Goal: Task Accomplishment & Management: Manage account settings

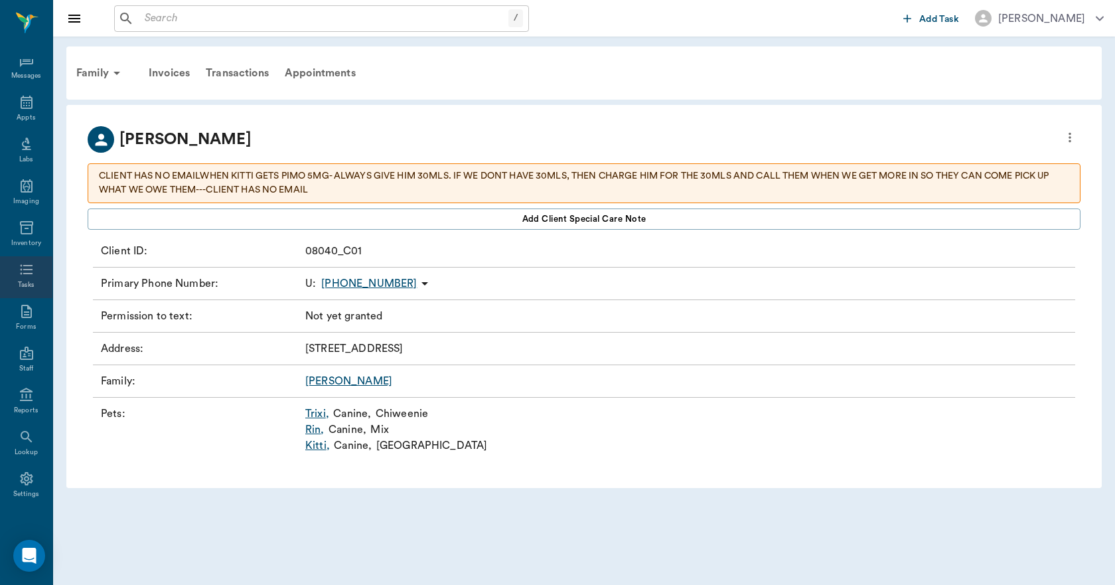
scroll to position [25, 0]
click at [21, 431] on icon at bounding box center [26, 429] width 11 height 11
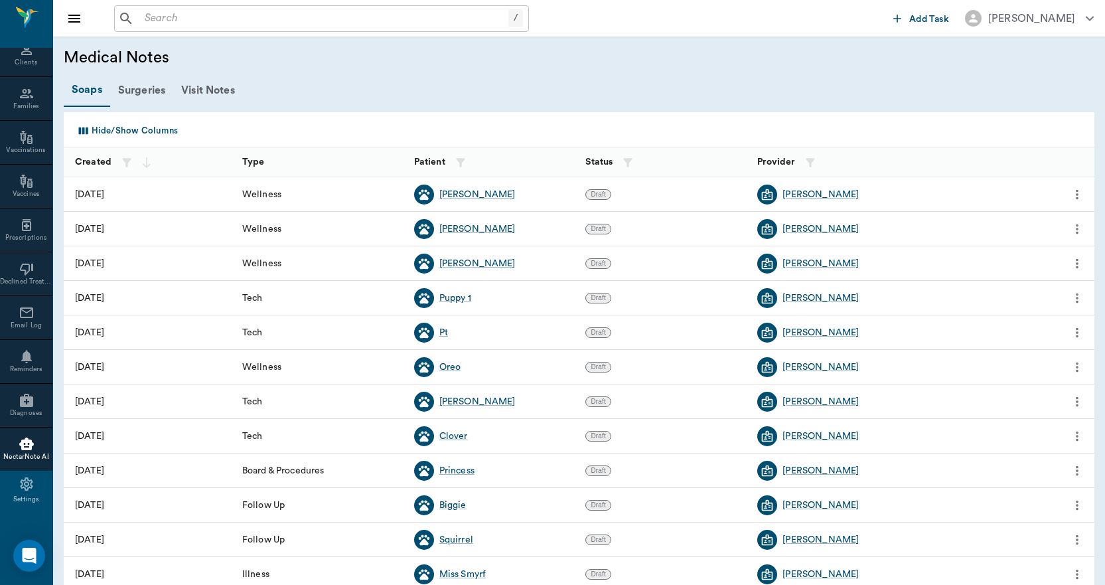
scroll to position [529, 0]
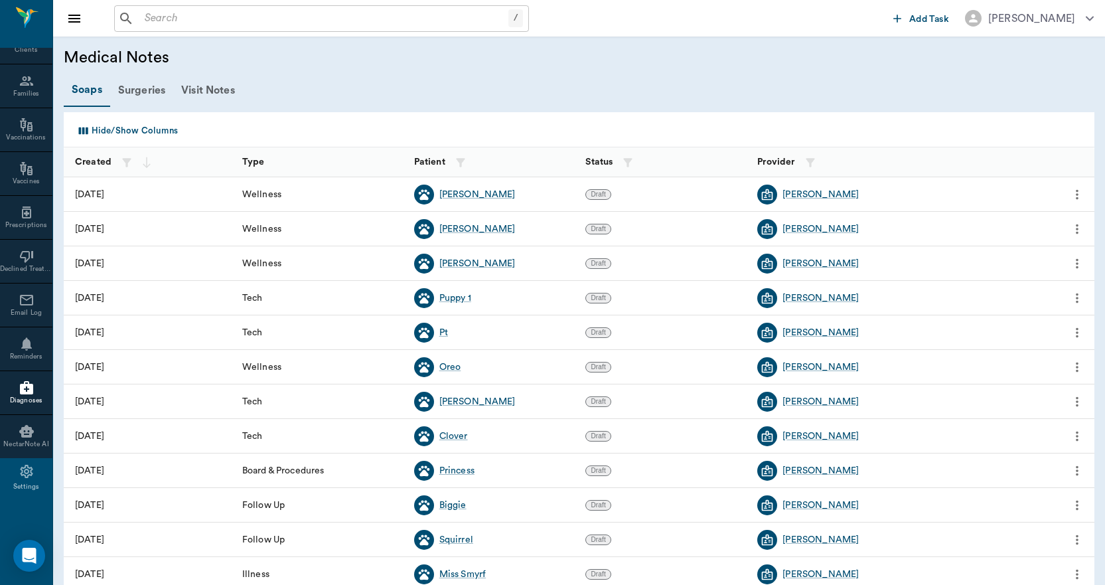
click at [23, 394] on icon at bounding box center [26, 387] width 13 height 13
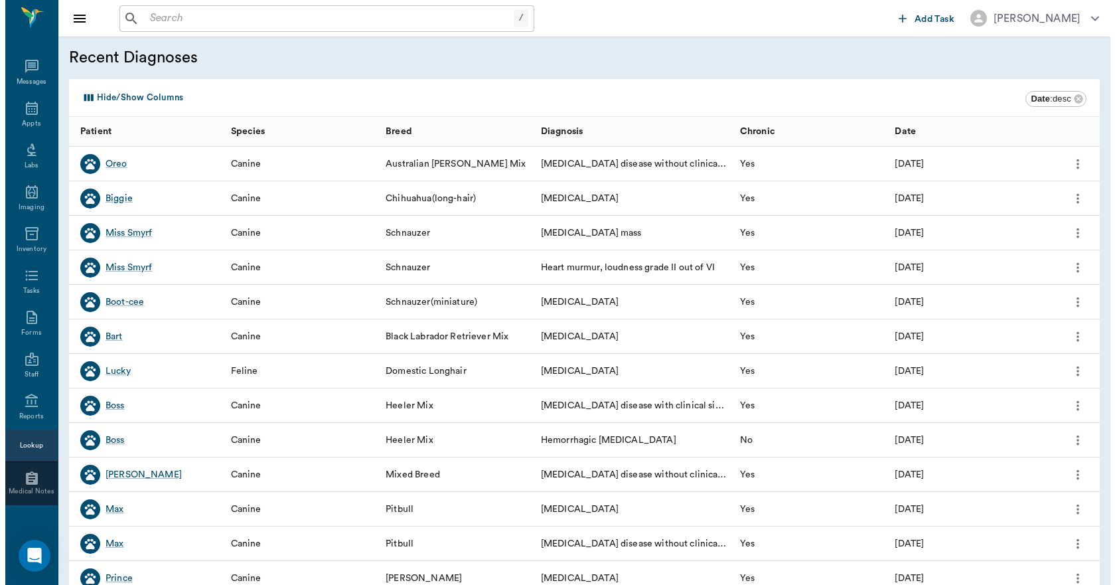
scroll to position [529, 0]
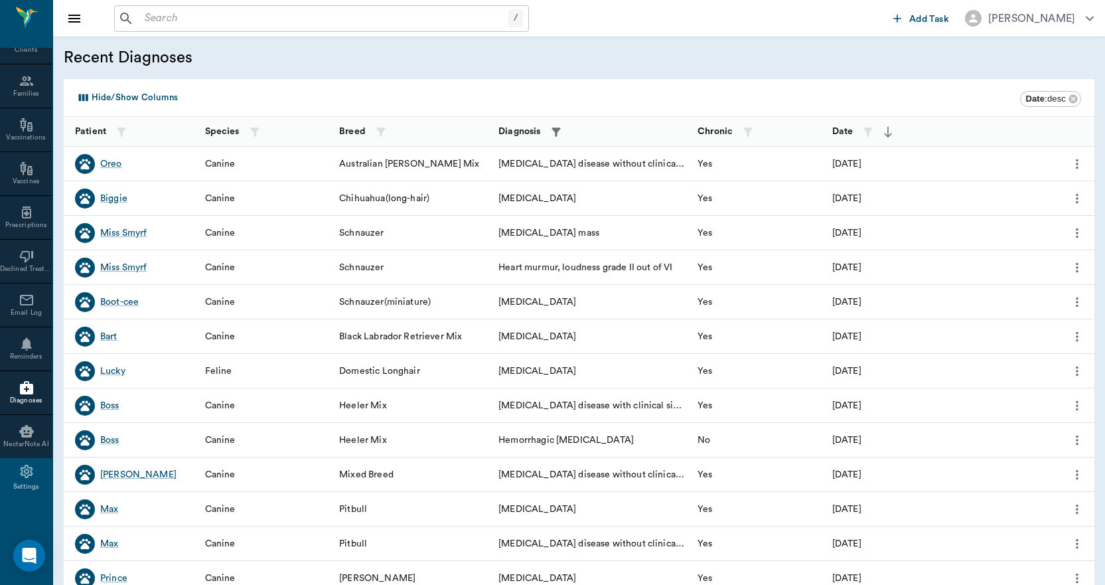
click at [556, 135] on icon "button" at bounding box center [556, 131] width 9 height 9
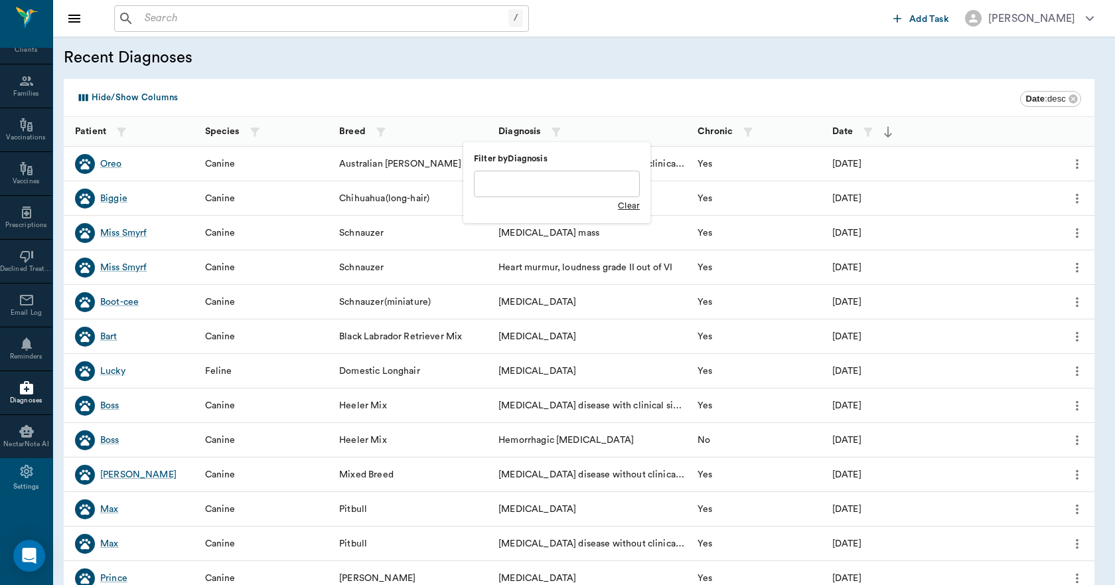
click at [517, 185] on input "text" at bounding box center [557, 184] width 166 height 27
type input "EUTH"
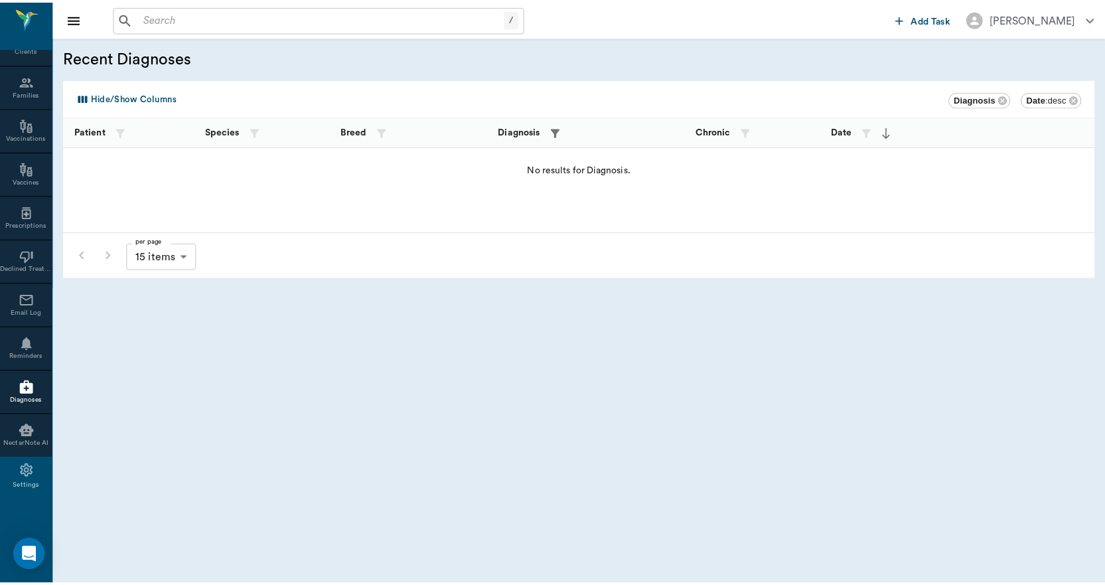
scroll to position [463, 0]
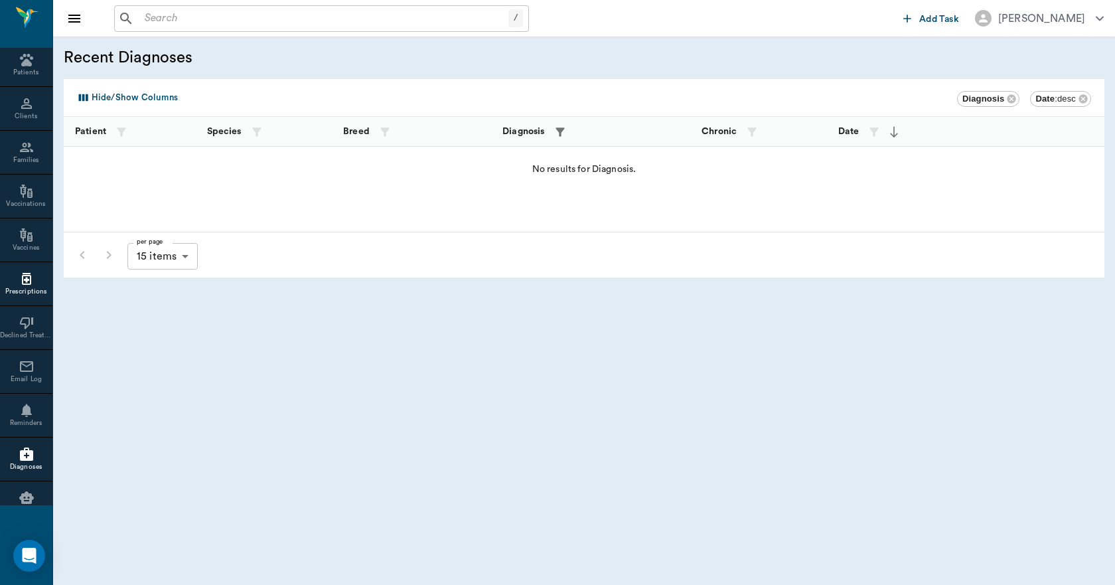
click at [22, 284] on icon at bounding box center [26, 279] width 9 height 12
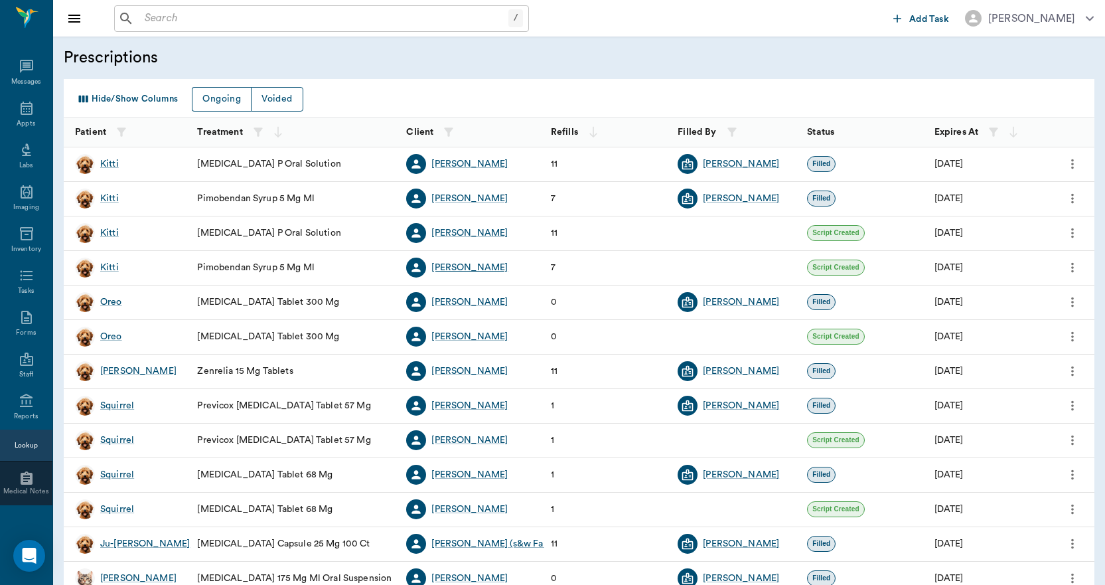
scroll to position [463, 0]
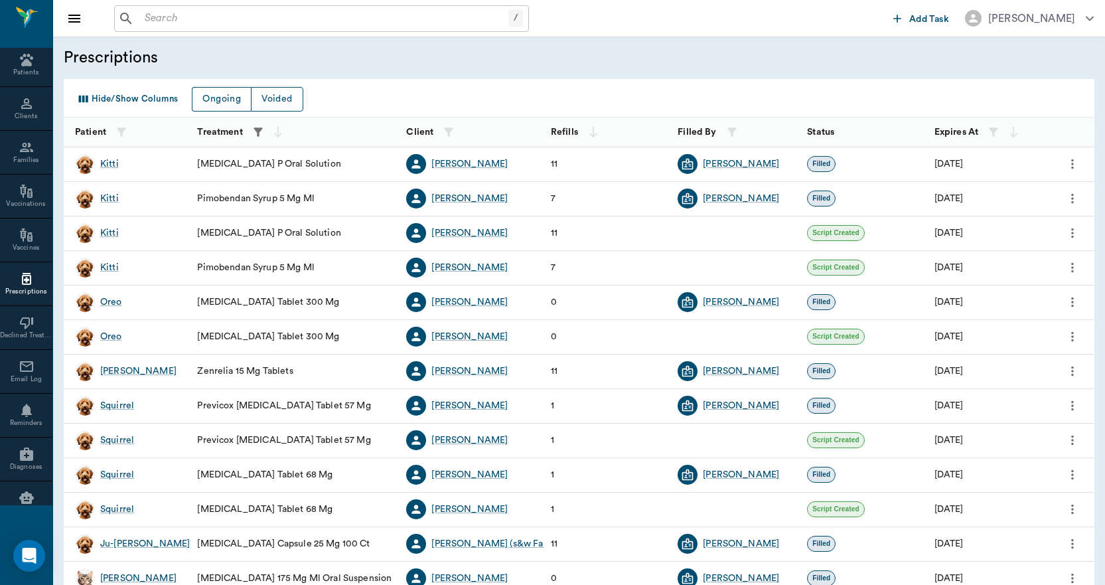
click at [259, 135] on icon "button" at bounding box center [258, 131] width 9 height 9
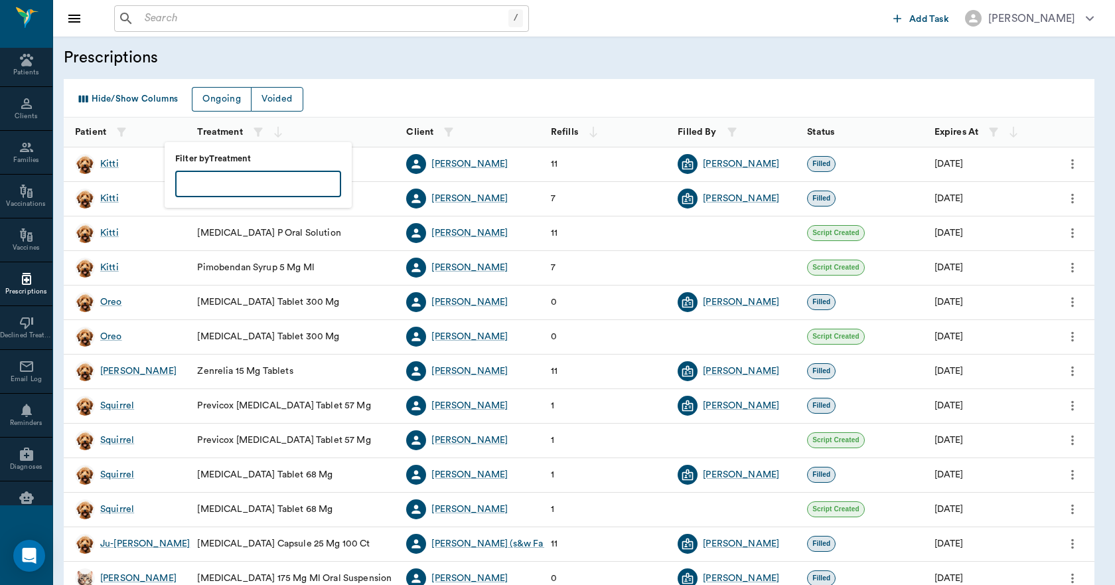
click at [258, 184] on input "text" at bounding box center [258, 184] width 166 height 27
type input "EUTH"
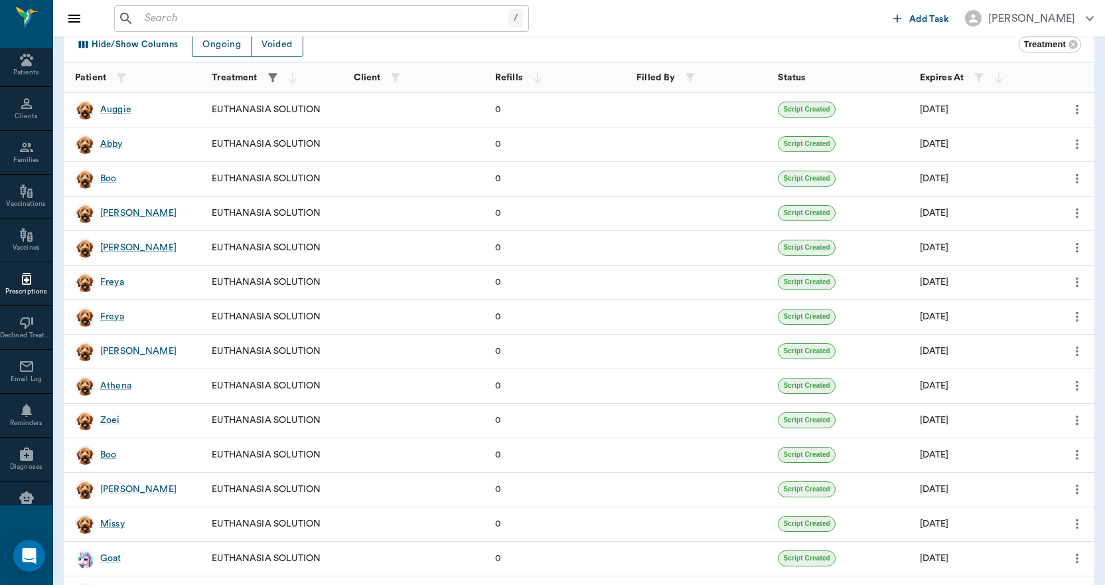
scroll to position [137, 0]
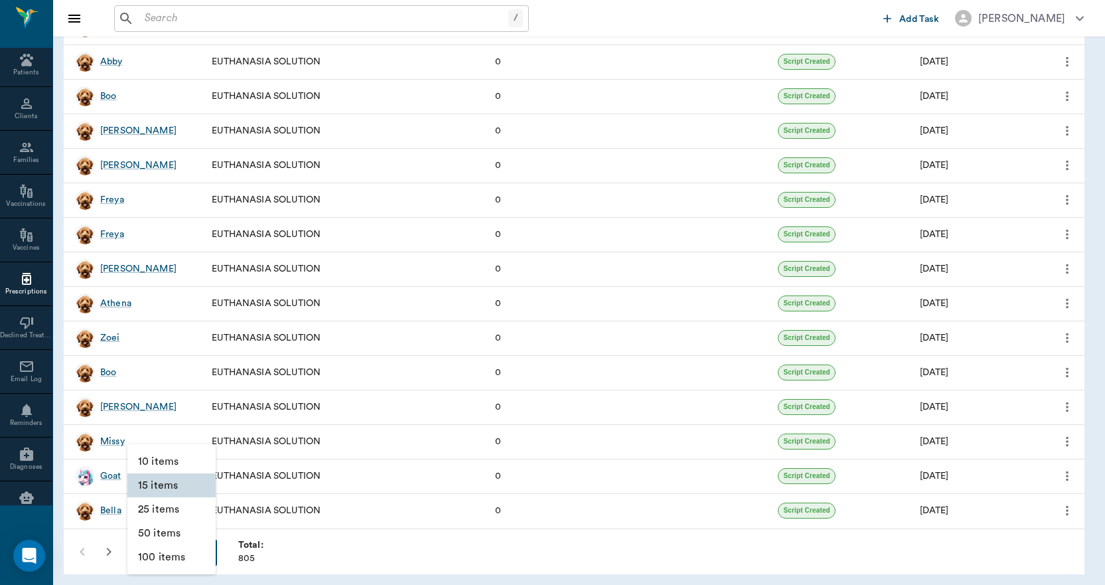
click at [188, 555] on body "/ ​ Add Task Dr. Bert Ellsworth Nectar Messages Appts Labs Imaging Inventory Ta…" at bounding box center [552, 224] width 1105 height 722
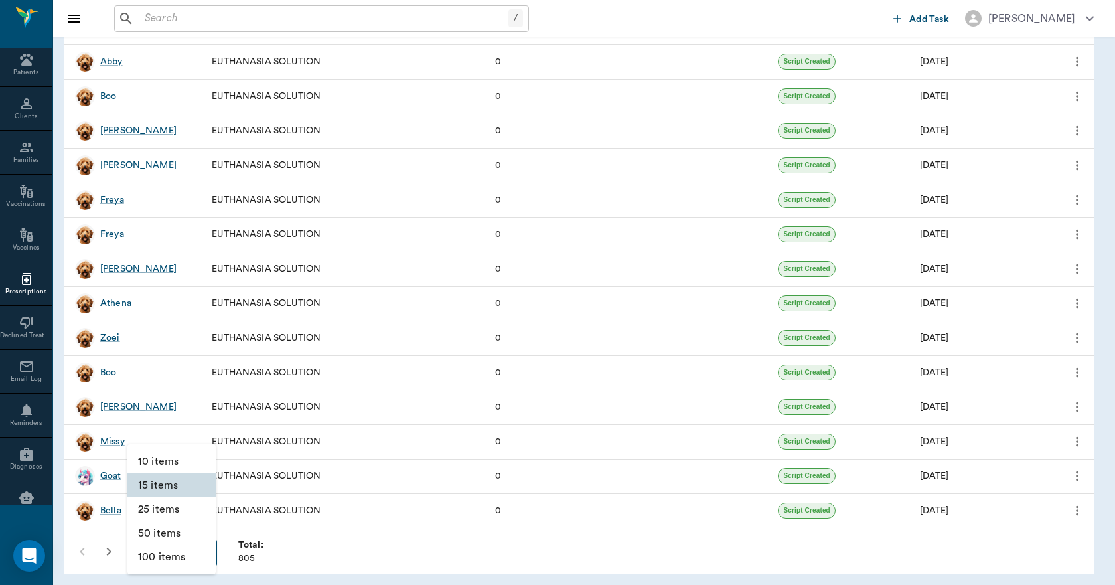
click at [178, 556] on li "100 items" at bounding box center [171, 557] width 88 height 24
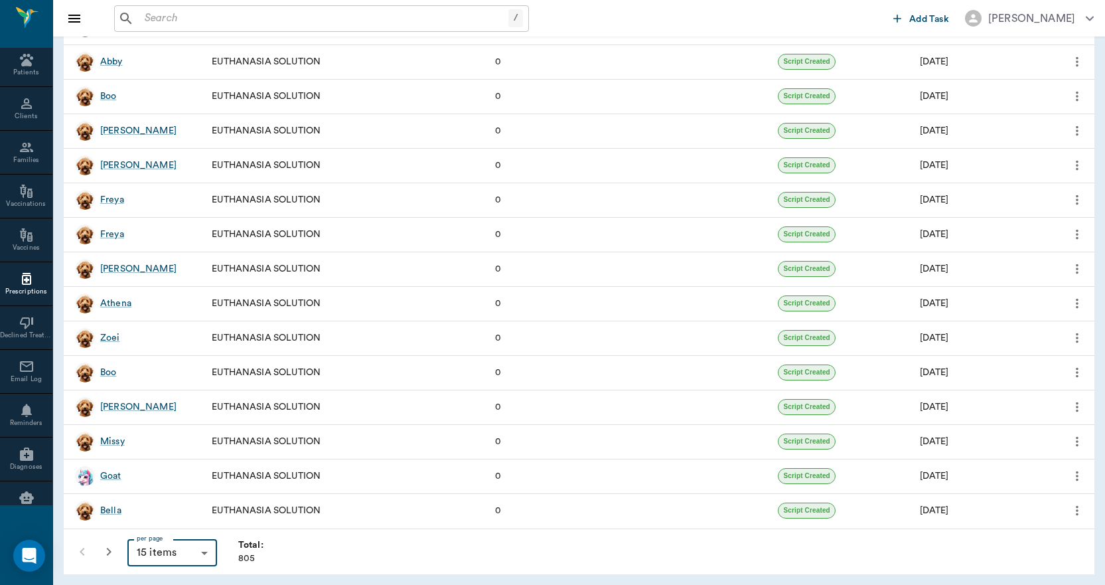
type input "100"
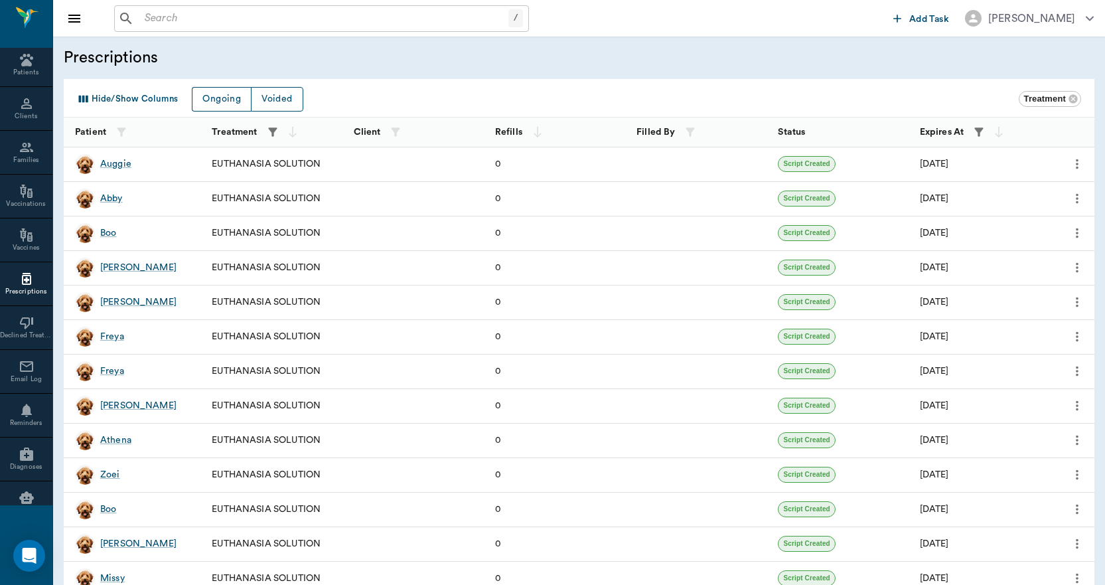
click at [983, 129] on icon "button" at bounding box center [979, 131] width 9 height 9
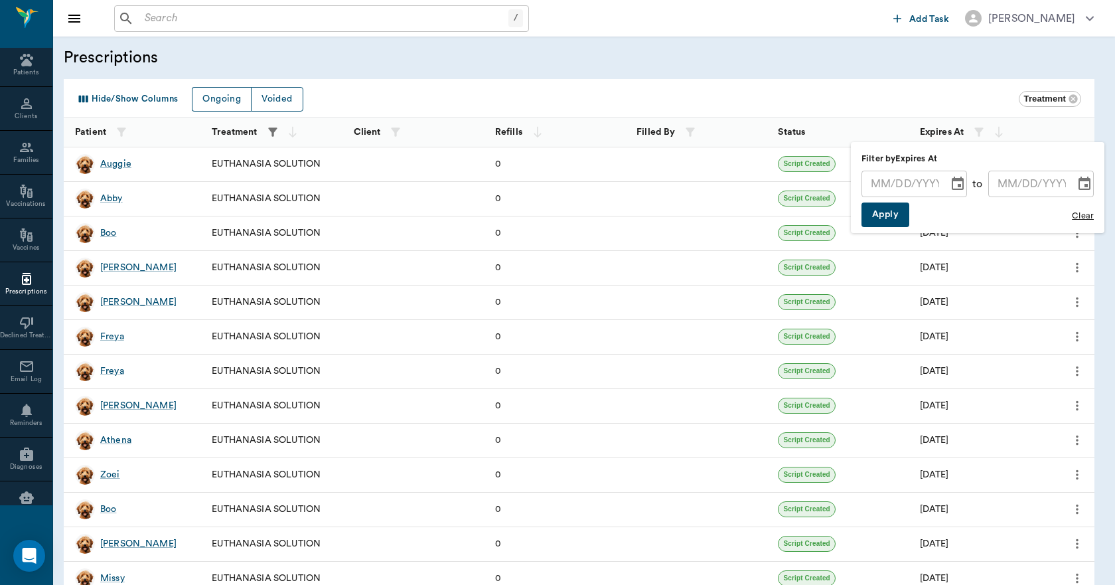
click at [953, 181] on icon "Choose date" at bounding box center [958, 183] width 12 height 13
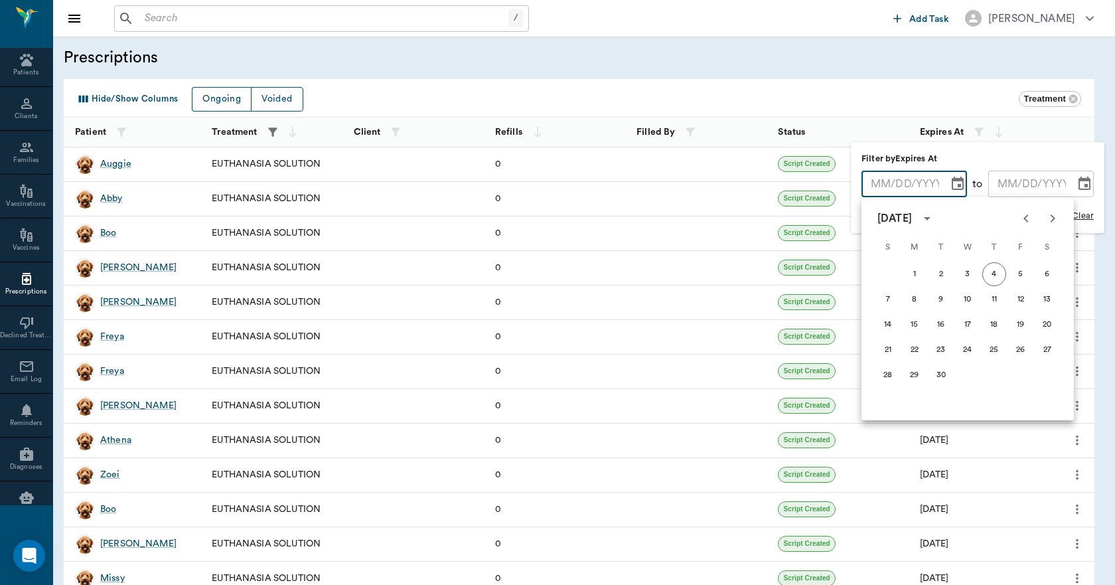
click at [1026, 218] on icon "Previous month" at bounding box center [1027, 218] width 16 height 16
click at [941, 299] on button "5" at bounding box center [942, 299] width 24 height 24
type input "08/05/2025"
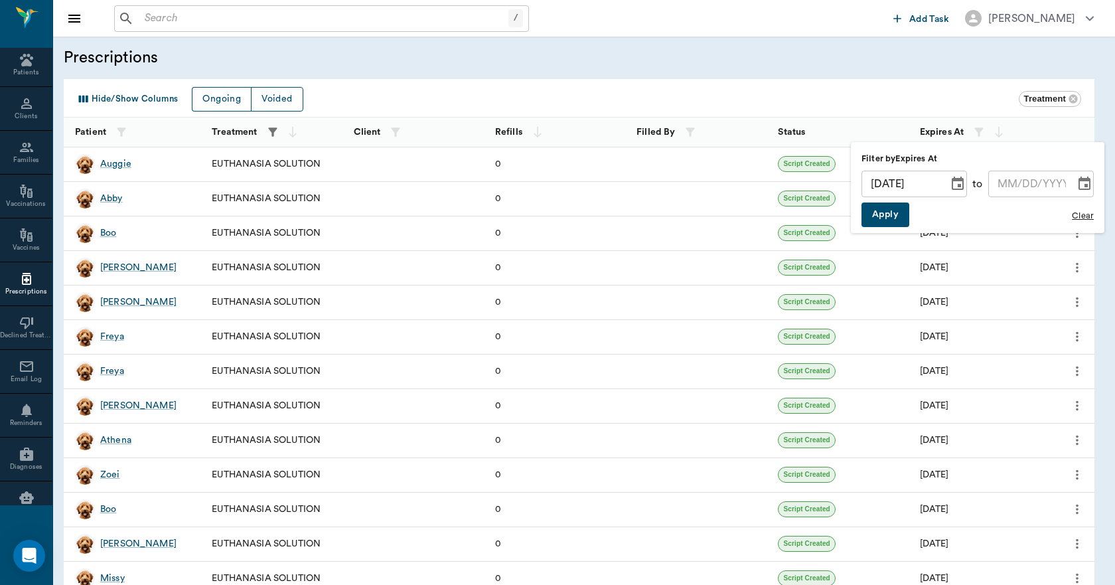
click at [1080, 191] on icon "Choose date" at bounding box center [1085, 184] width 16 height 16
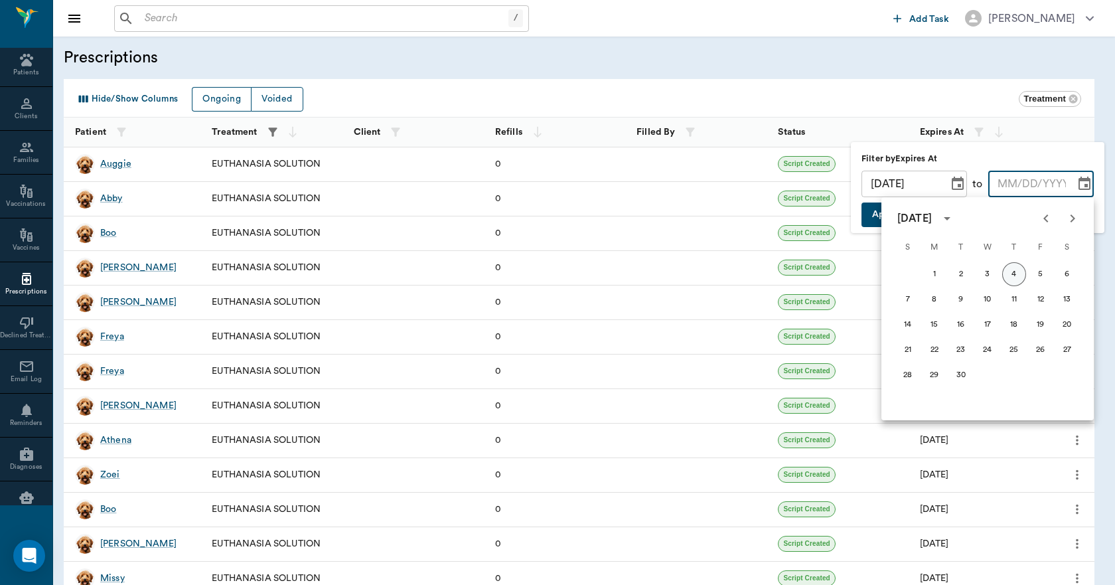
click at [1018, 270] on button "4" at bounding box center [1015, 274] width 24 height 24
type input "[DATE]"
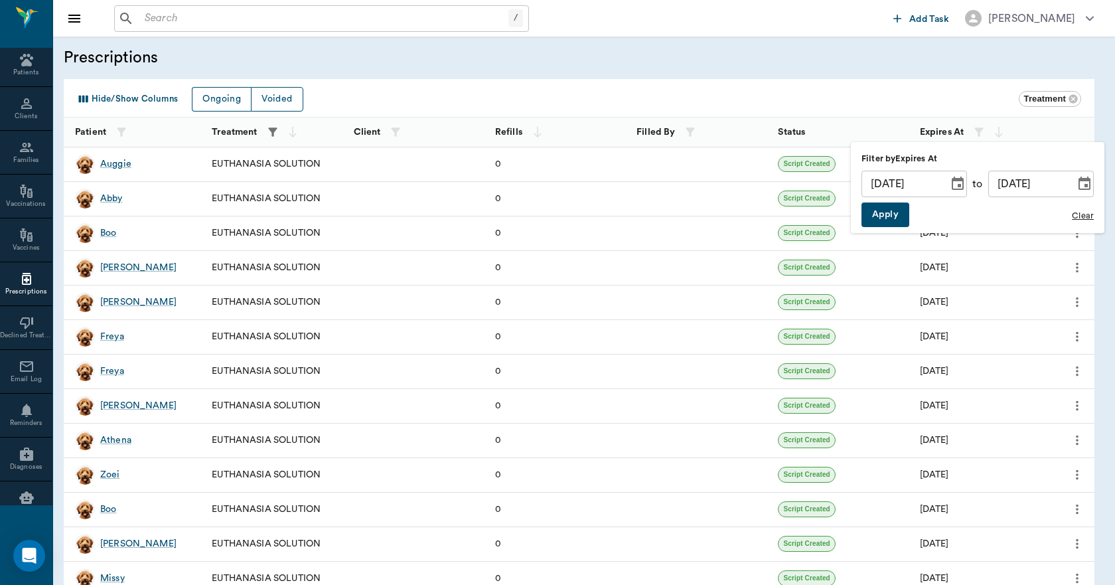
click at [890, 215] on button "Apply" at bounding box center [886, 215] width 48 height 25
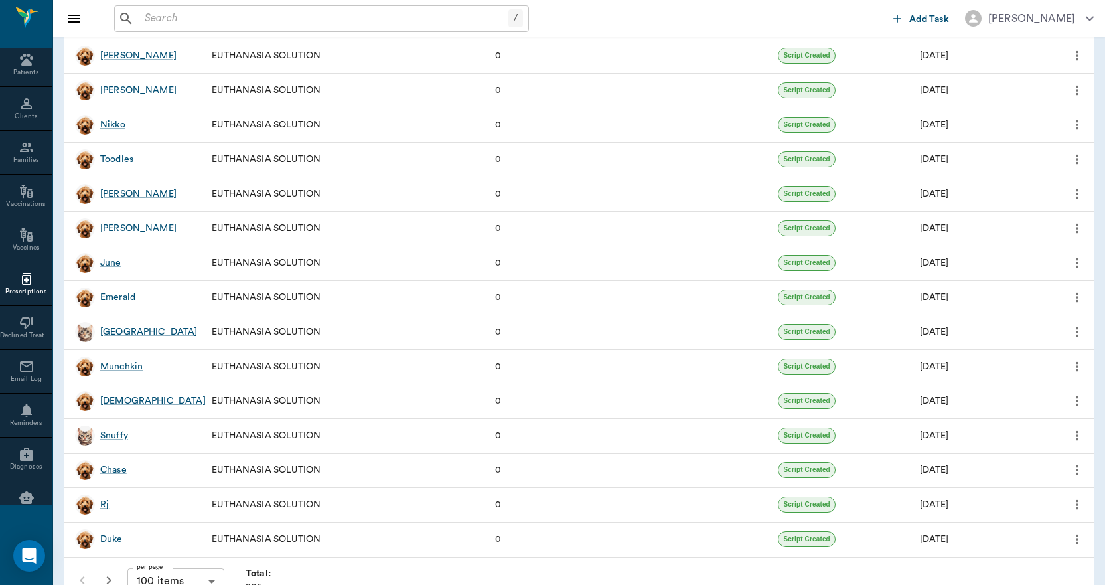
scroll to position [3071, 0]
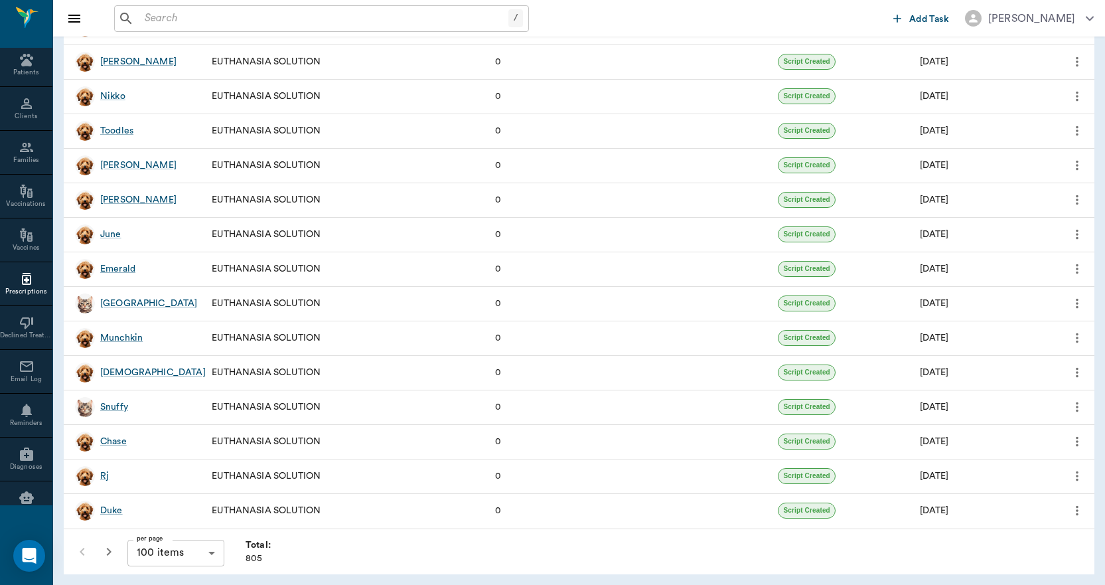
click at [107, 550] on icon "button" at bounding box center [109, 552] width 16 height 16
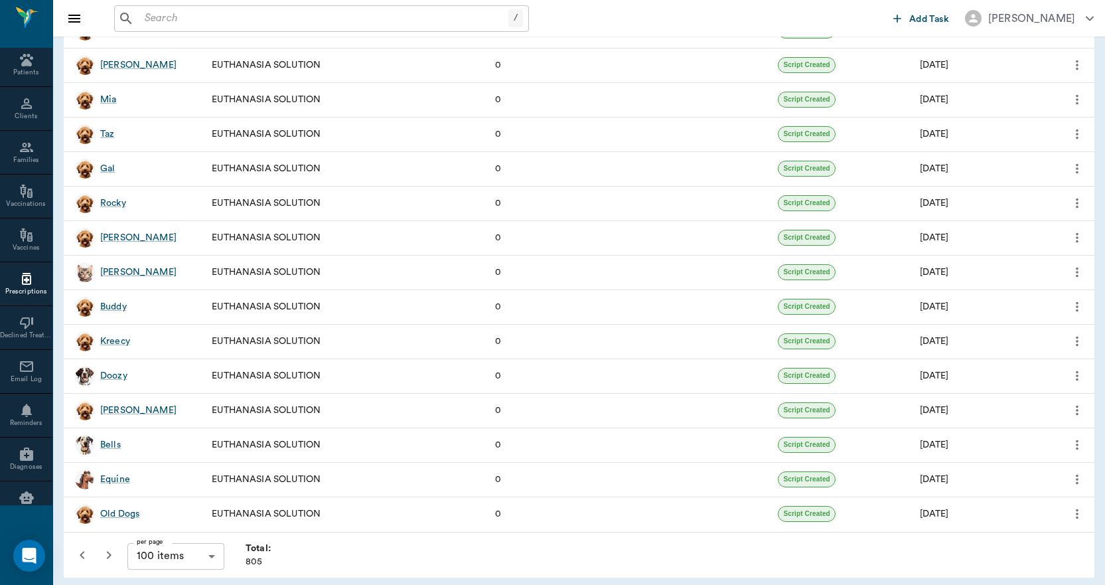
scroll to position [3071, 0]
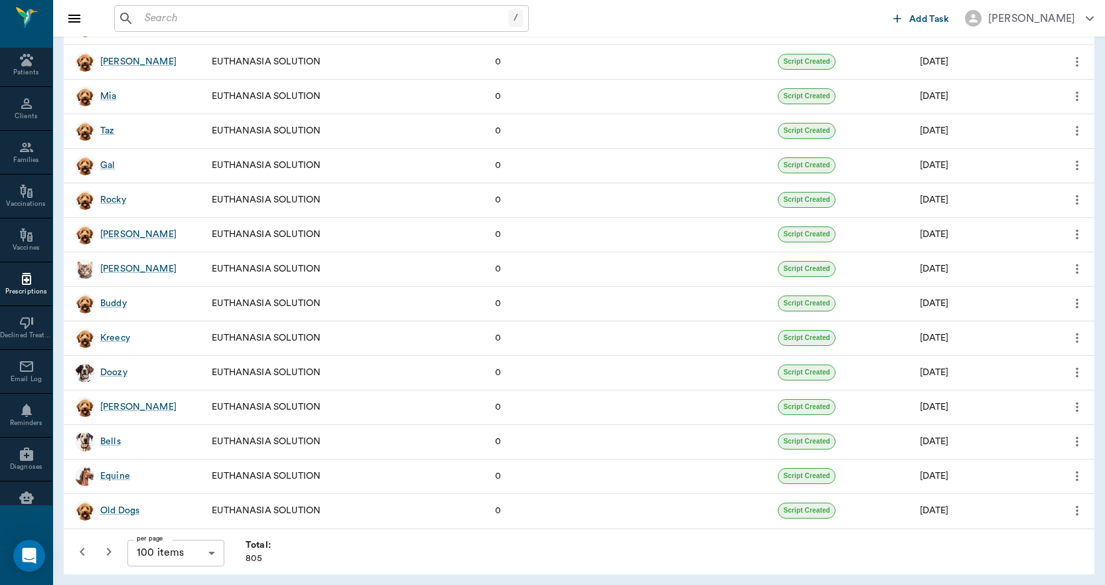
click at [103, 547] on icon "button" at bounding box center [109, 552] width 16 height 16
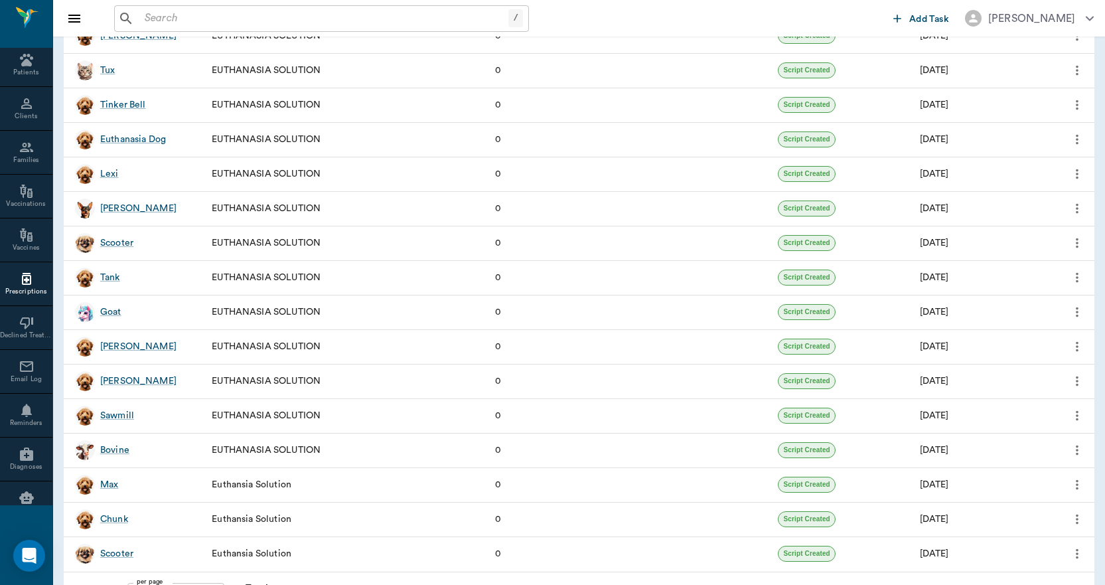
scroll to position [3071, 0]
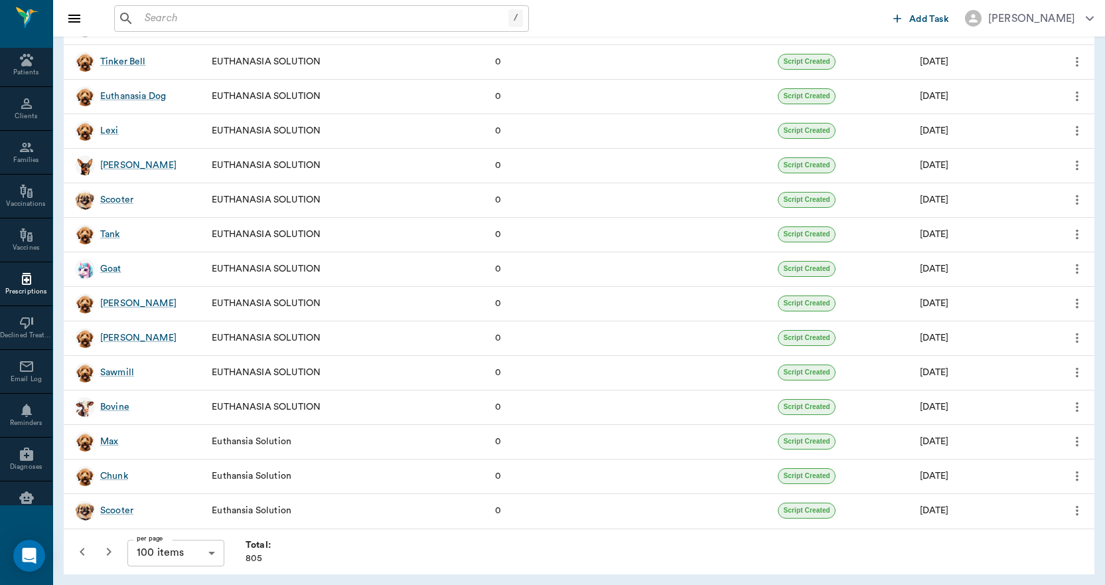
click at [92, 554] on button "button" at bounding box center [82, 551] width 27 height 27
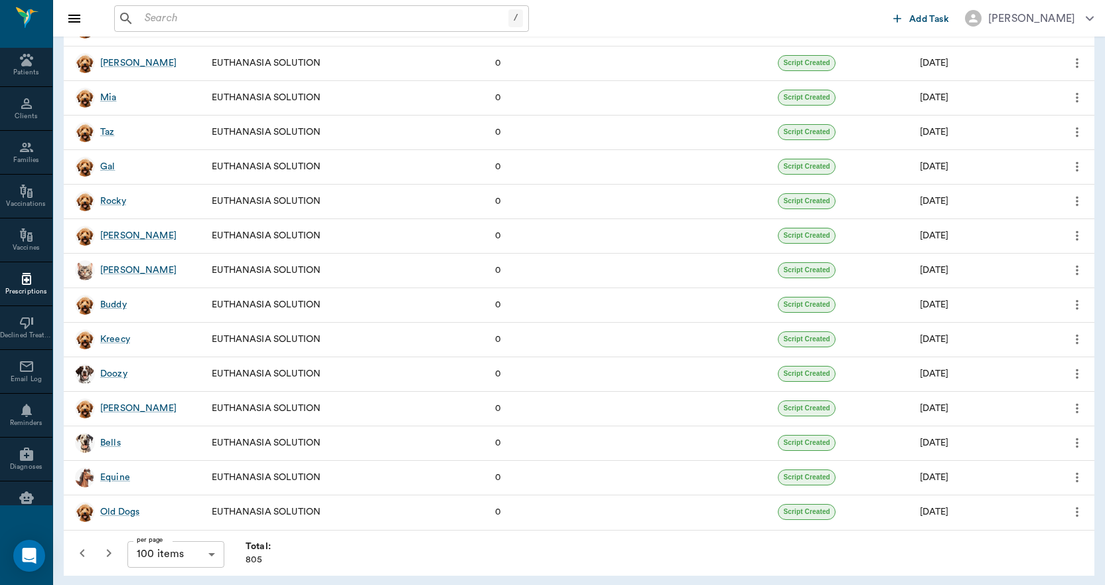
scroll to position [3071, 0]
click at [82, 554] on icon "button" at bounding box center [82, 552] width 5 height 8
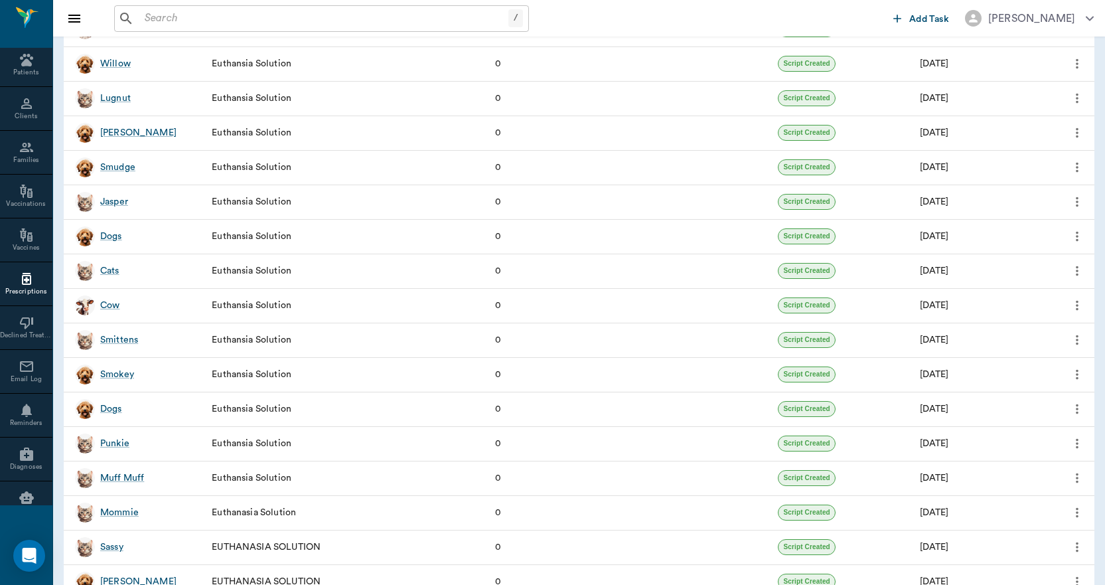
scroll to position [930, 0]
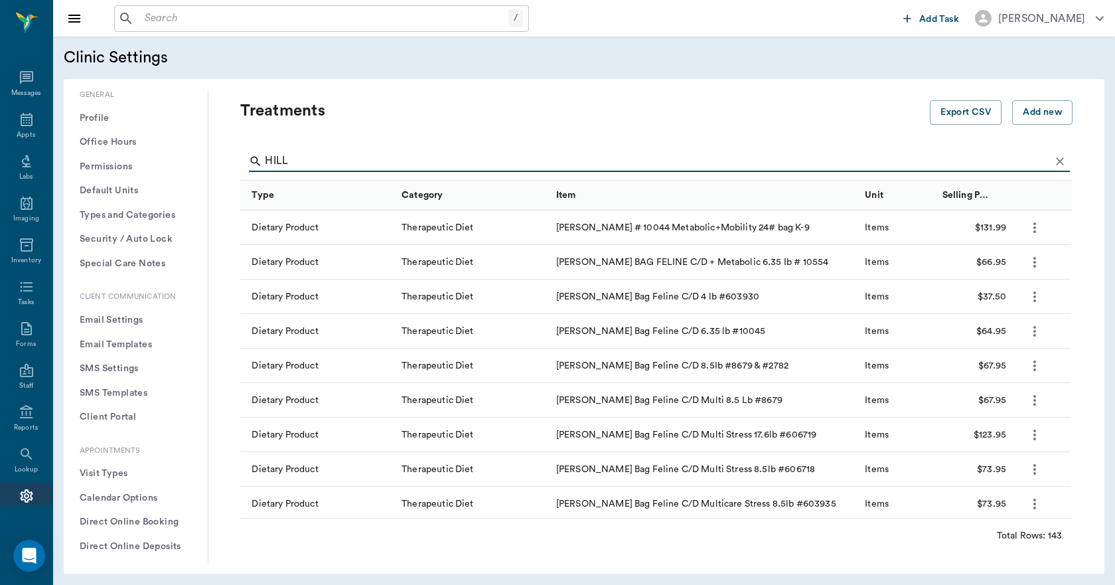
scroll to position [133, 0]
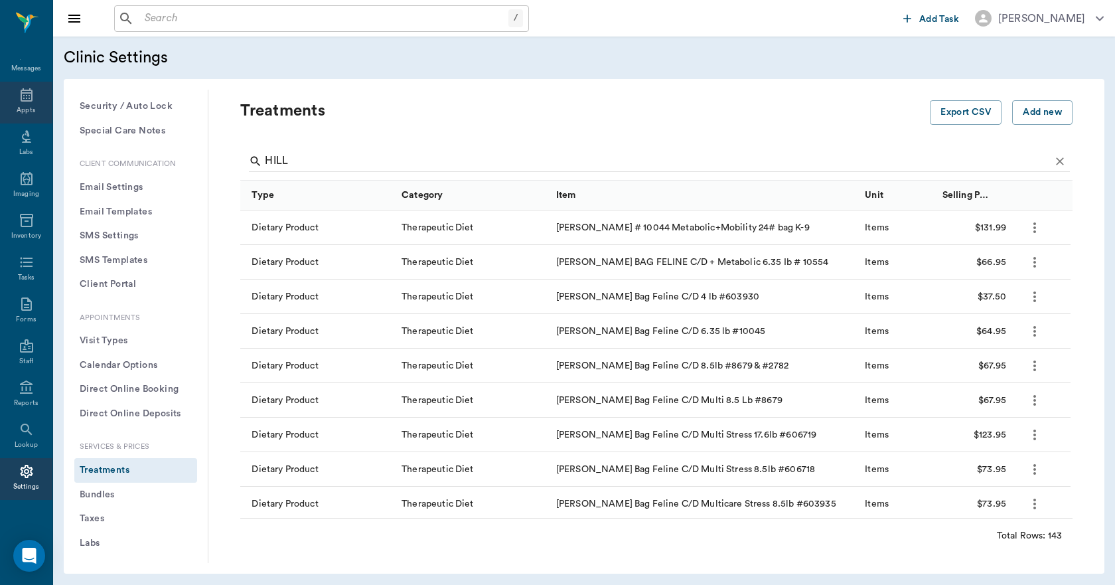
click at [19, 99] on icon at bounding box center [27, 95] width 16 height 16
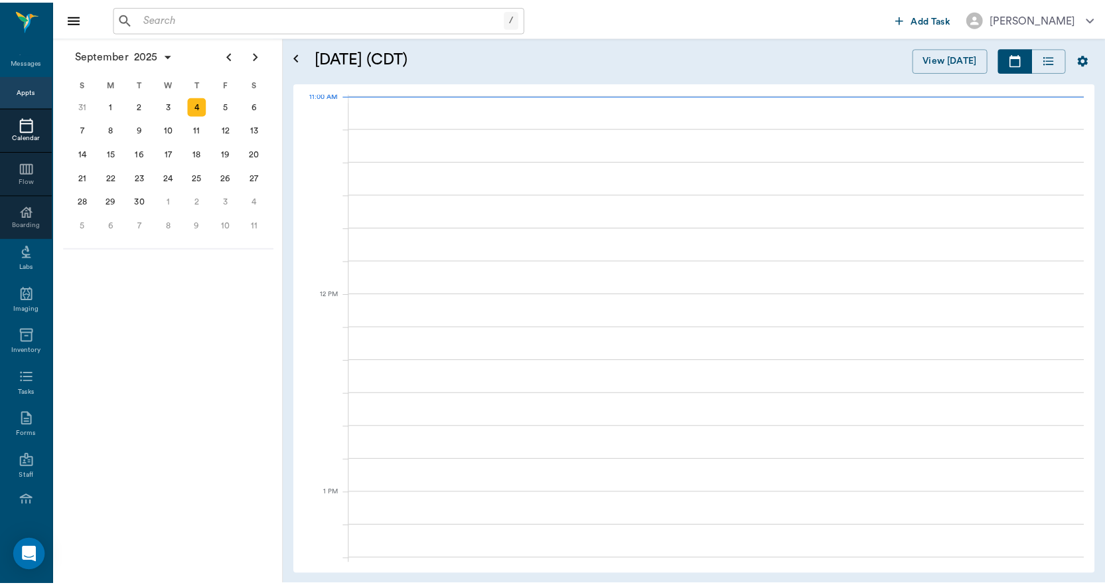
scroll to position [601, 0]
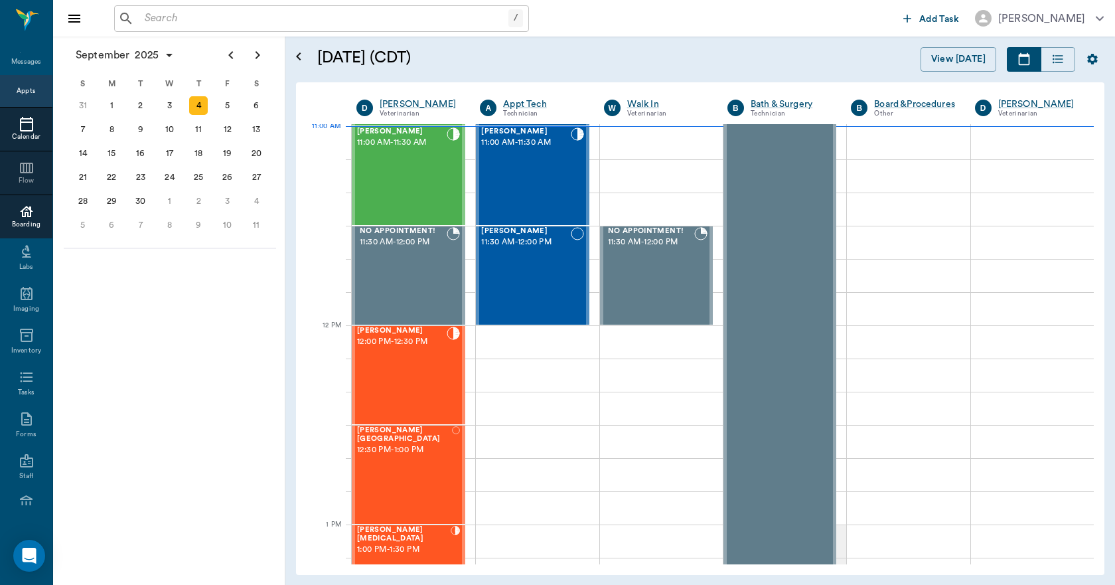
click at [17, 220] on div "Boarding" at bounding box center [26, 225] width 52 height 10
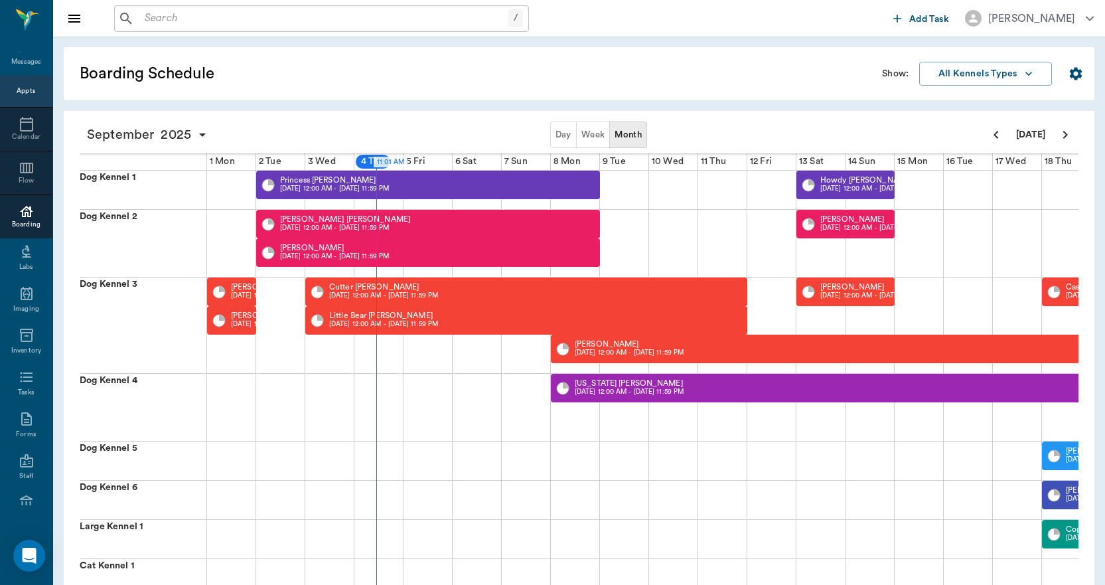
scroll to position [0, 1]
click at [588, 141] on button "Week" at bounding box center [593, 135] width 35 height 27
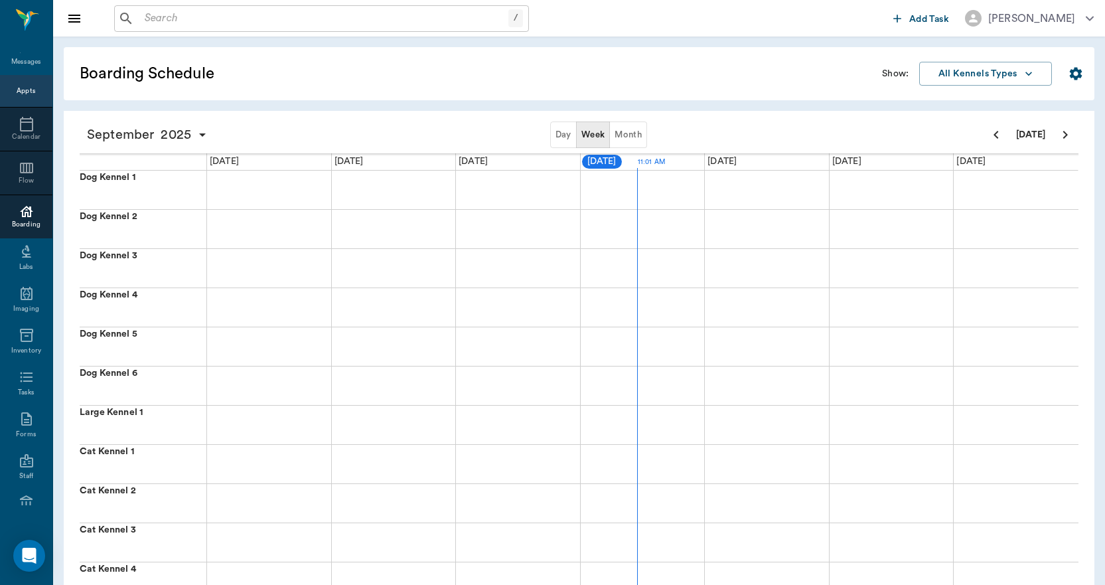
scroll to position [0, 0]
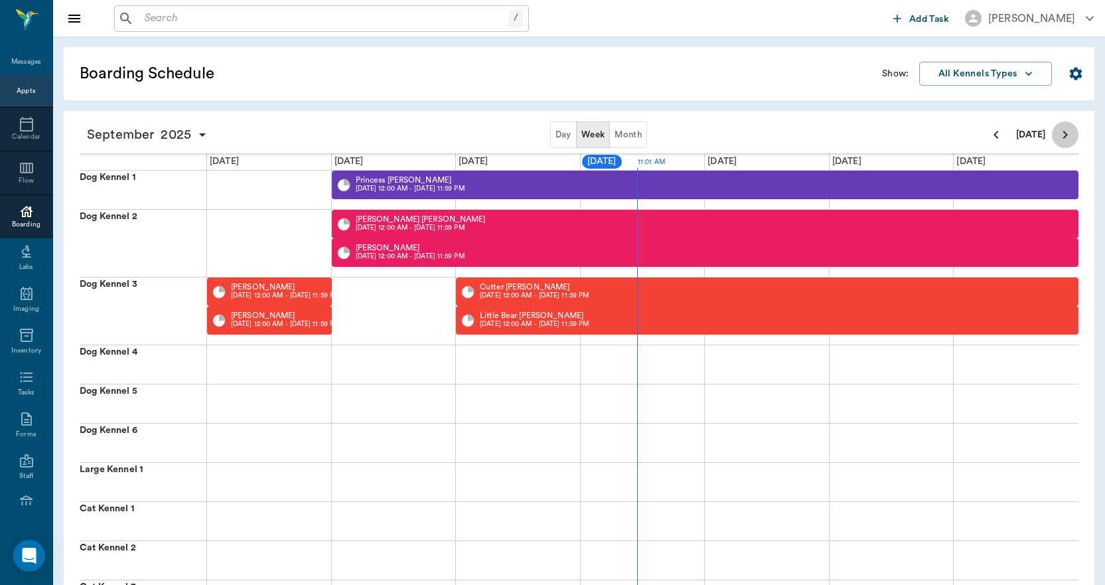
click at [1060, 135] on icon "Next page" at bounding box center [1066, 135] width 16 height 16
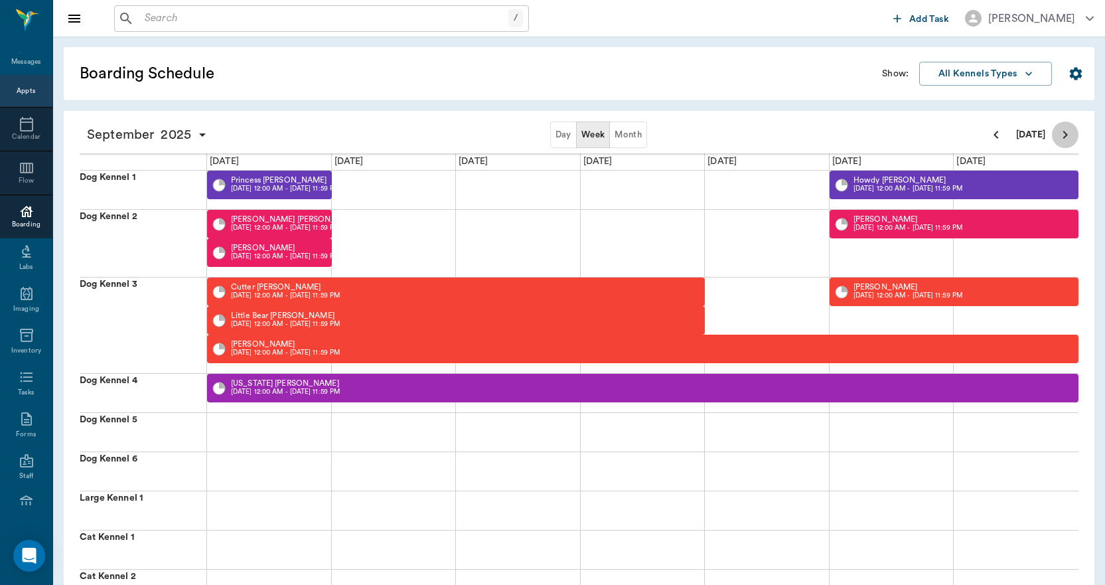
click at [1059, 132] on icon "Next page" at bounding box center [1066, 135] width 16 height 16
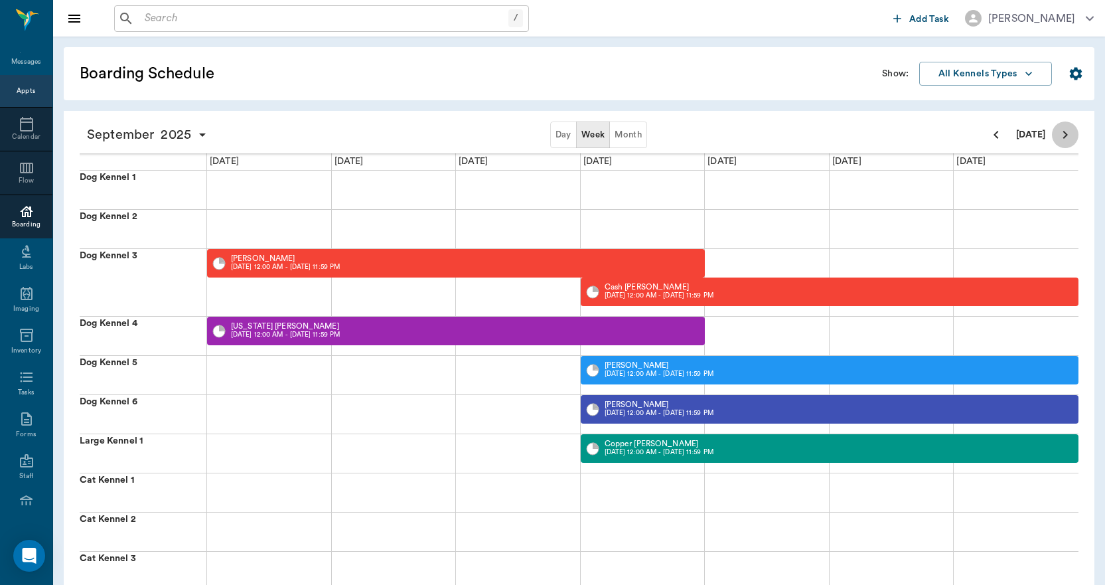
click at [1061, 134] on icon "Next page" at bounding box center [1066, 135] width 16 height 16
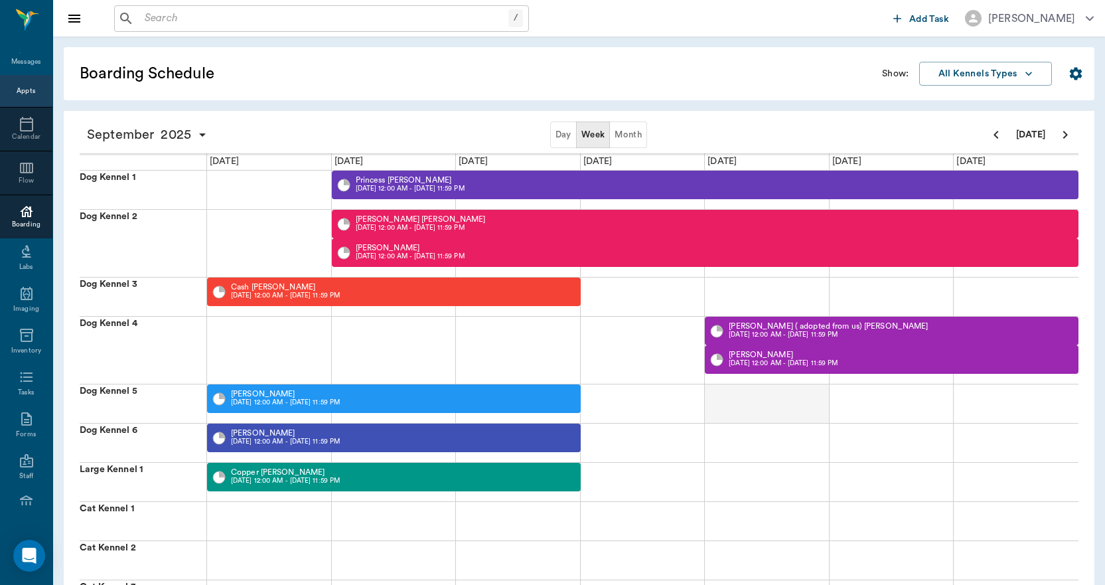
click at [754, 396] on div at bounding box center [767, 403] width 125 height 39
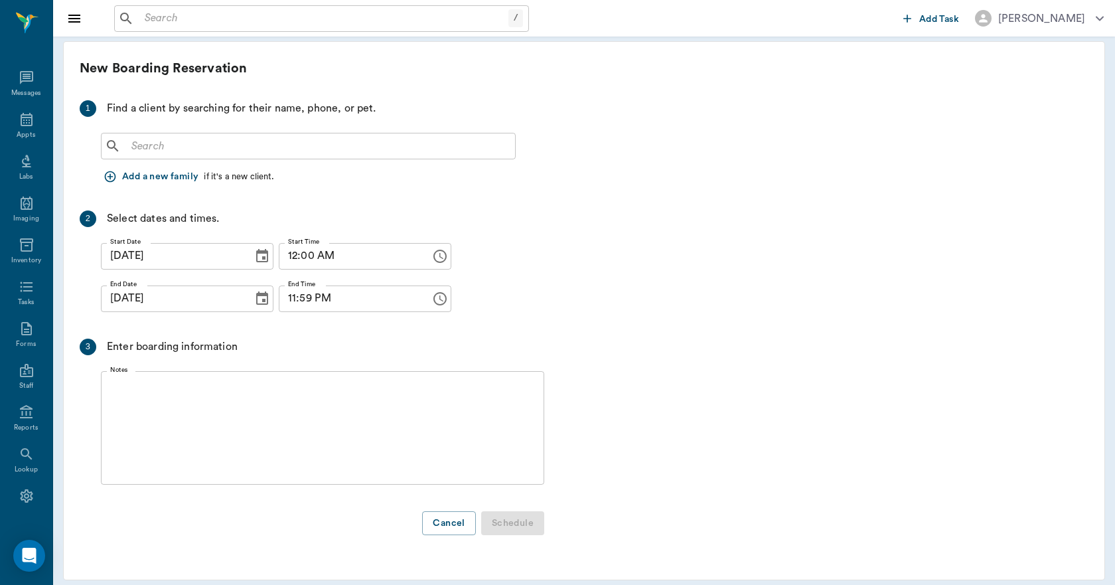
scroll to position [25, 0]
click at [256, 301] on icon "Choose date, selected date is Sep 26, 2025" at bounding box center [262, 297] width 12 height 13
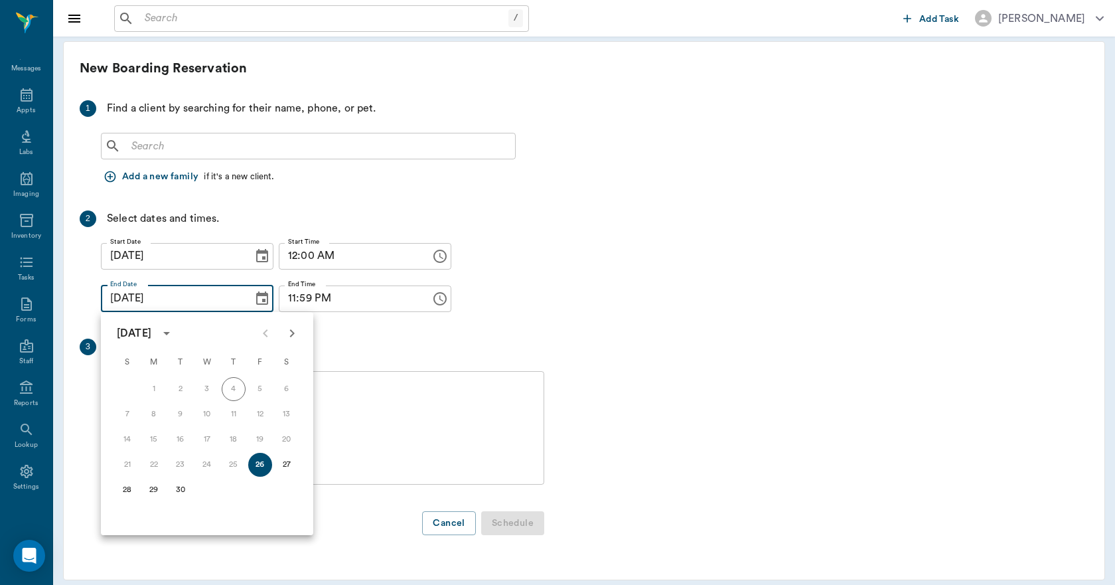
click at [291, 337] on icon "Next month" at bounding box center [292, 333] width 16 height 16
click at [180, 412] on button "7" at bounding box center [181, 414] width 24 height 24
type input "10/07/2025"
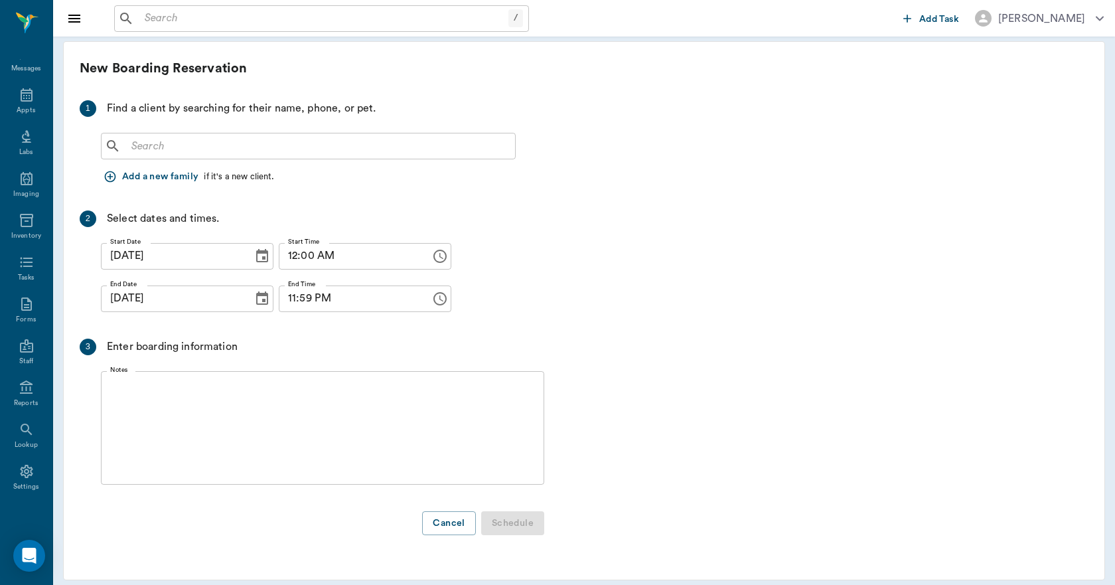
click at [224, 142] on input "text" at bounding box center [318, 146] width 384 height 19
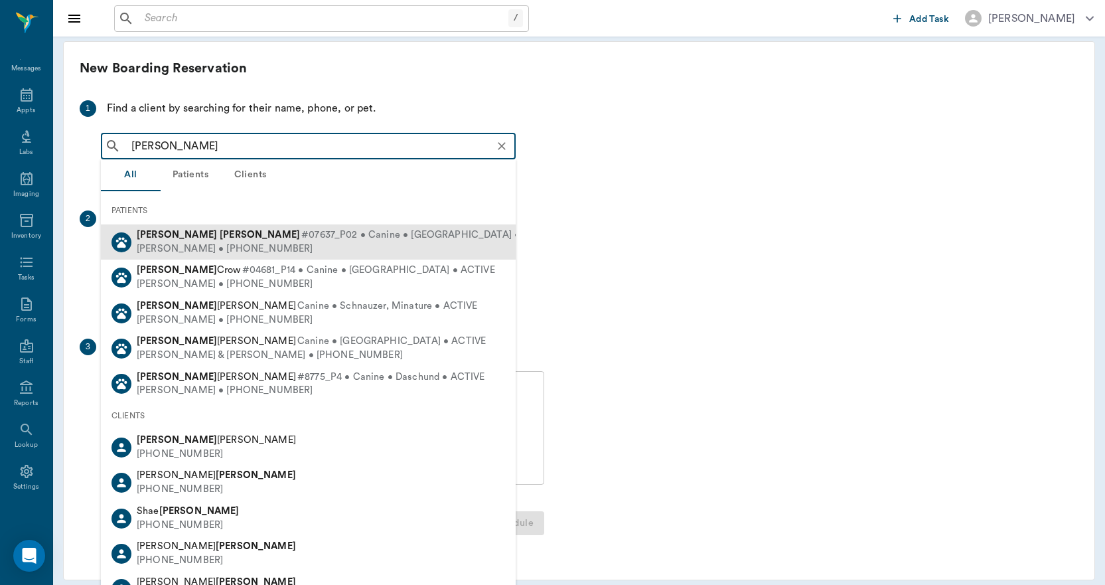
click at [139, 246] on div "Sondra Butera • (210) 781-0340" at bounding box center [347, 249] width 420 height 14
type input "SPENCER BUTER"
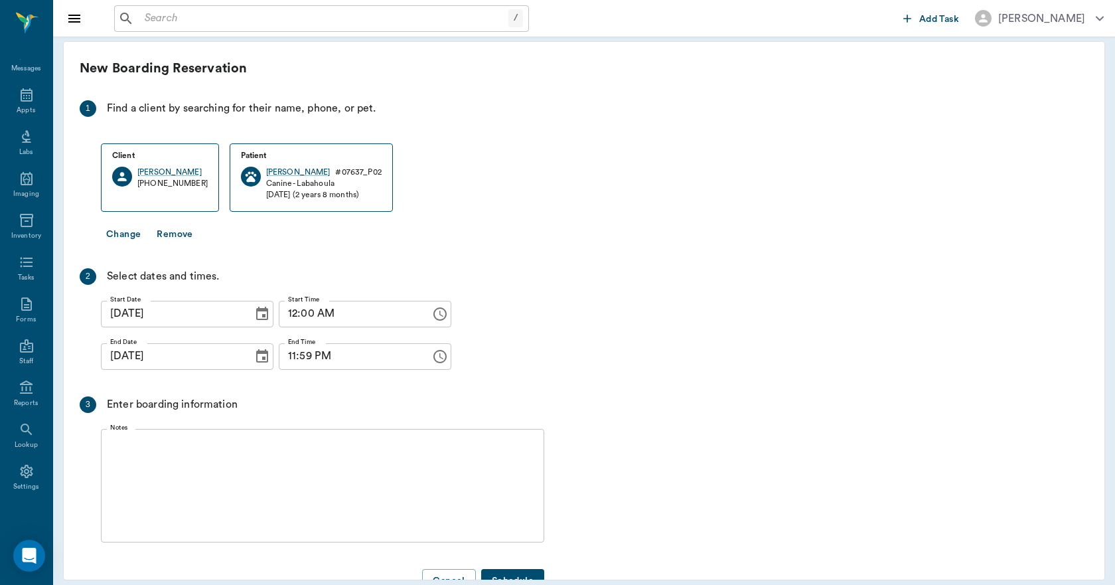
click at [187, 454] on textarea "Notes" at bounding box center [322, 486] width 425 height 92
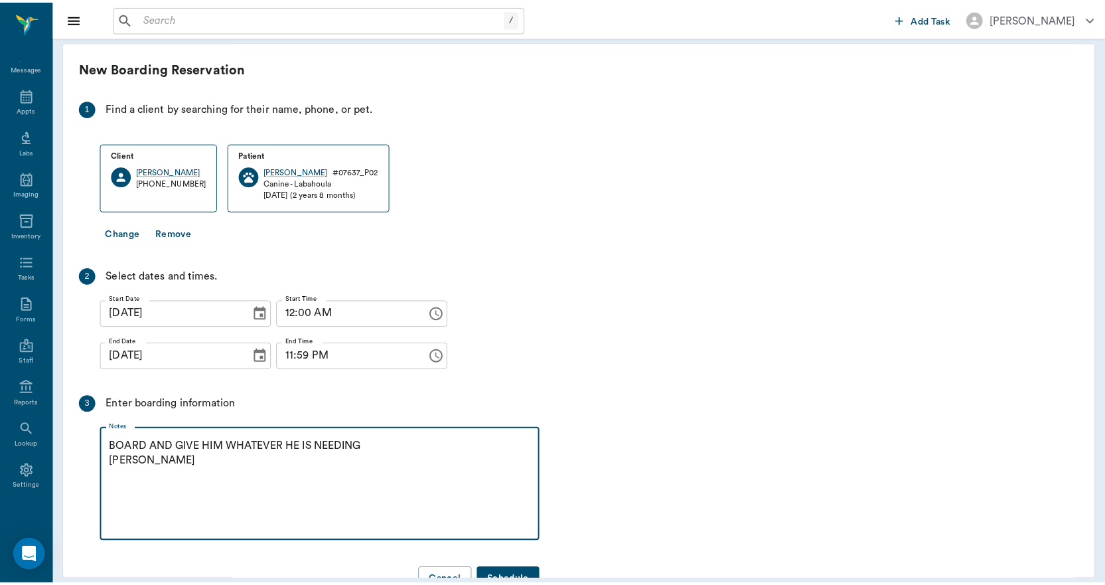
scroll to position [39, 0]
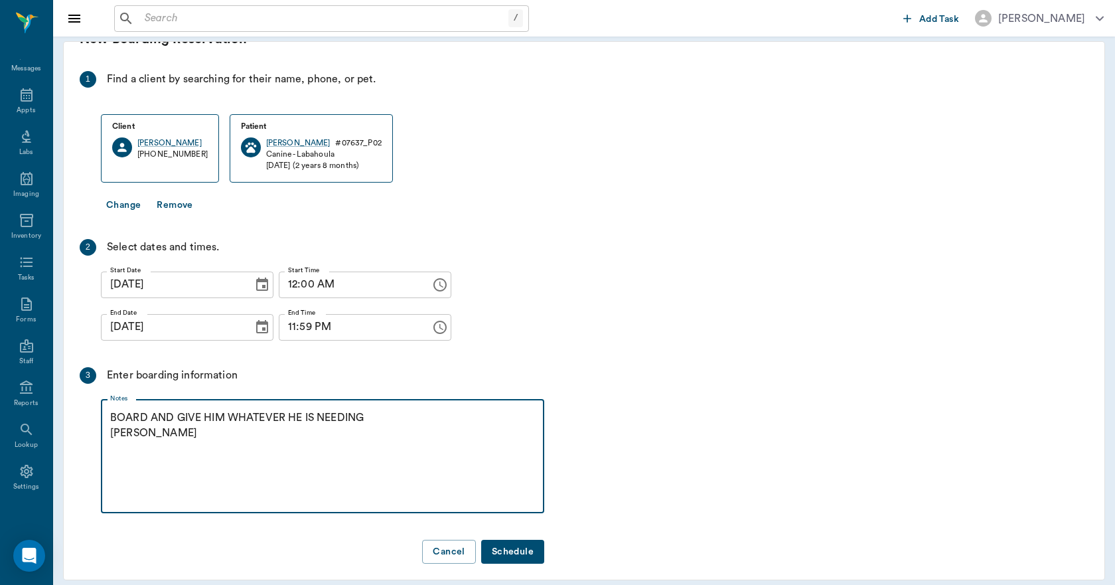
type textarea "BOARD AND GIVE HIM WHATEVER HE IS NEEDING LORY"
click at [521, 541] on button "Schedule" at bounding box center [512, 552] width 63 height 25
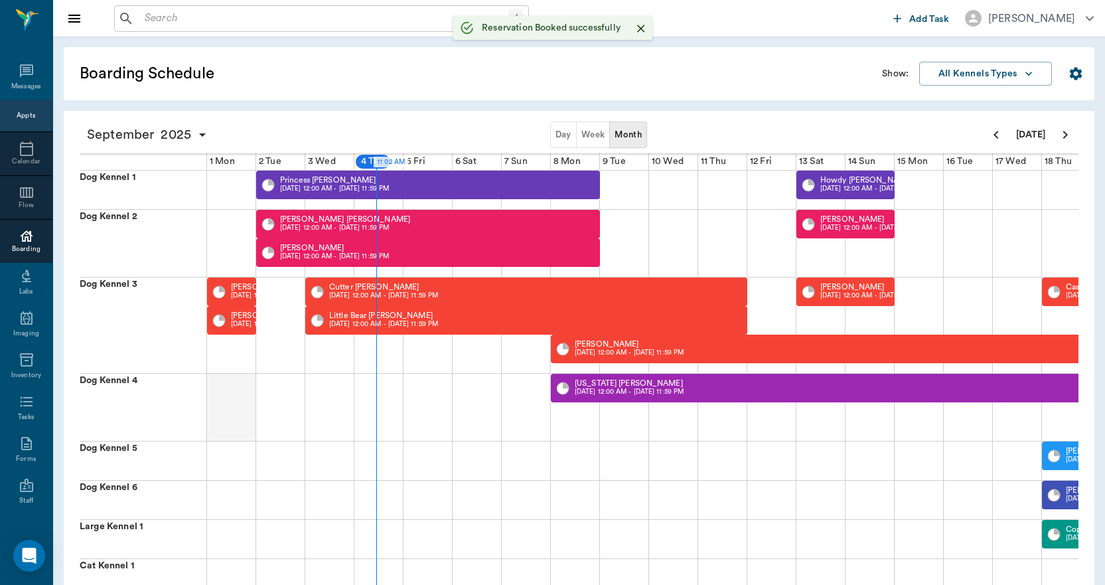
scroll to position [25, 0]
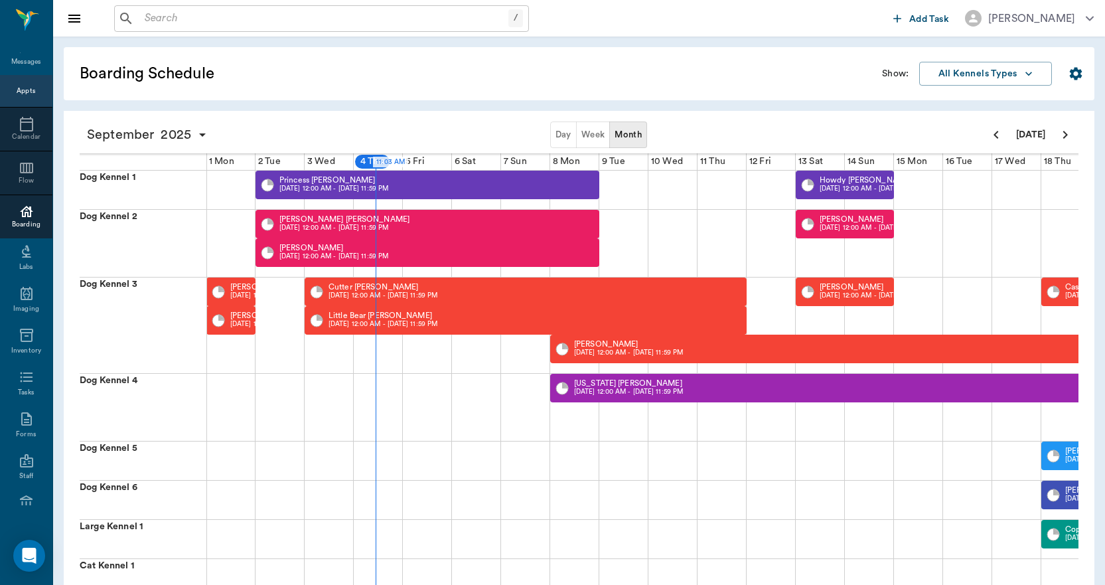
click at [594, 134] on button "Week" at bounding box center [593, 135] width 35 height 27
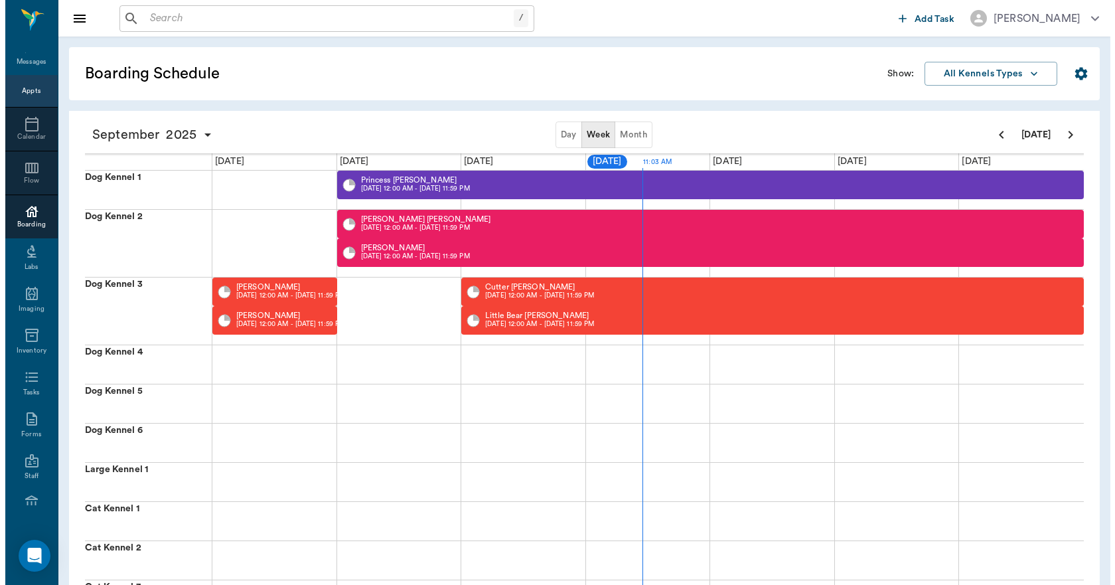
scroll to position [0, 0]
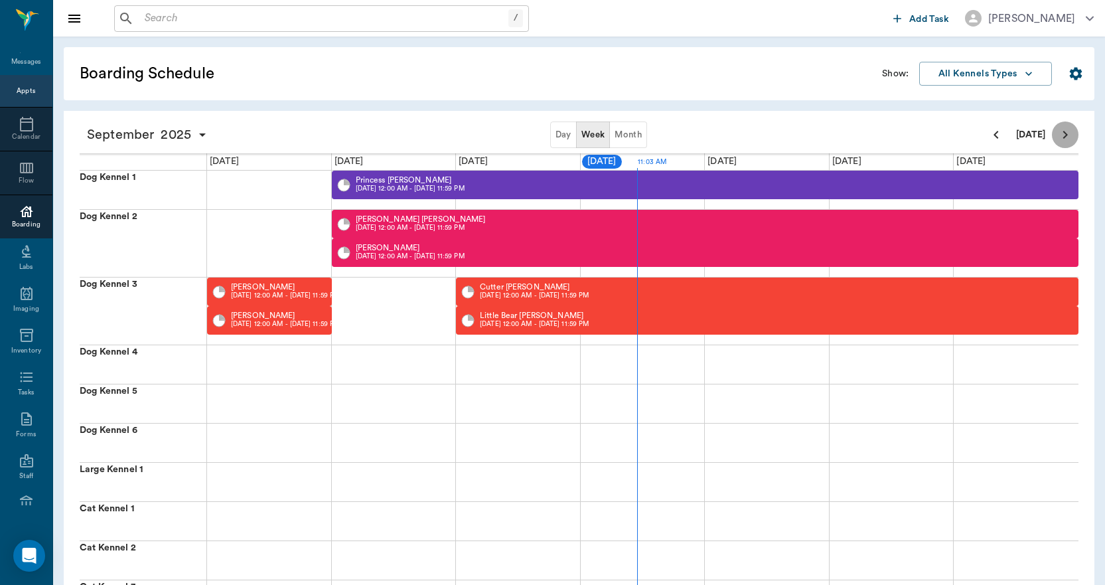
click at [1062, 133] on icon "Next page" at bounding box center [1066, 135] width 16 height 16
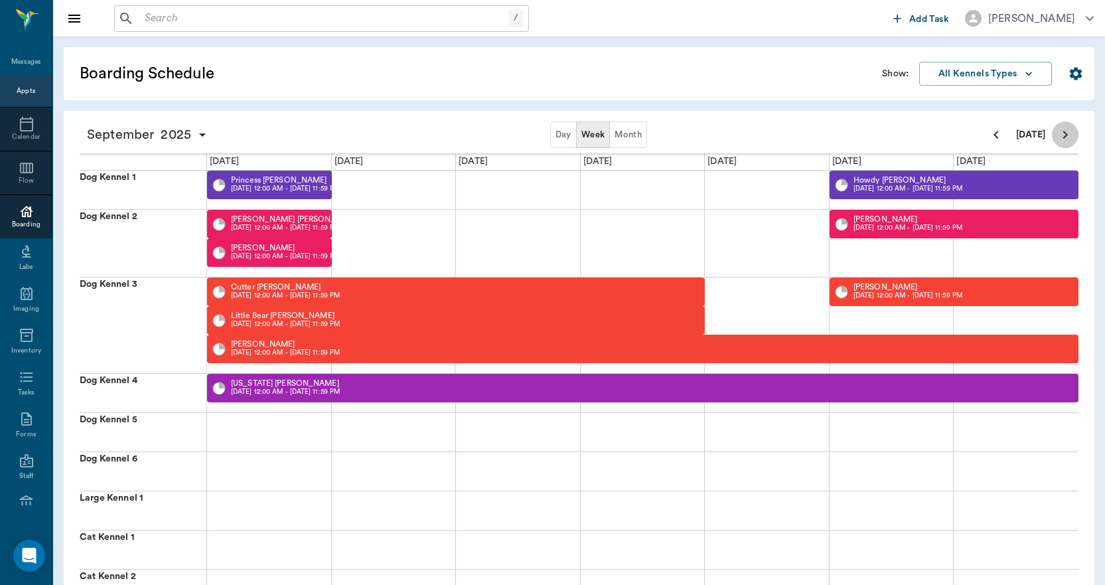
click at [1062, 133] on icon "Next page" at bounding box center [1066, 135] width 16 height 16
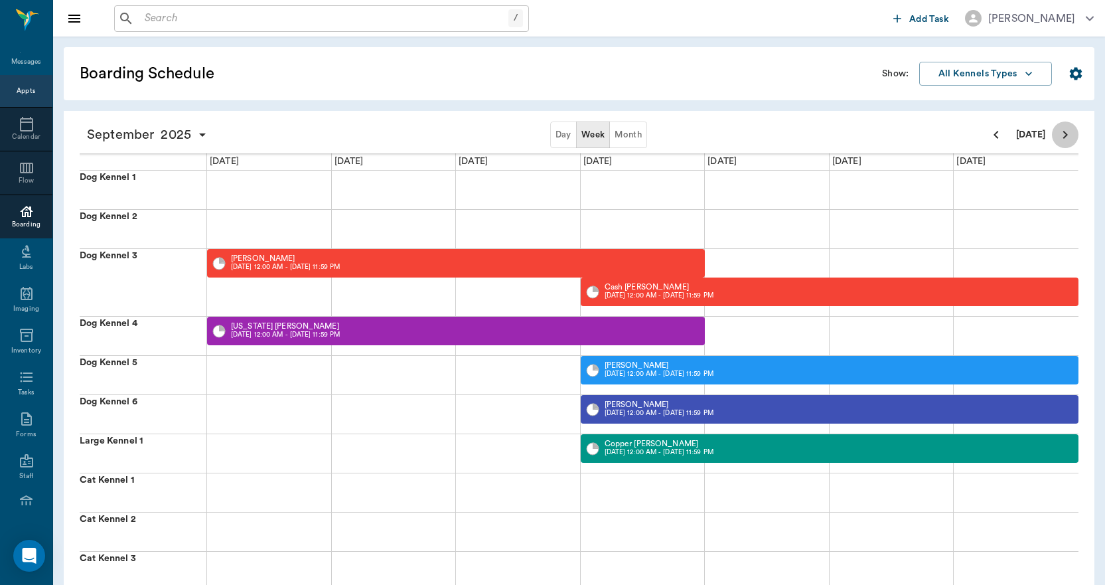
click at [1062, 133] on icon "Next page" at bounding box center [1066, 135] width 16 height 16
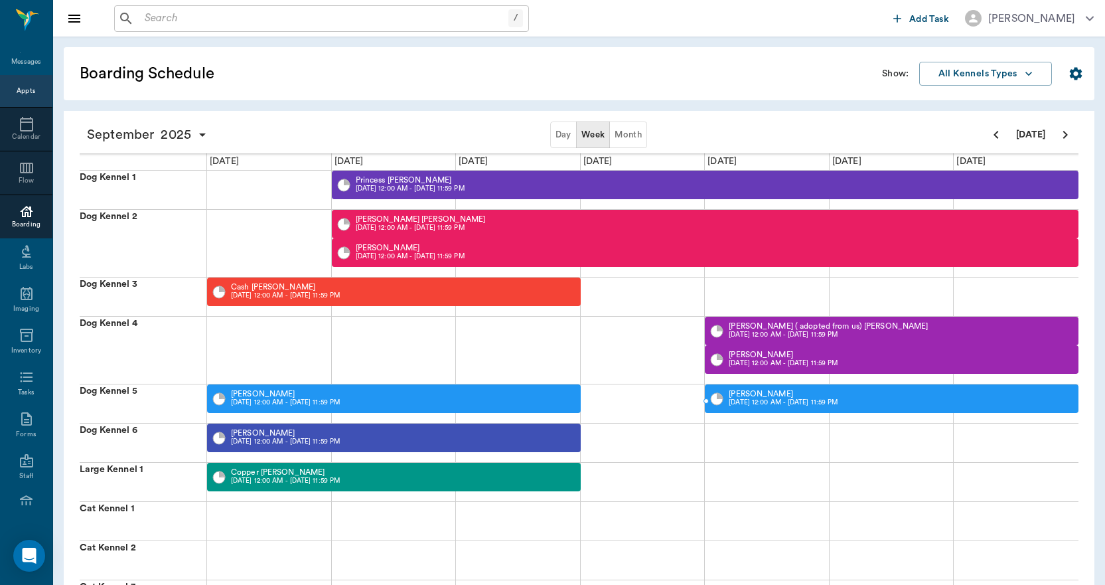
click at [763, 395] on p "Spencer Butera" at bounding box center [783, 394] width 109 height 8
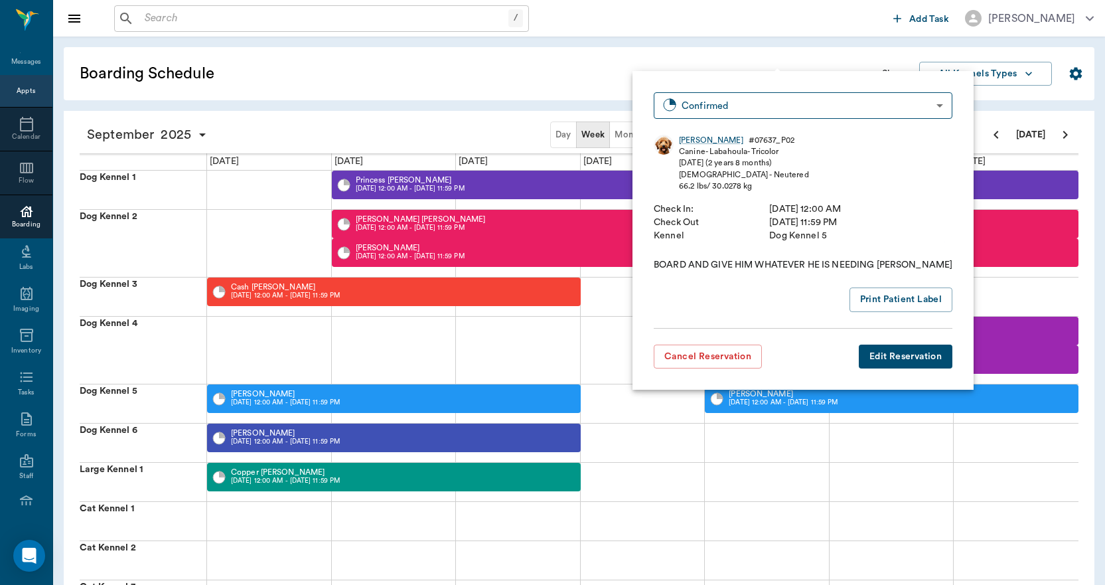
click at [859, 356] on button "Edit Reservation" at bounding box center [906, 357] width 94 height 25
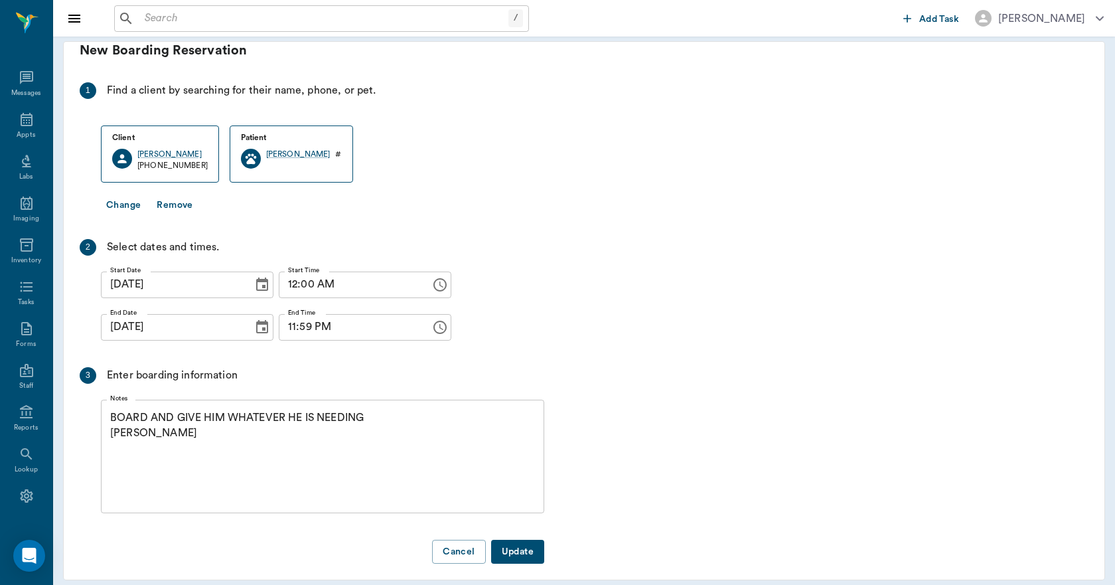
scroll to position [25, 0]
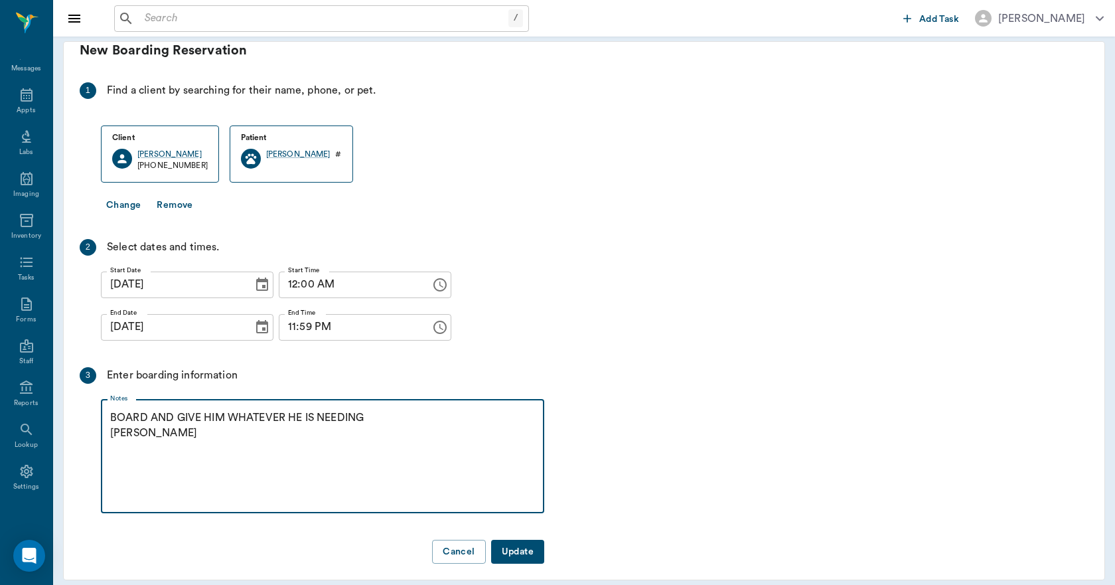
click at [378, 410] on textarea "BOARD AND GIVE HIM WHATEVER HE IS NEEDING LORY" at bounding box center [322, 456] width 425 height 92
type textarea "BOARD AND BATH, NT AND SEE WHAT ELSE LORY"
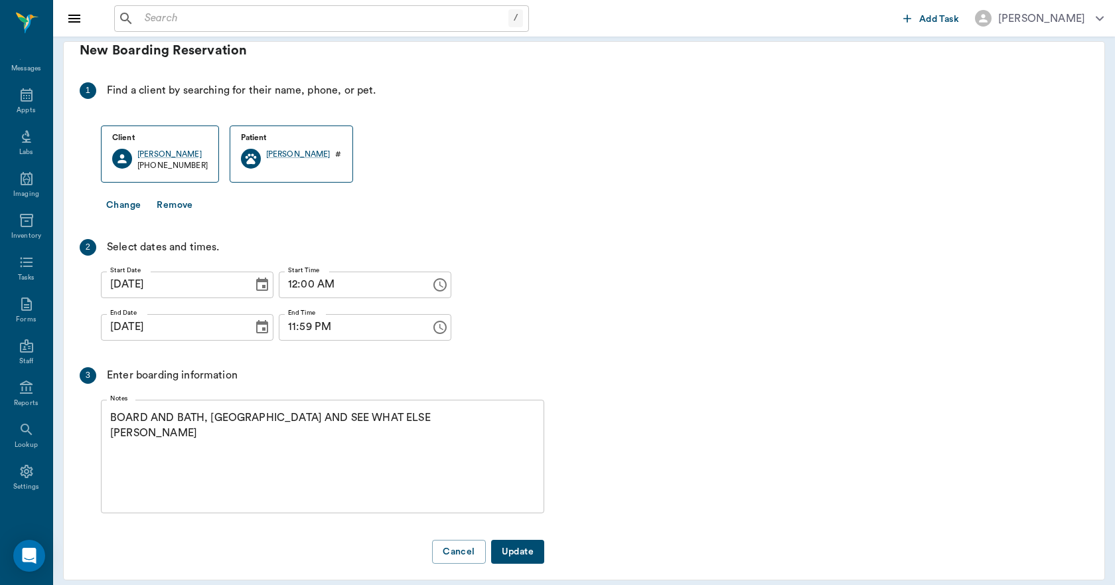
click at [531, 544] on button "Update" at bounding box center [517, 552] width 53 height 25
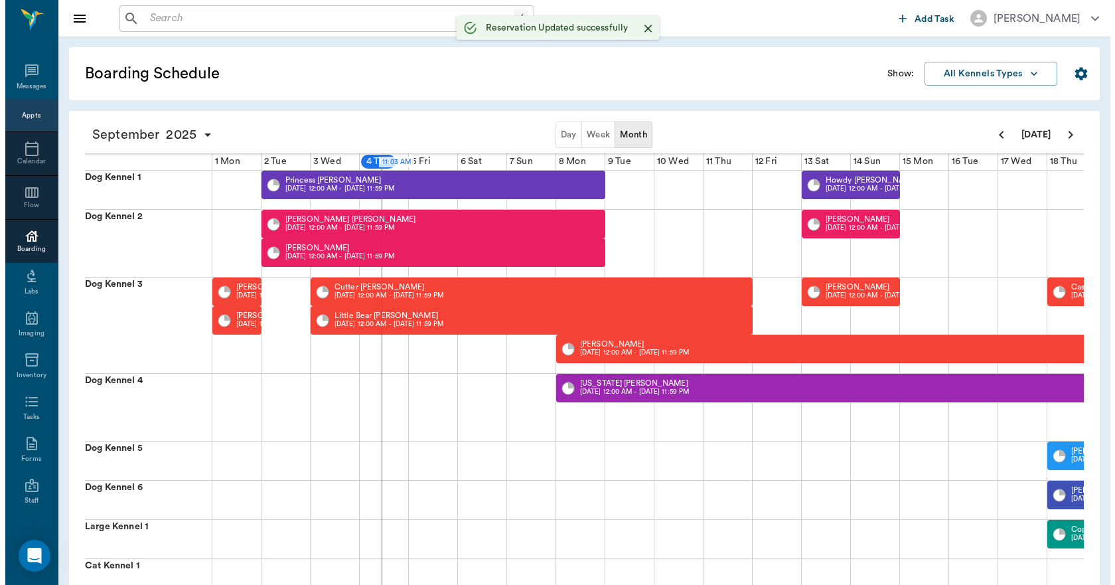
scroll to position [25, 0]
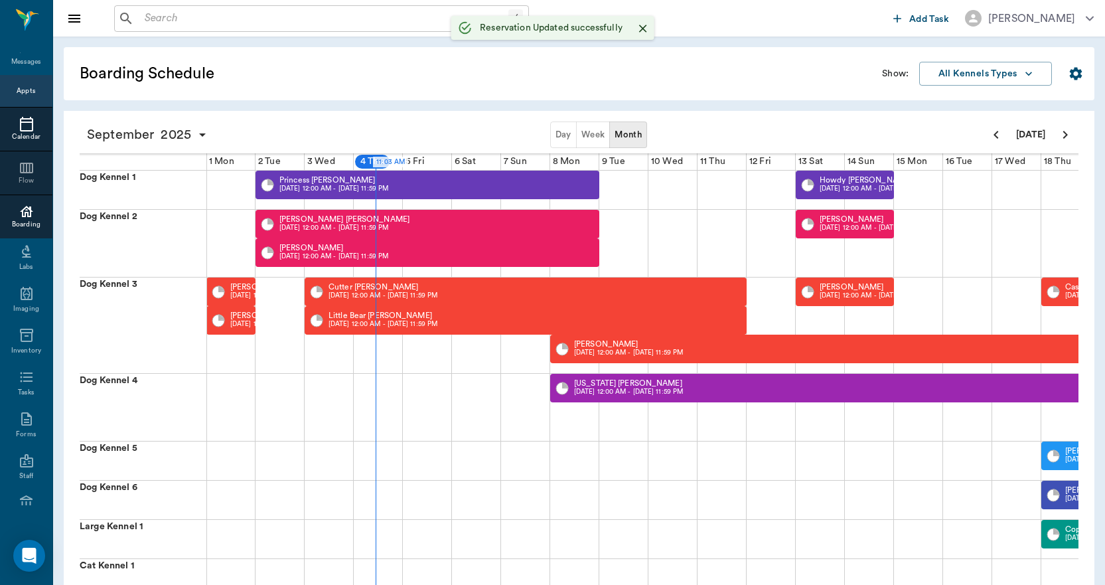
click at [20, 129] on icon at bounding box center [26, 124] width 13 height 15
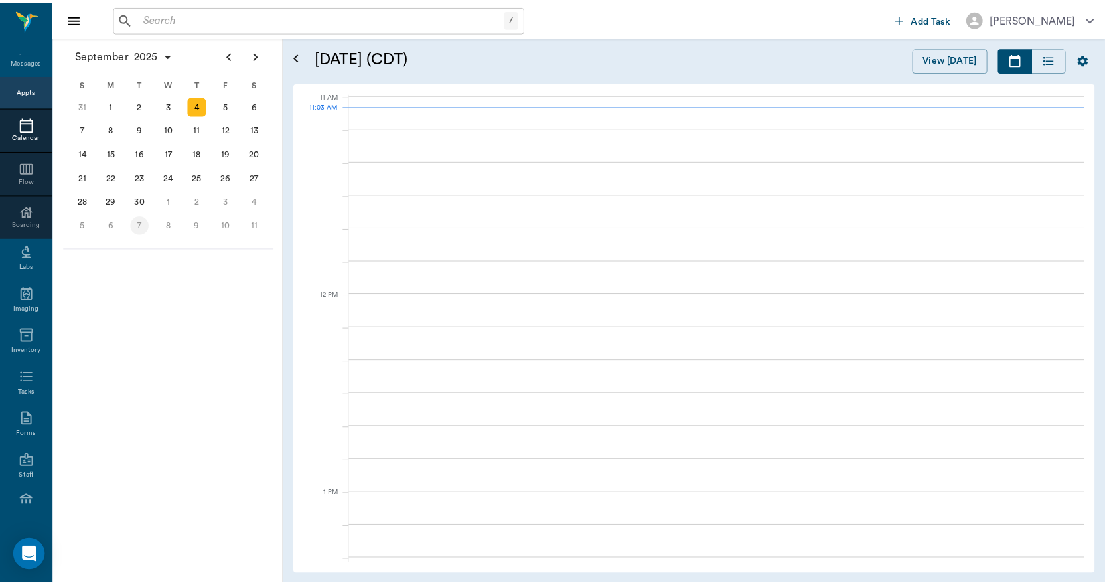
scroll to position [600, 0]
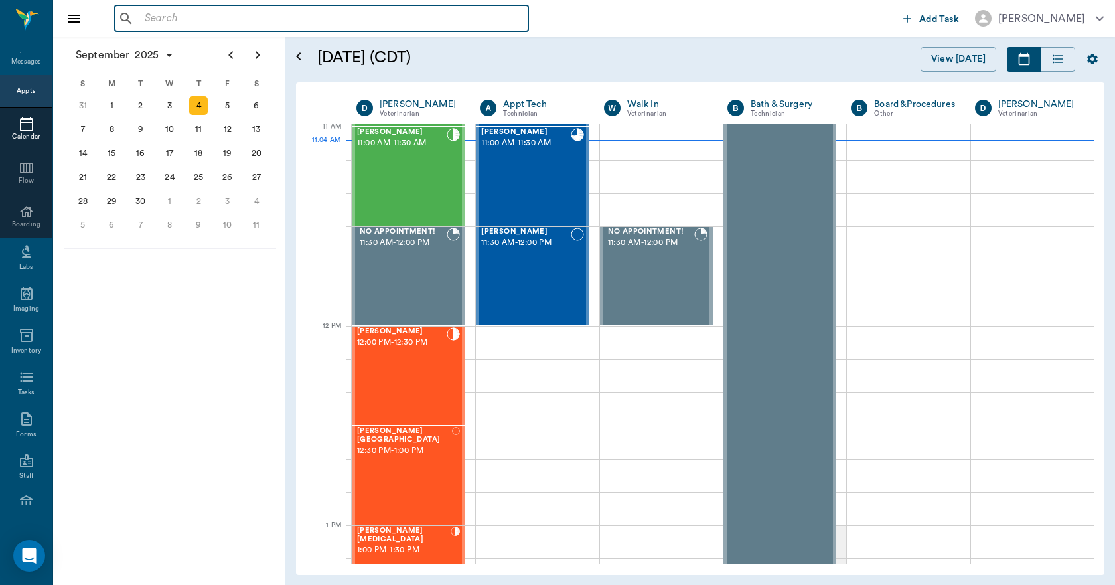
click at [258, 16] on input "text" at bounding box center [331, 18] width 384 height 19
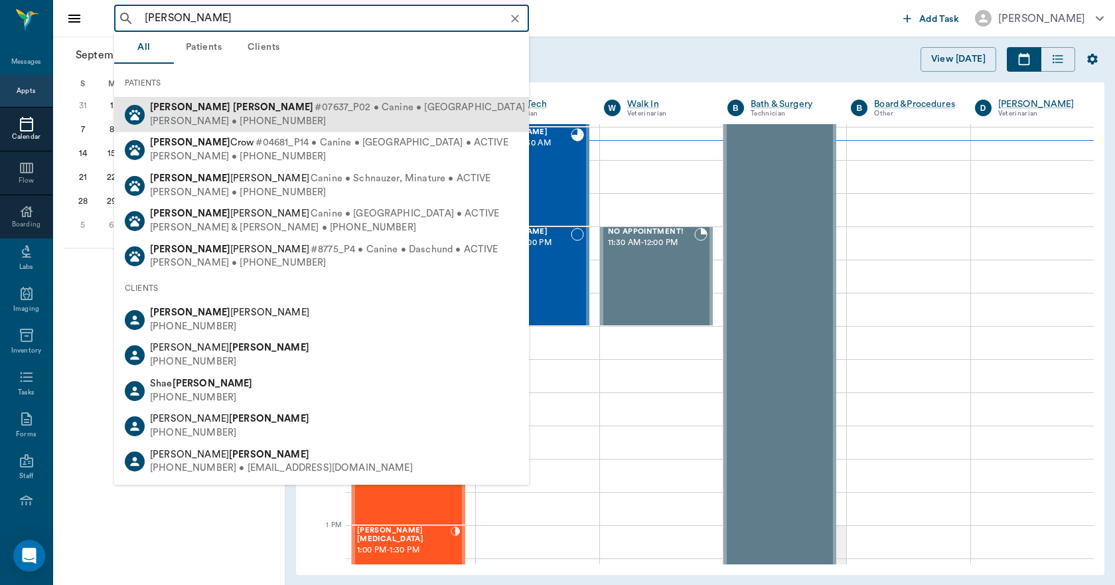
click at [207, 113] on div "Spencer Butera #07637_P02 • Canine • Labahoula • ACTIVE" at bounding box center [360, 108] width 420 height 14
type input "SPENCER BUTER"
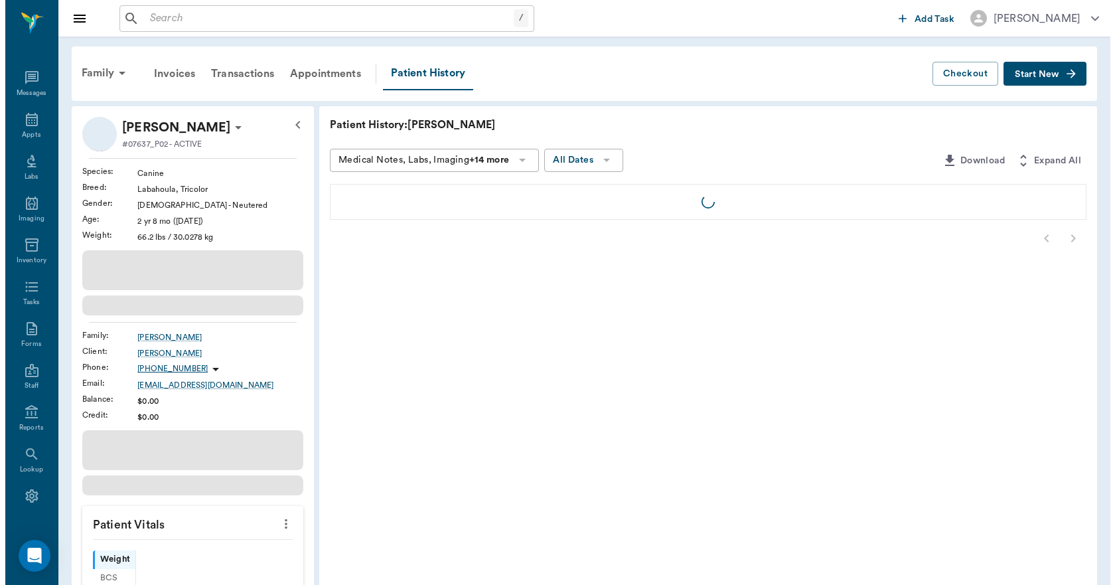
scroll to position [25, 0]
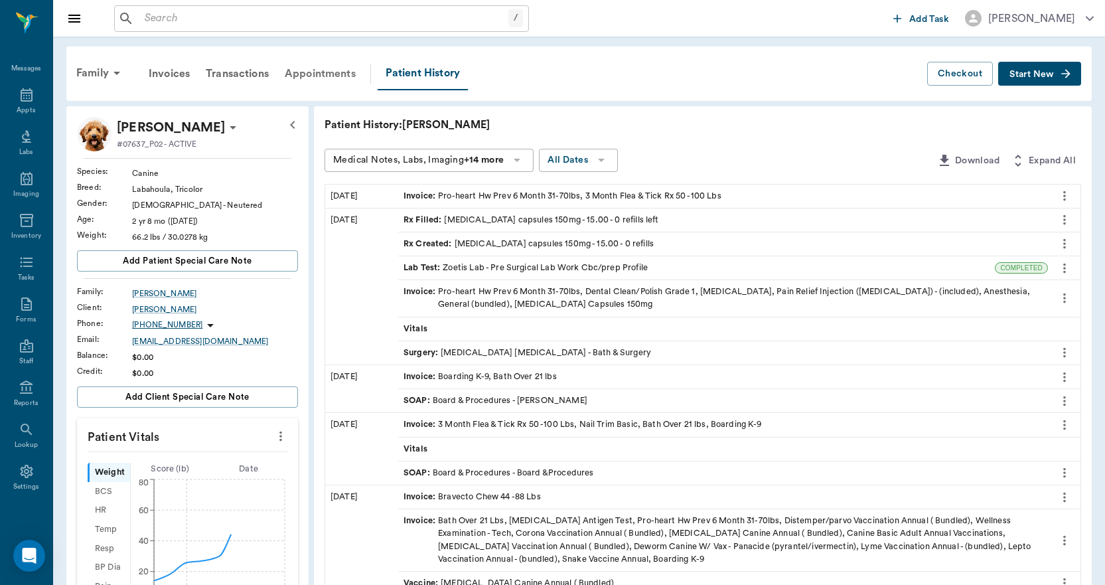
click at [327, 76] on div "Appointments" at bounding box center [320, 74] width 87 height 32
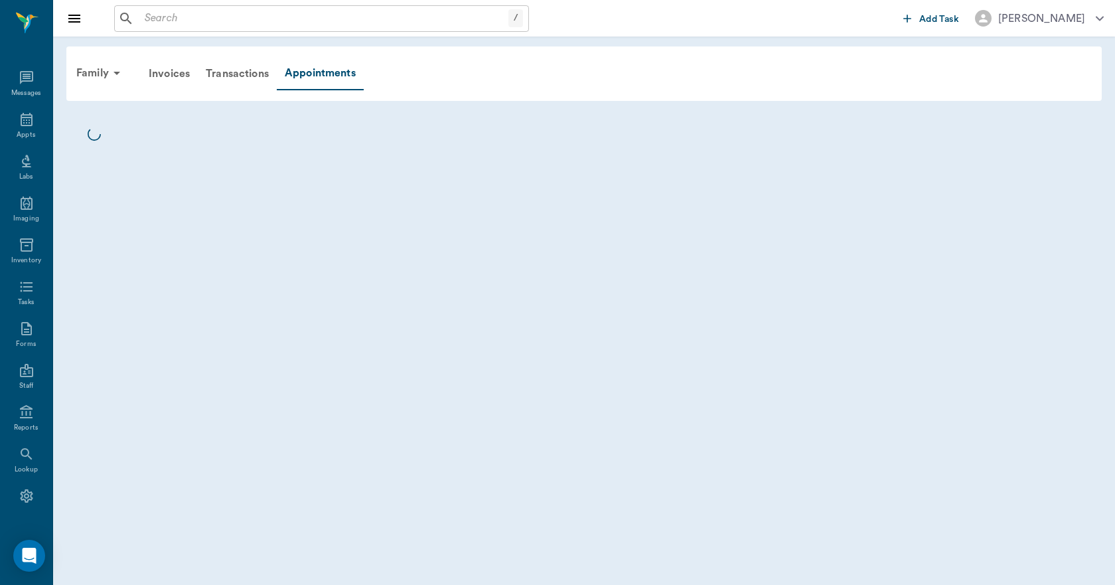
scroll to position [25, 0]
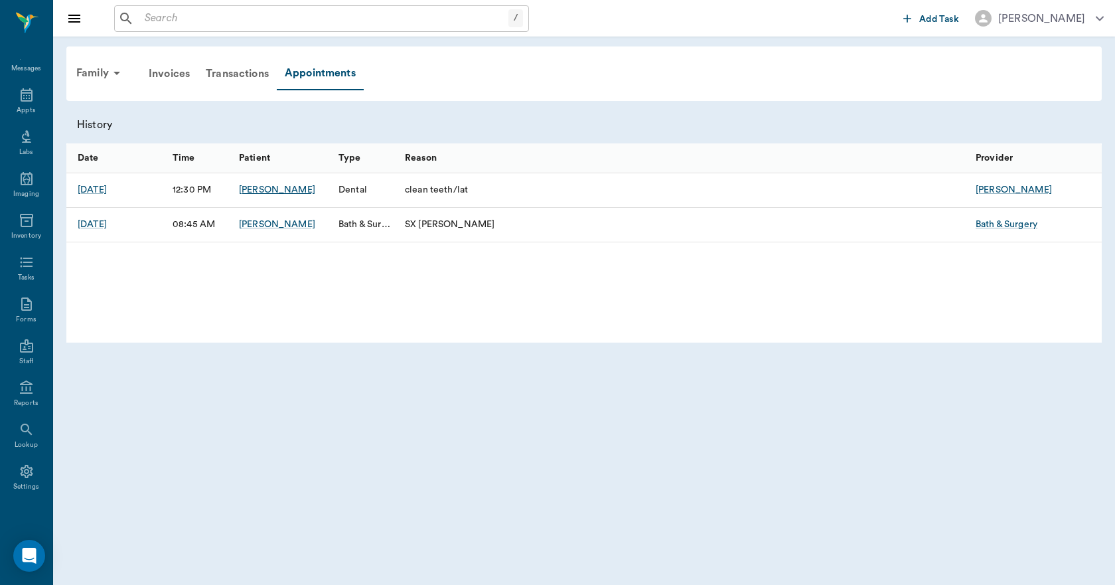
click at [258, 188] on div "Spencer Butera" at bounding box center [277, 189] width 76 height 13
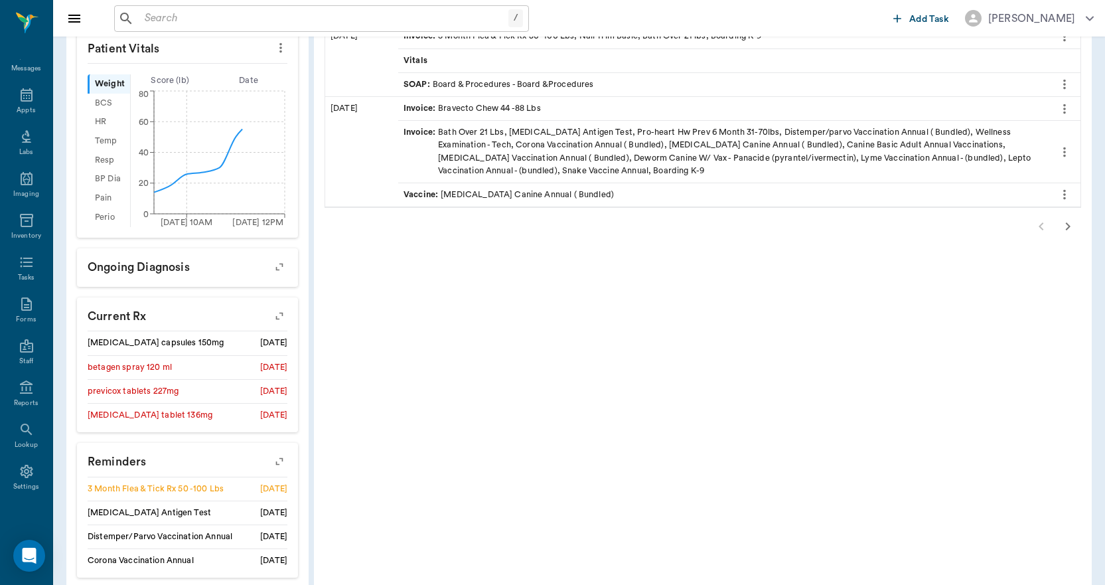
scroll to position [503, 0]
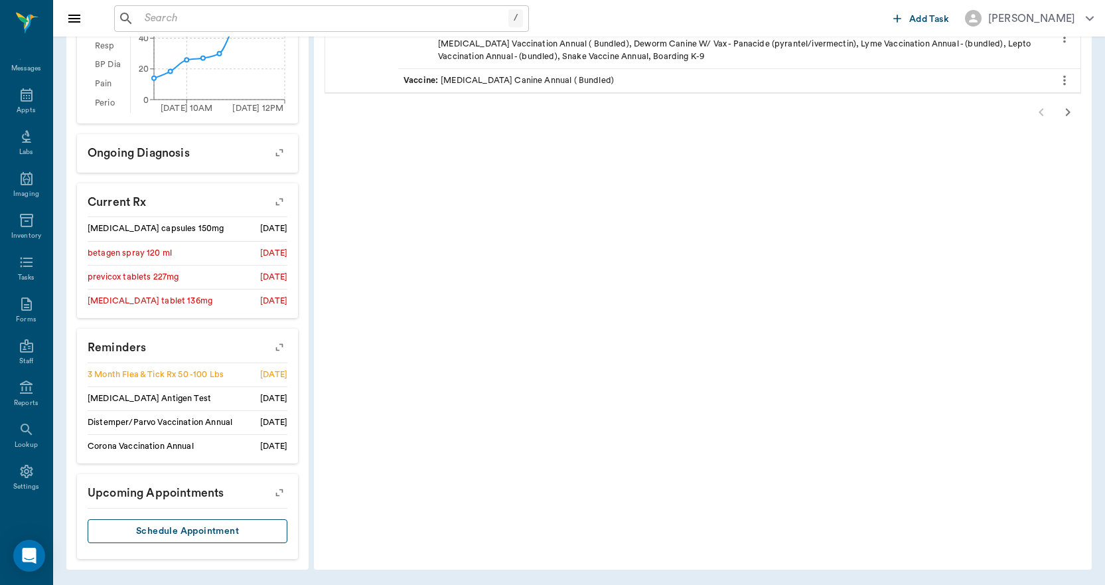
click at [206, 536] on button "Schedule Appointment" at bounding box center [188, 531] width 200 height 25
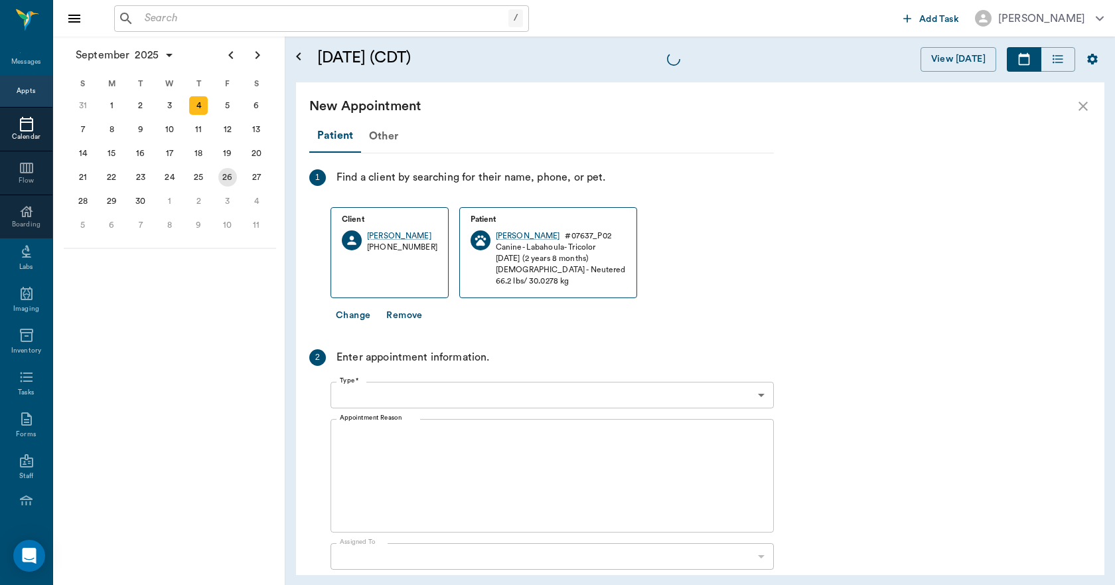
scroll to position [599, 0]
click at [232, 181] on div "26" at bounding box center [227, 177] width 19 height 19
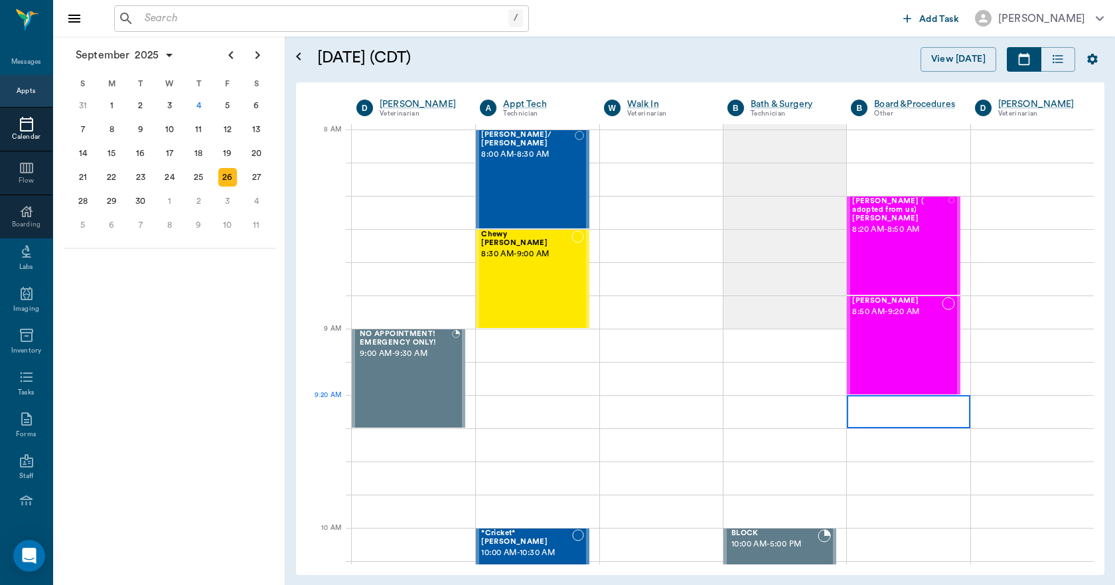
click at [874, 419] on div at bounding box center [908, 411] width 123 height 33
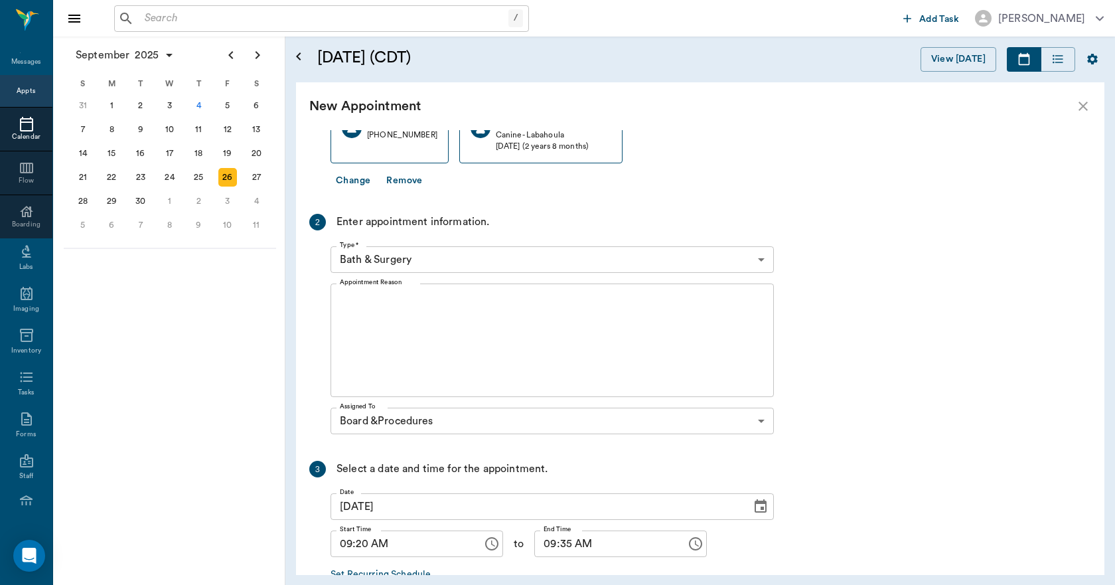
scroll to position [133, 0]
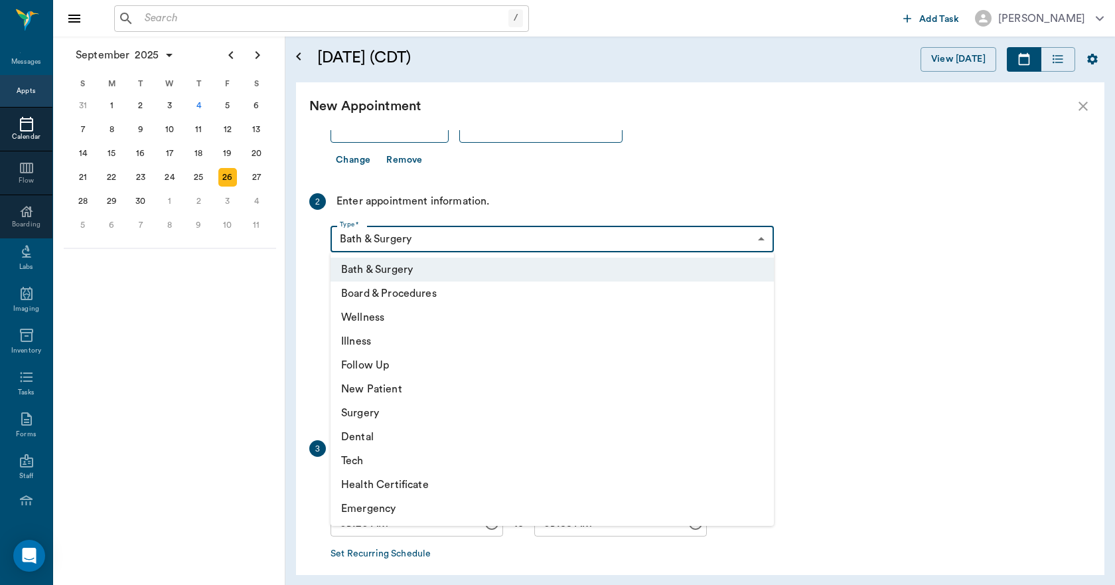
click at [432, 240] on body "/ ​ Add Task Dr. Bert Ellsworth Nectar Messages Appts Calendar Flow Boarding La…" at bounding box center [557, 292] width 1115 height 585
click at [408, 288] on li "Board & Procedures" at bounding box center [553, 294] width 444 height 24
type input "67816c1cf444b6f7d0a603e8"
type input "09:50 AM"
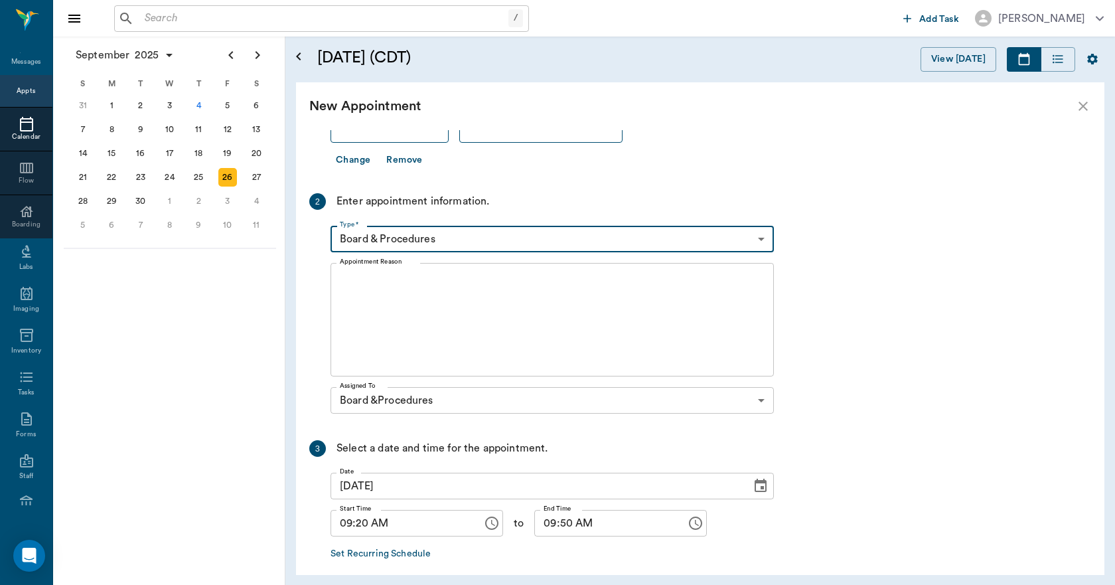
click at [390, 309] on textarea "Appointment Reason" at bounding box center [552, 320] width 425 height 92
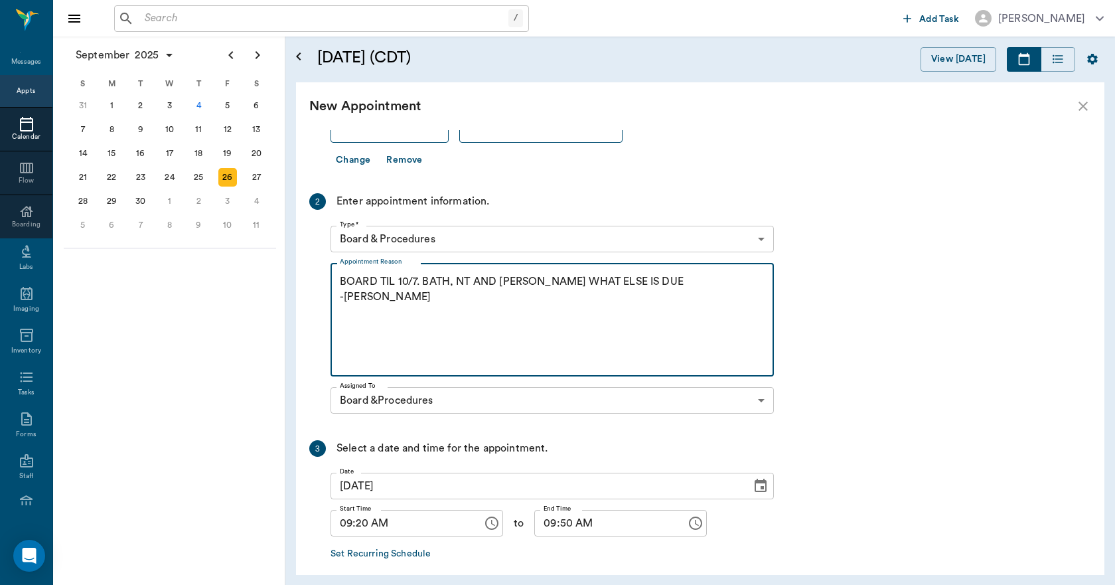
scroll to position [194, 0]
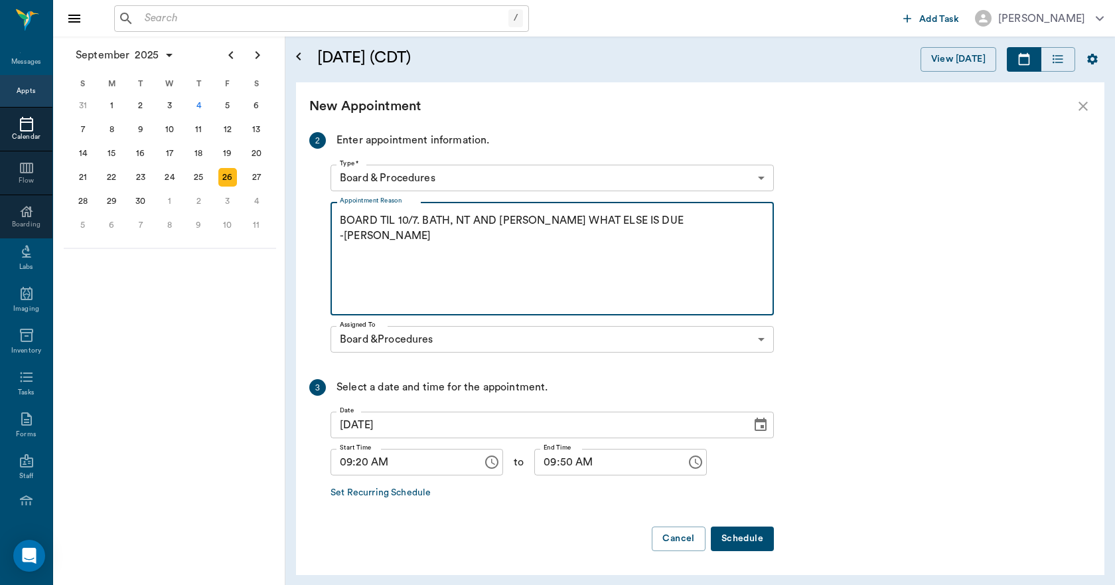
type textarea "BOARD TIL 10/7. BATH, NT AND SERR WHAT ELSE IS DUE -LORY"
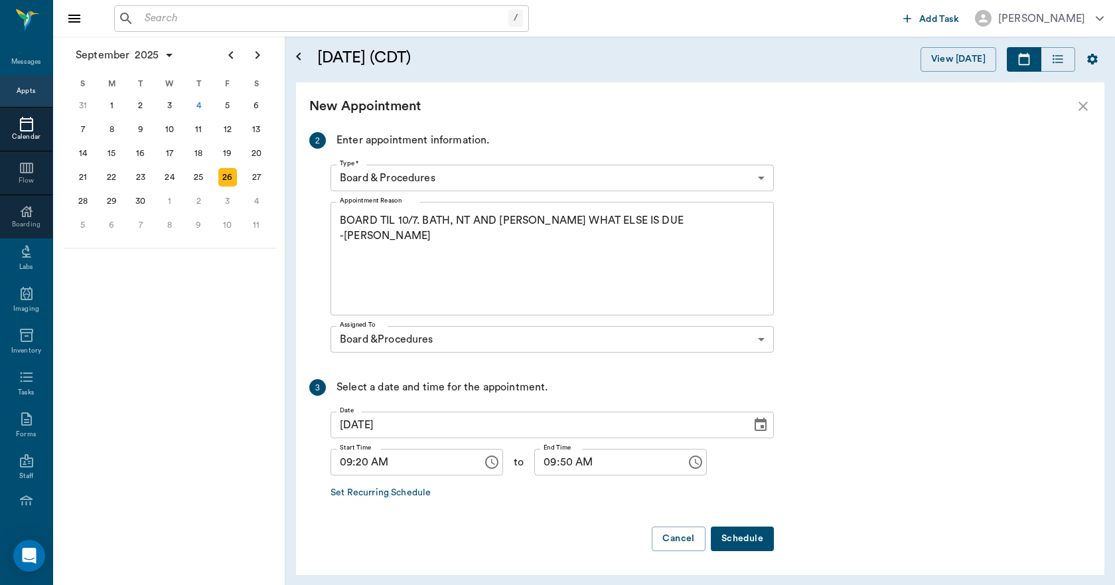
click at [746, 544] on button "Schedule" at bounding box center [742, 539] width 63 height 25
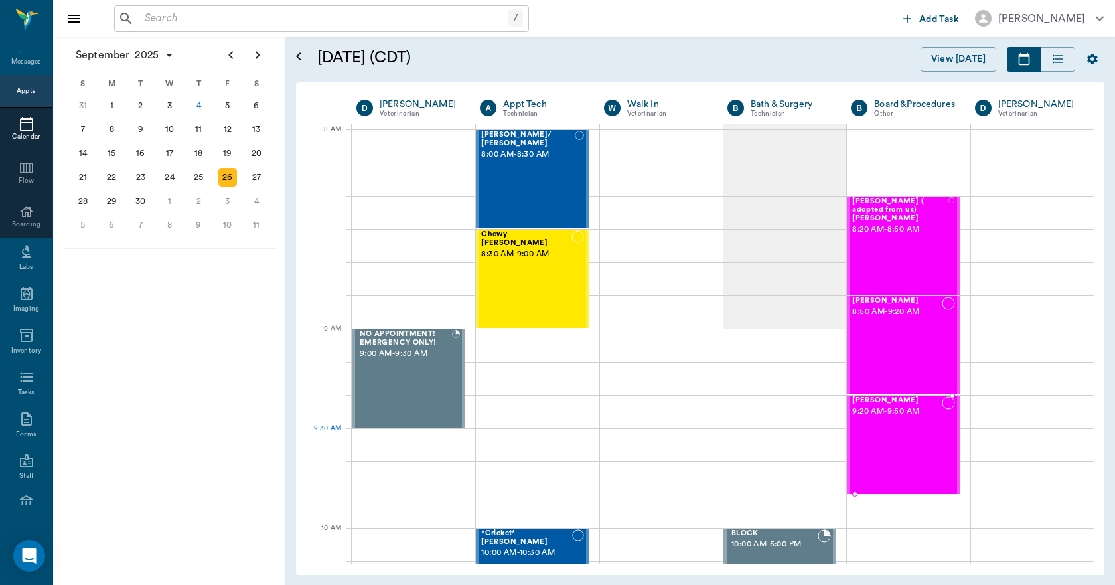
click at [868, 442] on div "Spencer Butera 9:20 AM - 9:50 AM" at bounding box center [897, 444] width 89 height 97
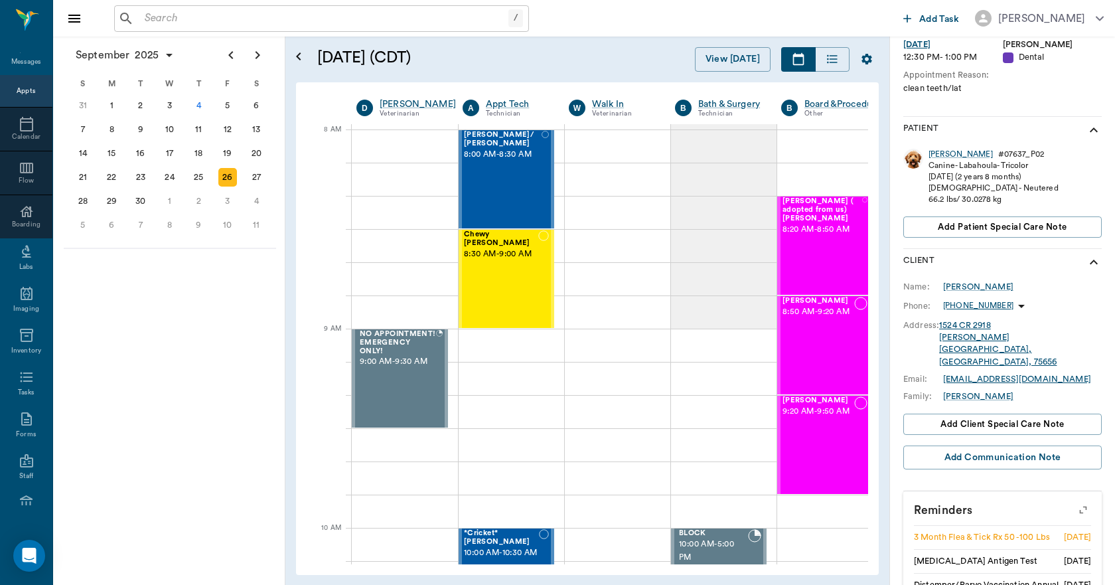
scroll to position [284, 0]
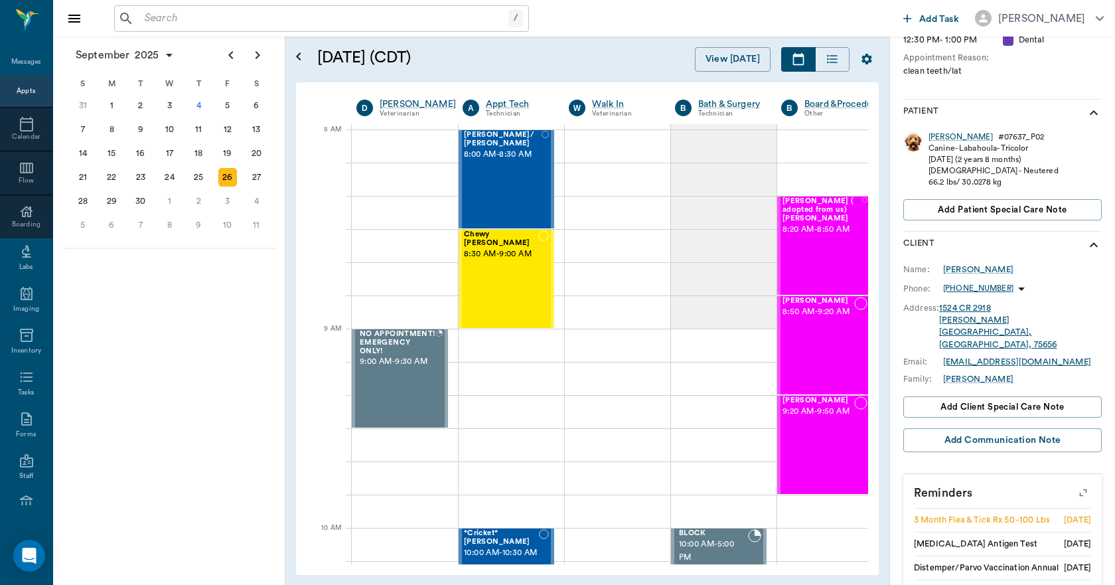
click at [1074, 483] on icon "button" at bounding box center [1083, 492] width 19 height 19
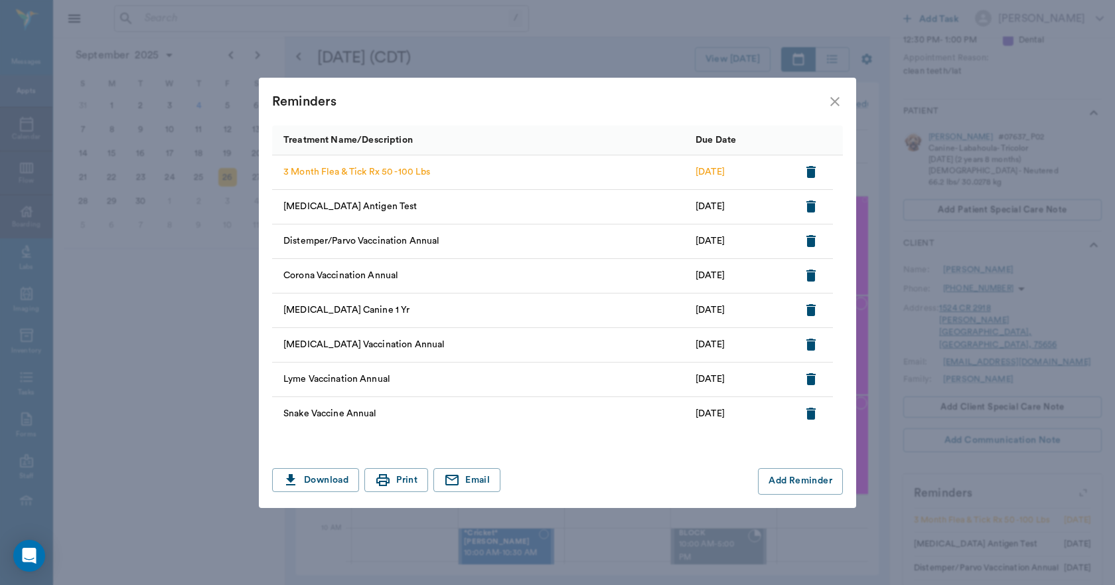
click at [835, 100] on icon "close" at bounding box center [835, 101] width 9 height 9
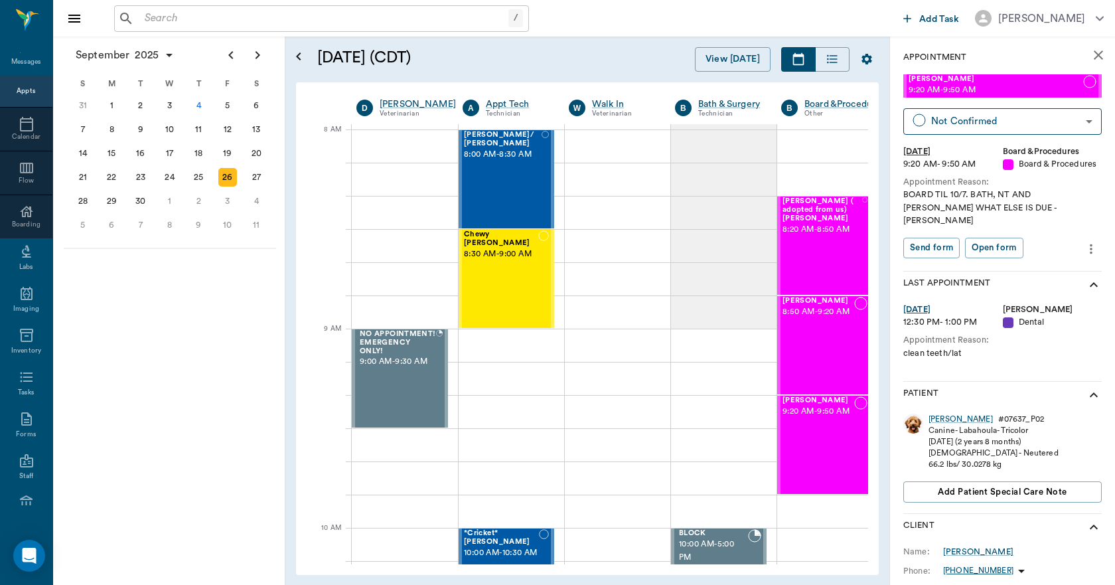
scroll to position [0, 0]
click at [1086, 242] on icon "more" at bounding box center [1091, 250] width 15 height 16
click at [1052, 262] on span "Edit appointment" at bounding box center [1026, 261] width 112 height 14
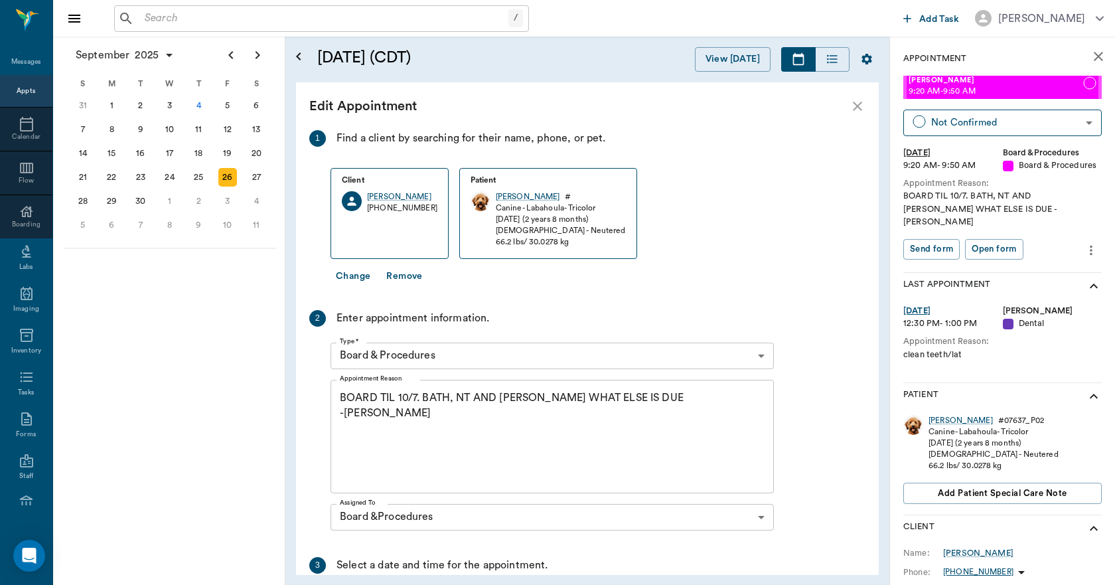
click at [651, 399] on textarea "BOARD TIL 10/7. BATH, NT AND SERR WHAT ELSE IS DUE -LORY" at bounding box center [552, 436] width 425 height 92
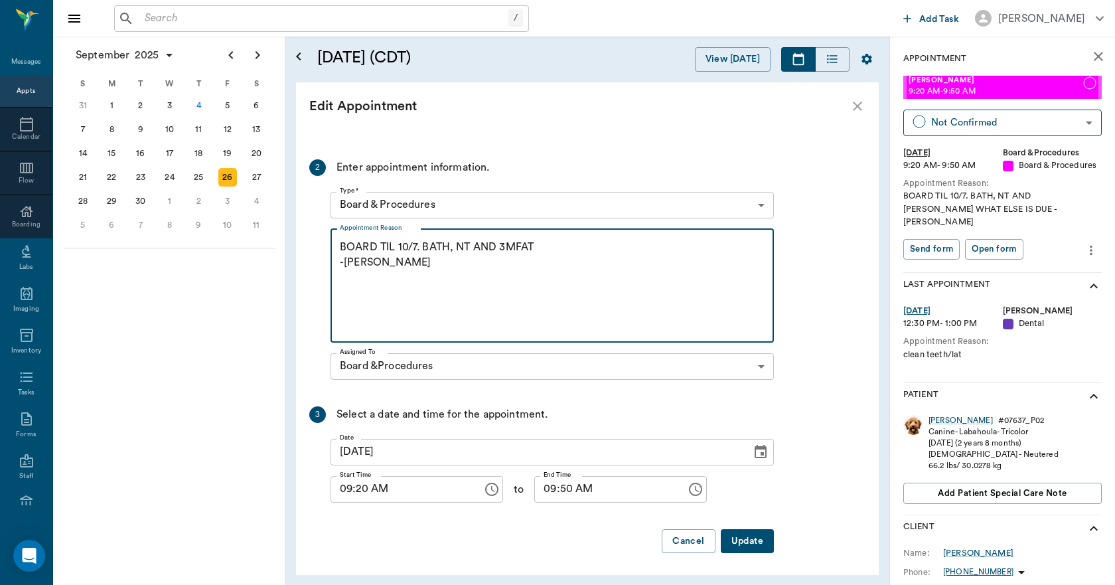
scroll to position [153, 0]
type textarea "BOARD TIL 10/7. BATH, NT AND 3MFAT -LORY"
click at [752, 534] on button "Update" at bounding box center [747, 539] width 53 height 25
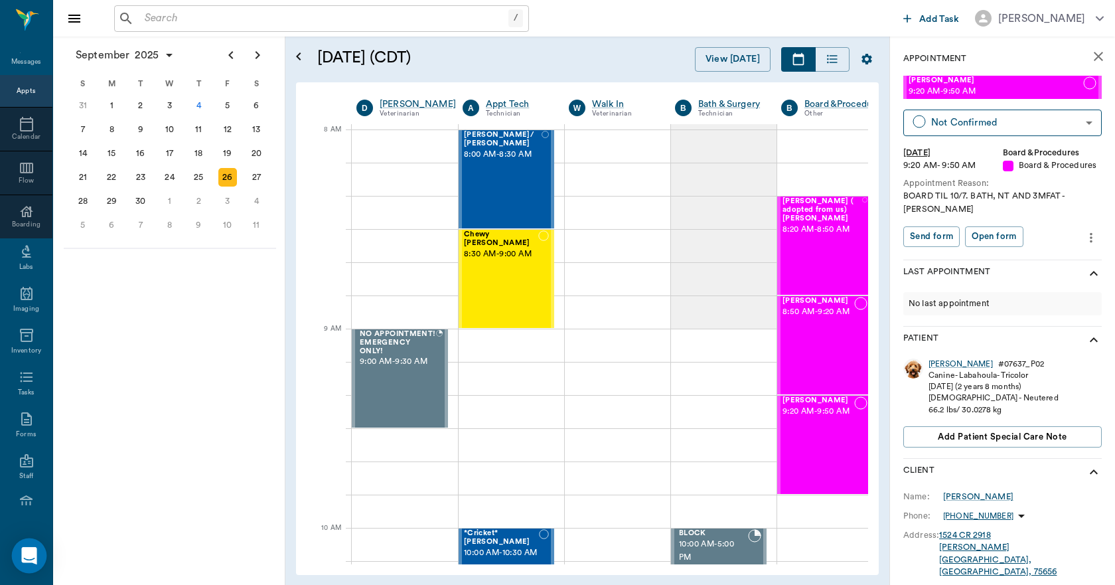
click at [37, 555] on div "Open Intercom Messenger" at bounding box center [29, 555] width 35 height 35
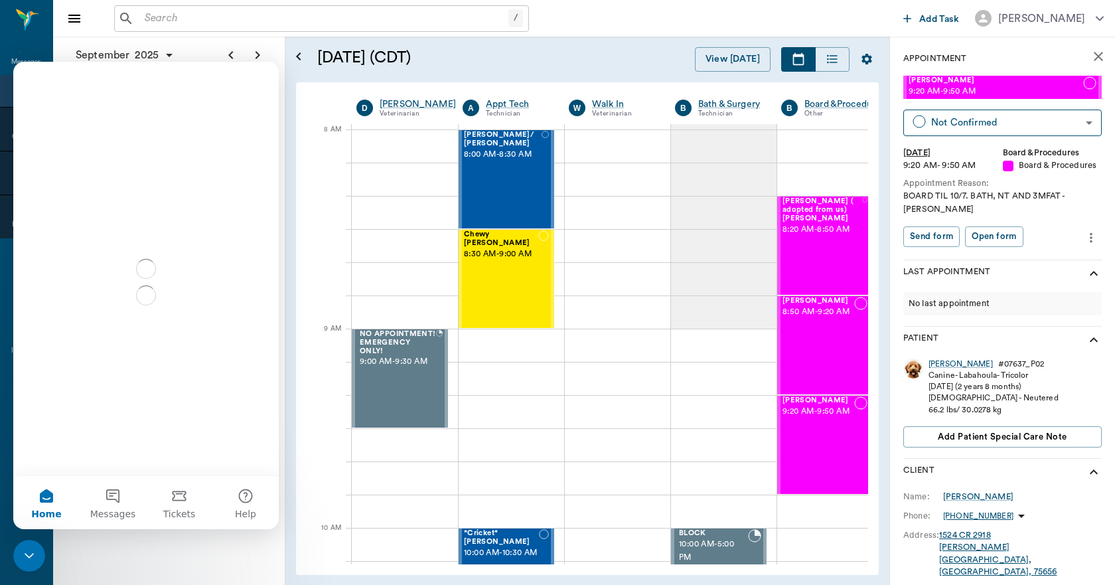
scroll to position [0, 0]
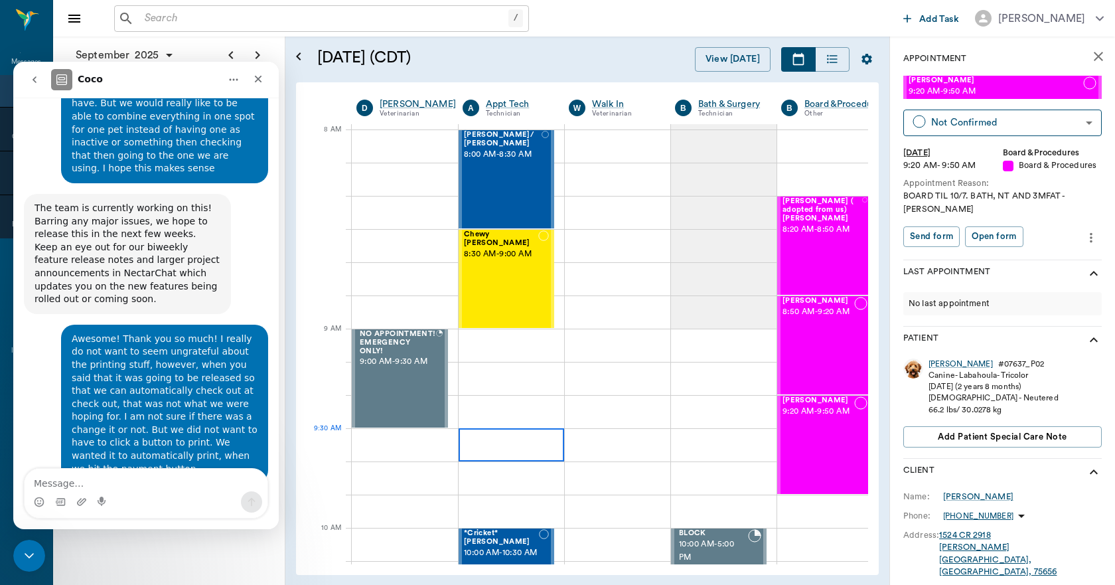
scroll to position [6831, 0]
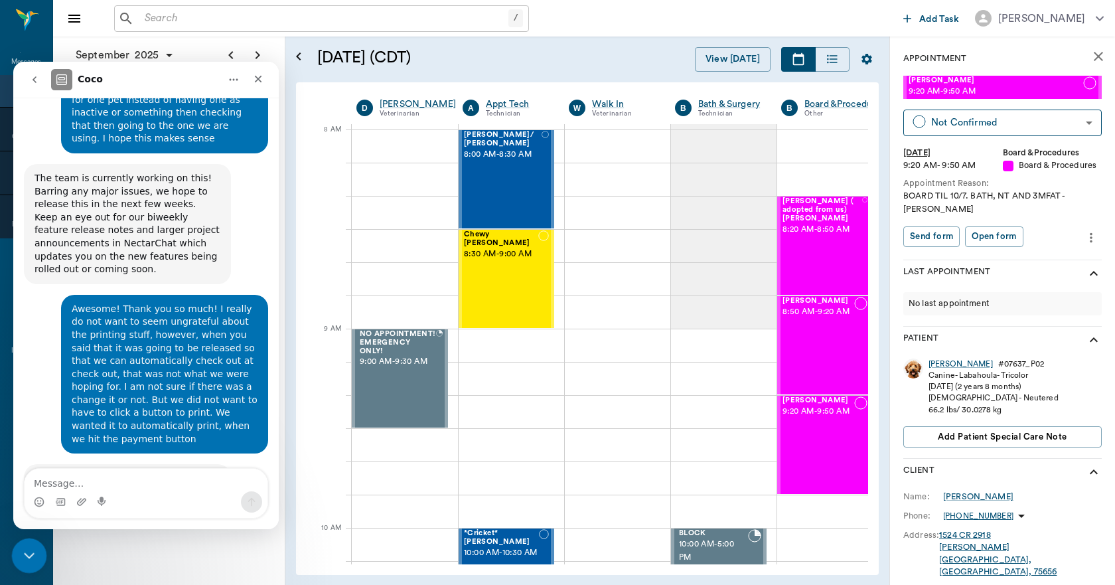
click at [32, 554] on icon "Close Intercom Messenger" at bounding box center [27, 554] width 16 height 16
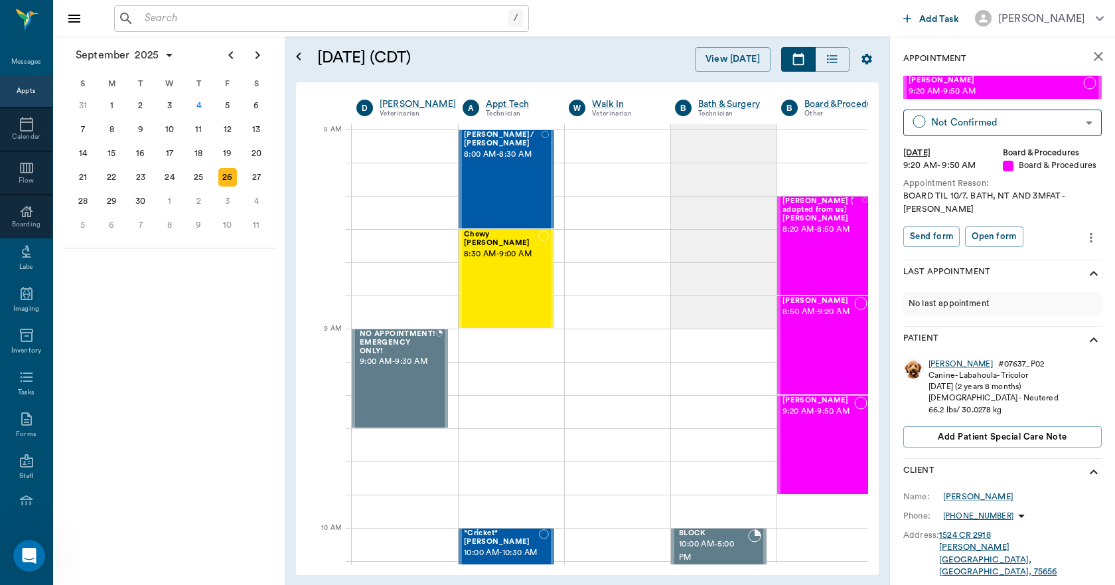
click at [1091, 51] on icon "close" at bounding box center [1099, 56] width 16 height 16
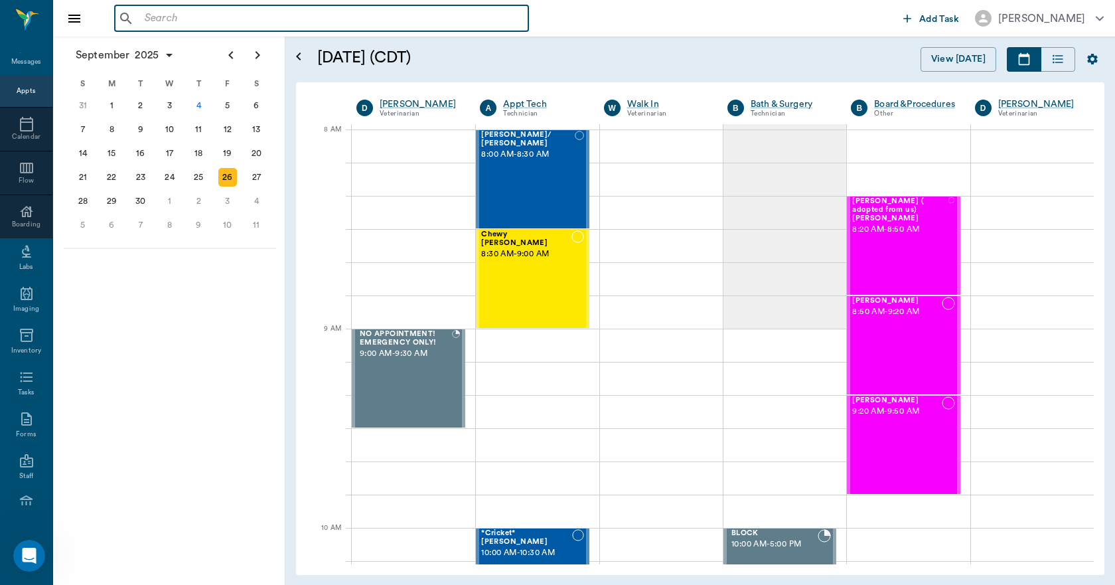
click at [165, 21] on input "text" at bounding box center [331, 18] width 384 height 19
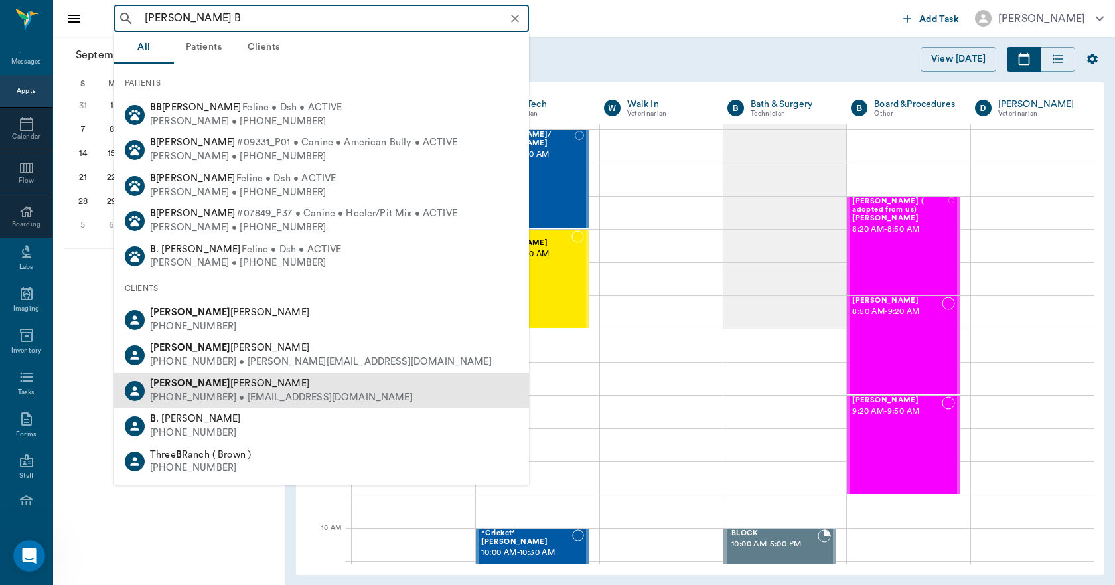
click at [183, 388] on div "Teena Bearden" at bounding box center [281, 384] width 263 height 14
type input "TEENA B"
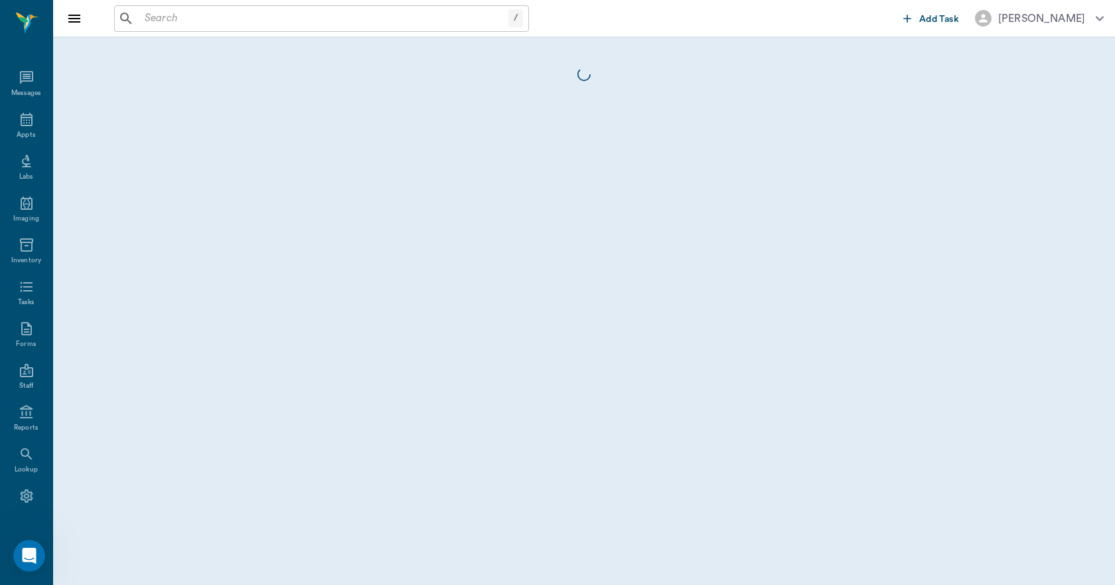
scroll to position [25, 0]
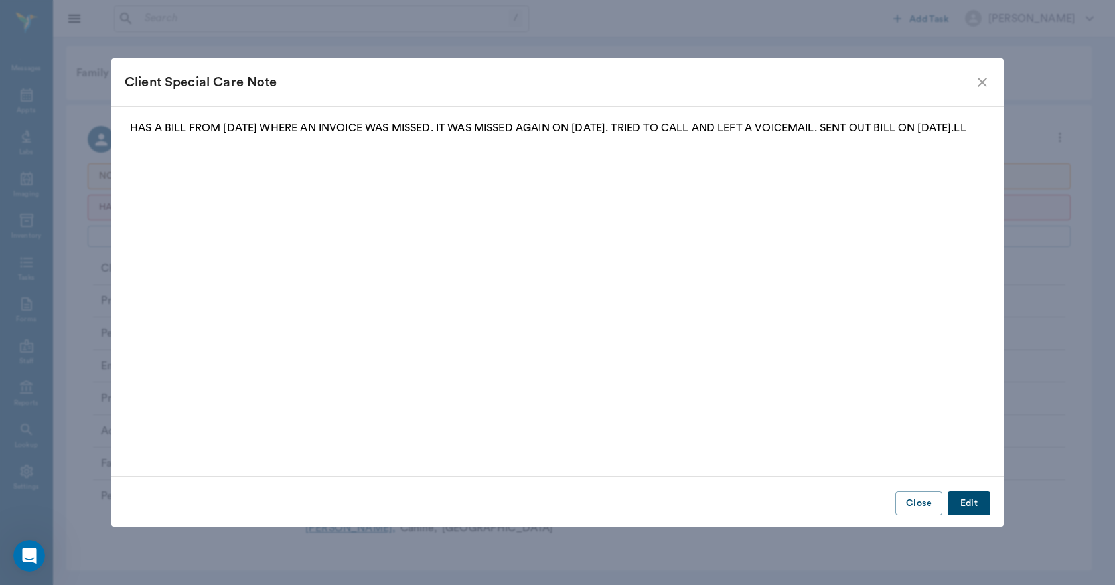
click at [968, 505] on button "Edit" at bounding box center [969, 503] width 42 height 25
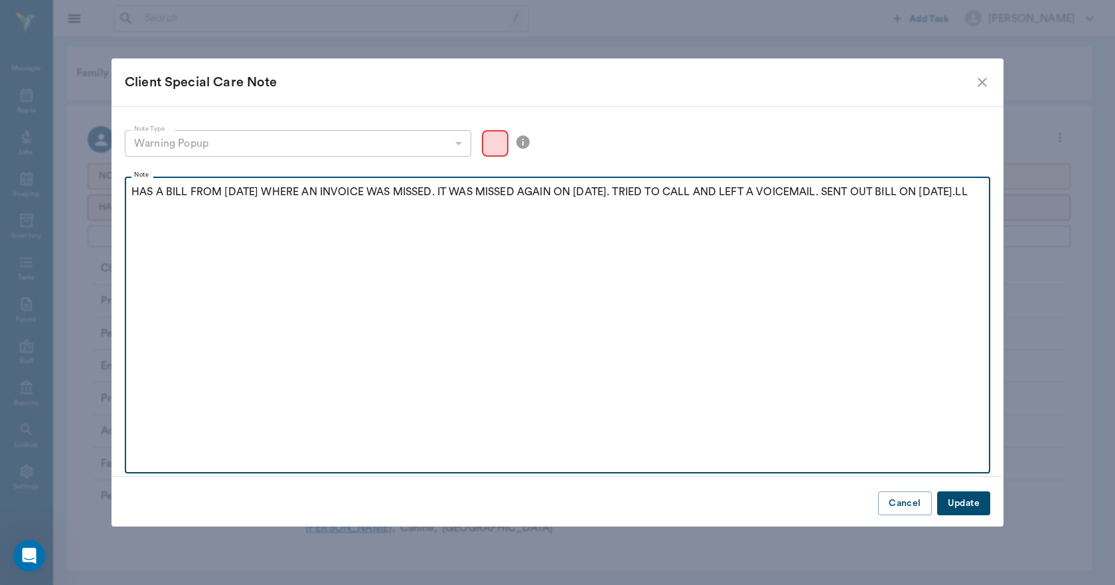
click at [968, 191] on p "HAS A BILL FROM 8.20.25 WHERE AN INVOICE WAS MISSED. IT WAS MISSED AGAIN ON 9.2…" at bounding box center [557, 192] width 853 height 16
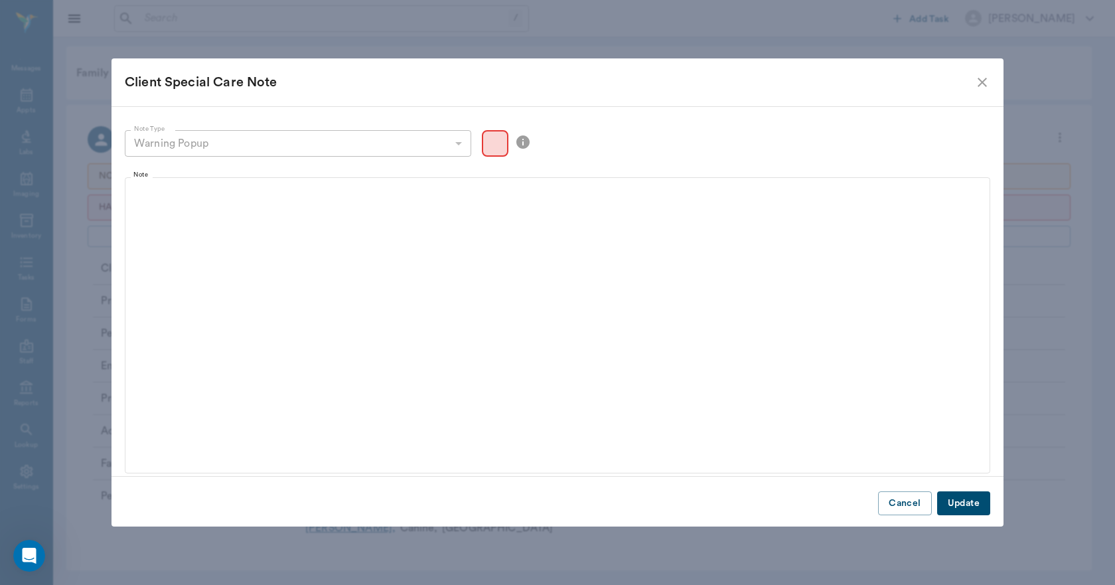
click at [976, 506] on button "Update" at bounding box center [964, 503] width 53 height 25
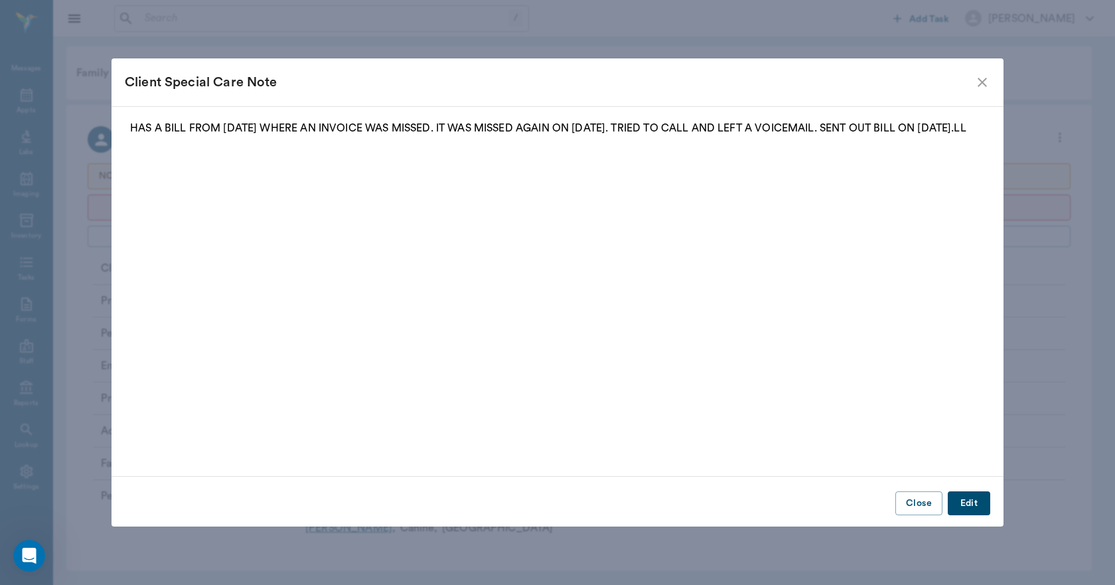
click at [979, 81] on icon "close" at bounding box center [983, 82] width 16 height 16
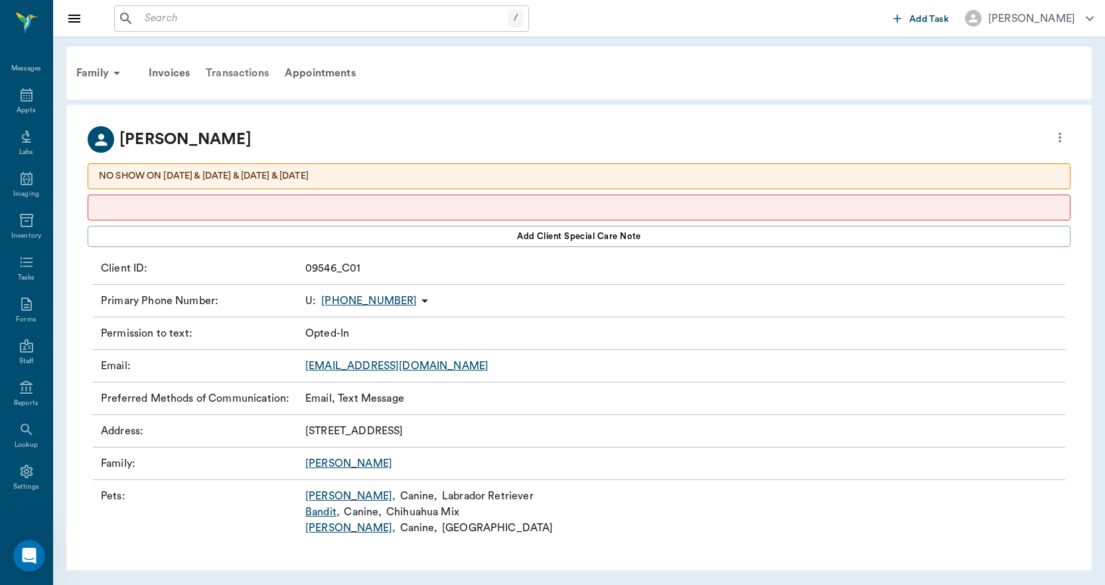
click at [235, 72] on div "Transactions" at bounding box center [237, 73] width 79 height 32
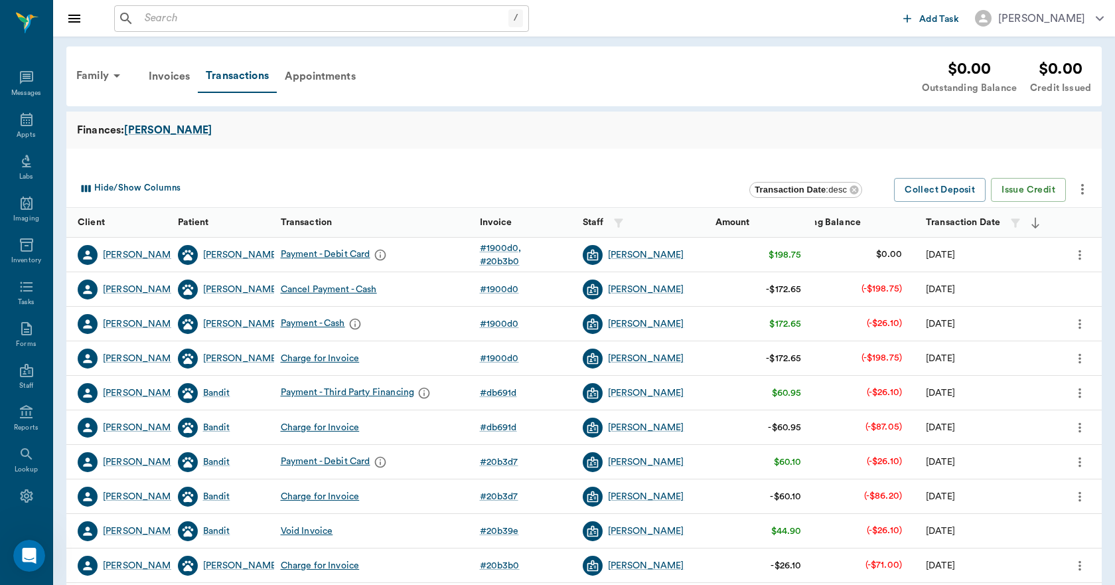
scroll to position [25, 0]
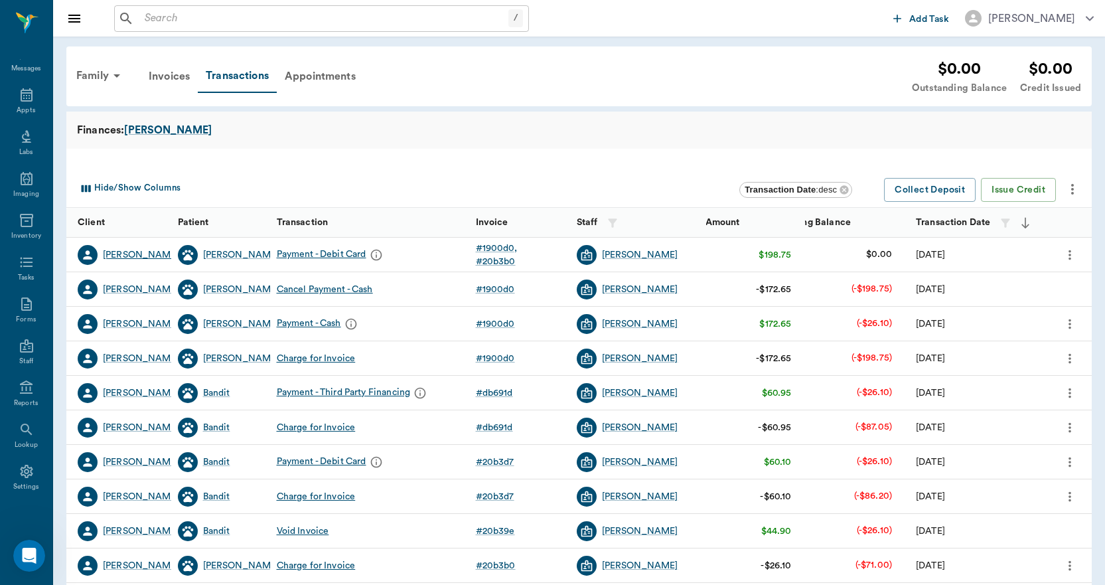
click at [127, 260] on div "Teena Bearden" at bounding box center [141, 254] width 76 height 13
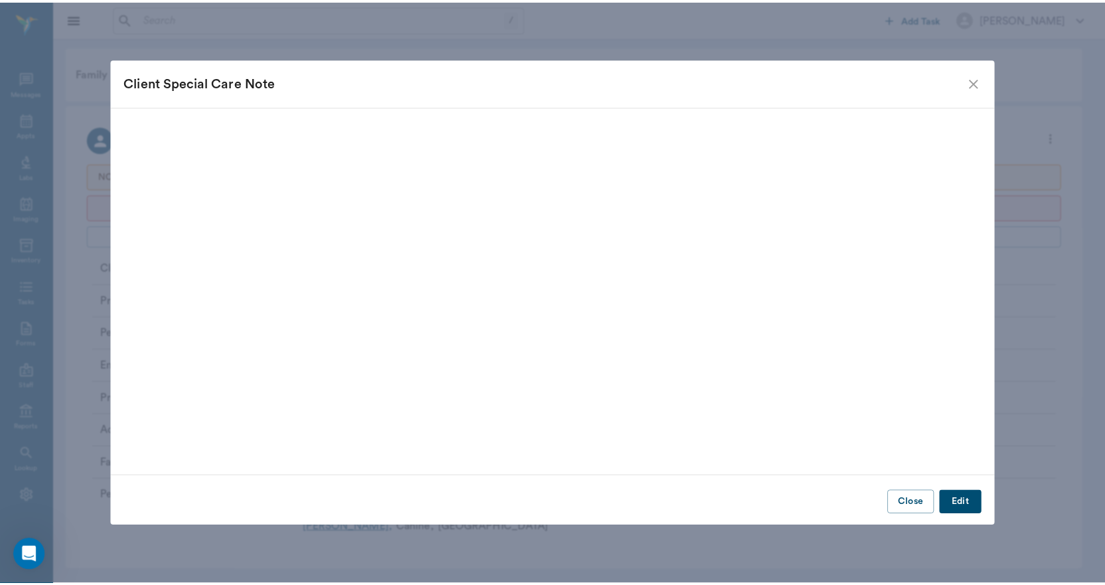
scroll to position [25, 0]
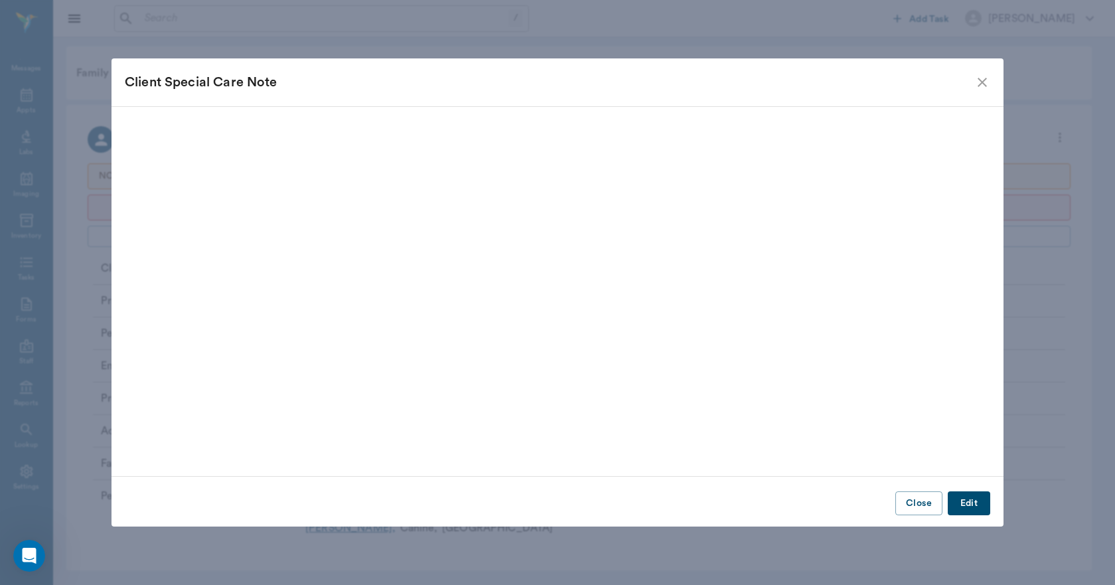
click at [969, 501] on button "Edit" at bounding box center [969, 503] width 42 height 25
click at [461, 145] on div "Warning Popup" at bounding box center [298, 143] width 347 height 27
click at [500, 147] on div "Color preview" at bounding box center [495, 143] width 27 height 27
click at [531, 141] on div "Note Type Warning Popup warning Note Type" at bounding box center [558, 145] width 866 height 31
click at [987, 83] on icon "close" at bounding box center [983, 82] width 16 height 16
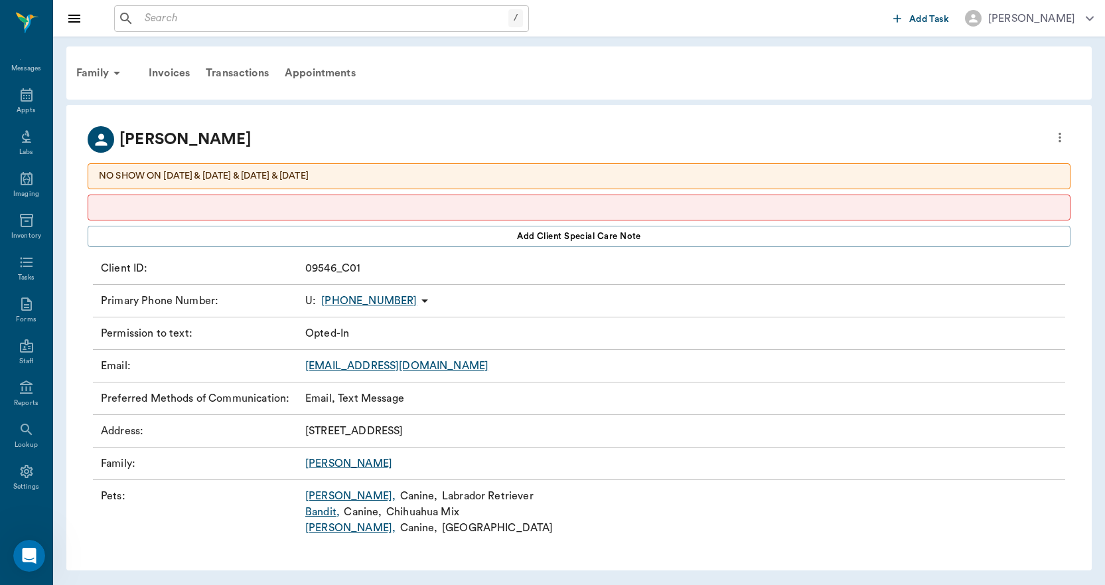
drag, startPoint x: 821, startPoint y: 210, endPoint x: 785, endPoint y: 210, distance: 35.9
click at [785, 210] on p at bounding box center [579, 208] width 961 height 14
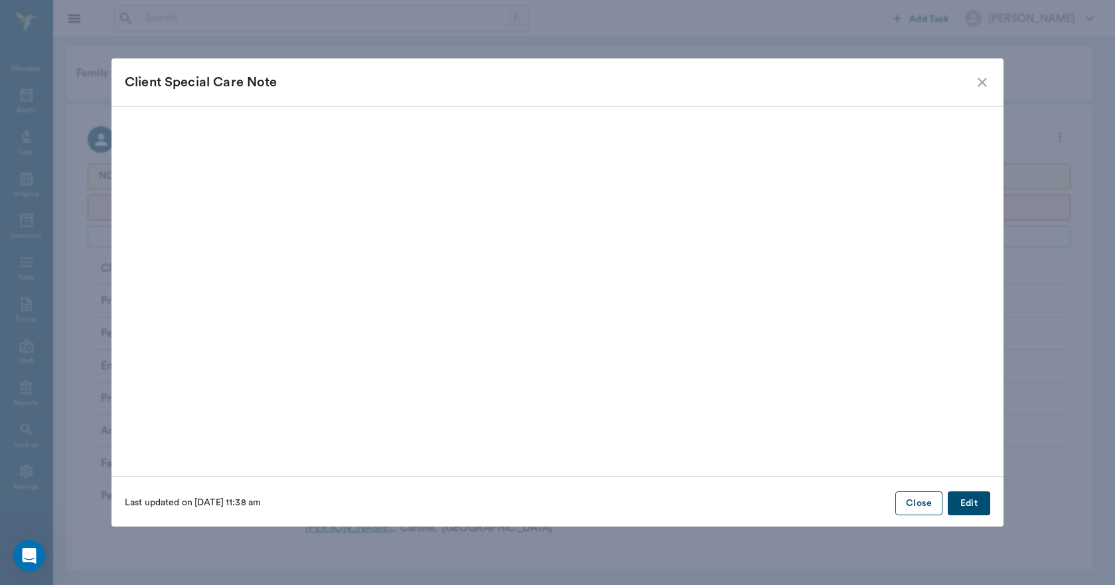
click at [916, 501] on button "Close" at bounding box center [919, 503] width 47 height 25
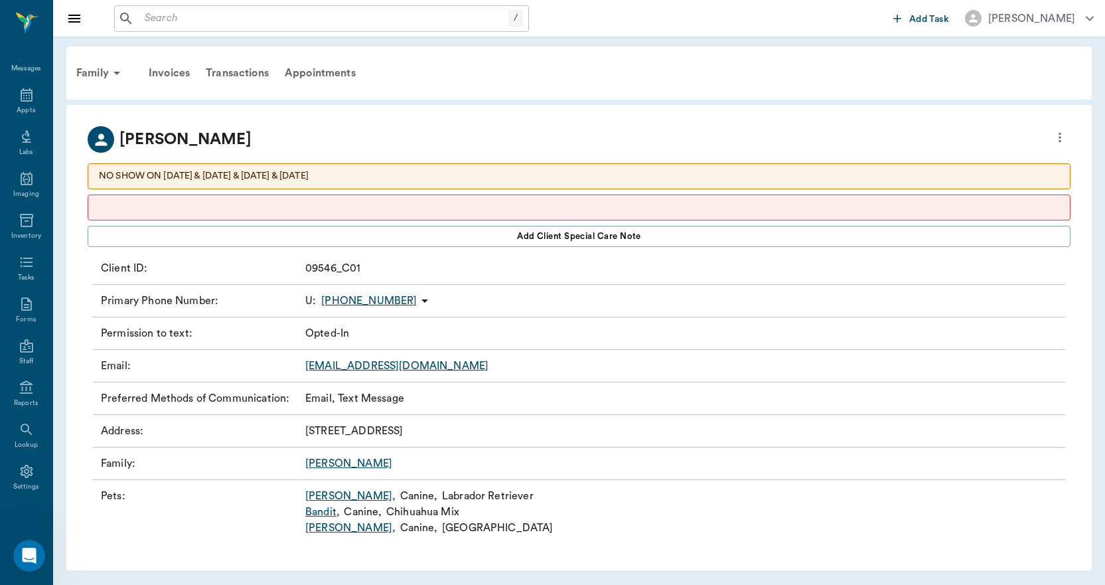
click at [1062, 140] on icon "more" at bounding box center [1060, 137] width 15 height 16
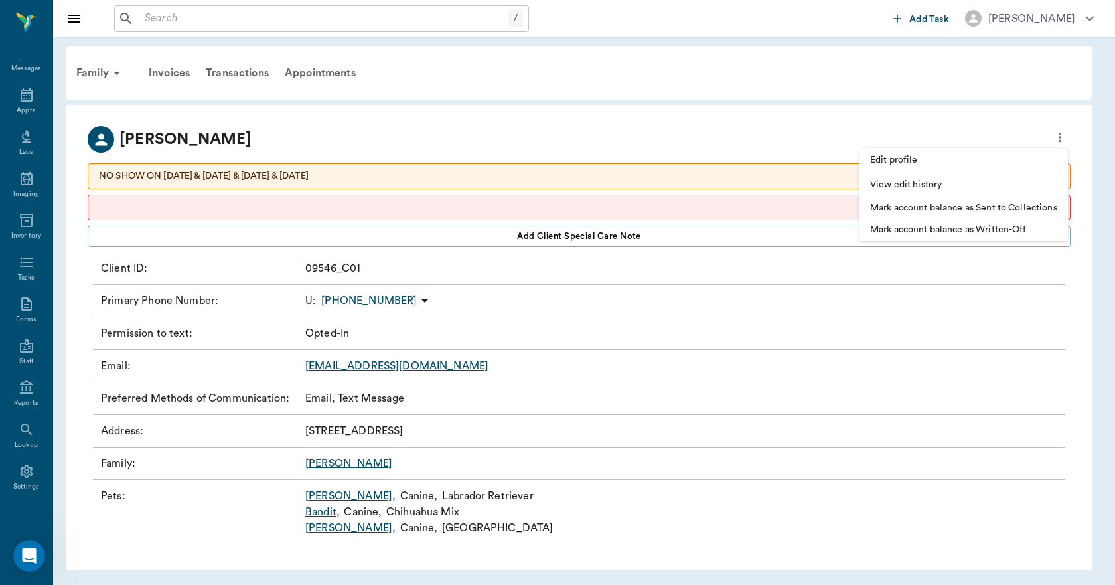
click at [914, 185] on span "View edit history" at bounding box center [963, 185] width 187 height 14
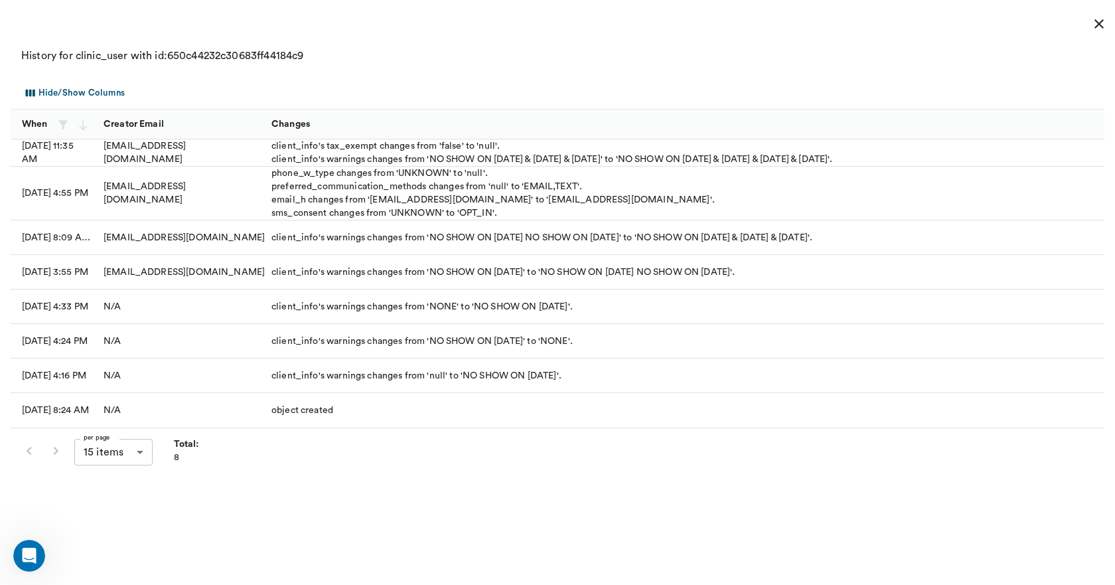
click at [208, 453] on div "per page 15 items 15 per page Total: 8" at bounding box center [558, 451] width 1094 height 46
click at [1098, 19] on icon "close" at bounding box center [1100, 24] width 16 height 16
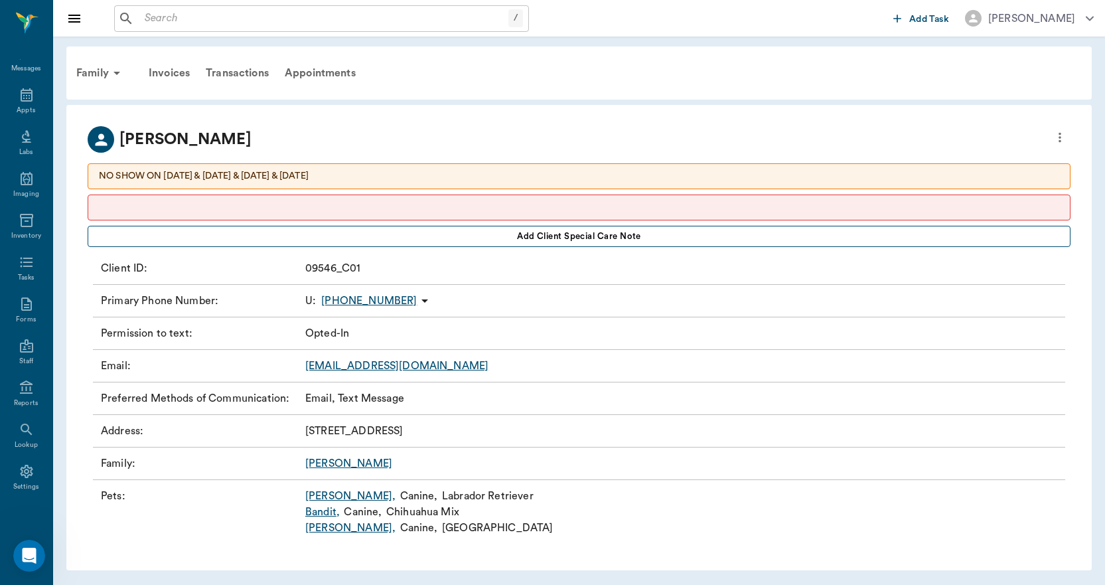
scroll to position [1, 0]
click at [629, 179] on p "NO SHOW ON 11/6/23 & 1/13/25 & 1/31/25 & 7/3/25" at bounding box center [579, 176] width 961 height 14
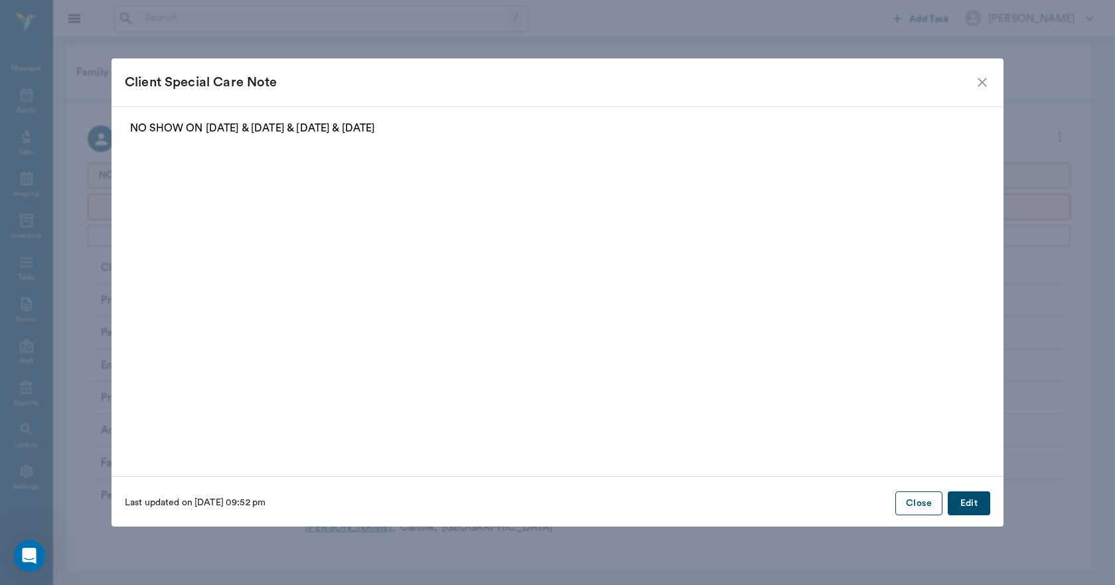
click at [925, 507] on button "Close" at bounding box center [919, 503] width 47 height 25
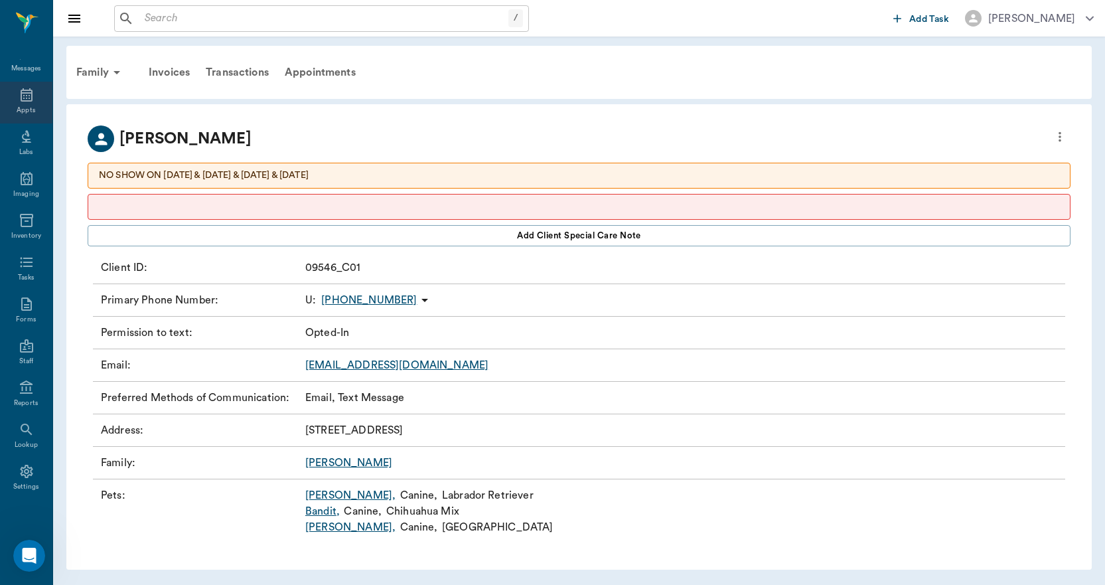
click at [31, 101] on div "Appts" at bounding box center [26, 103] width 52 height 42
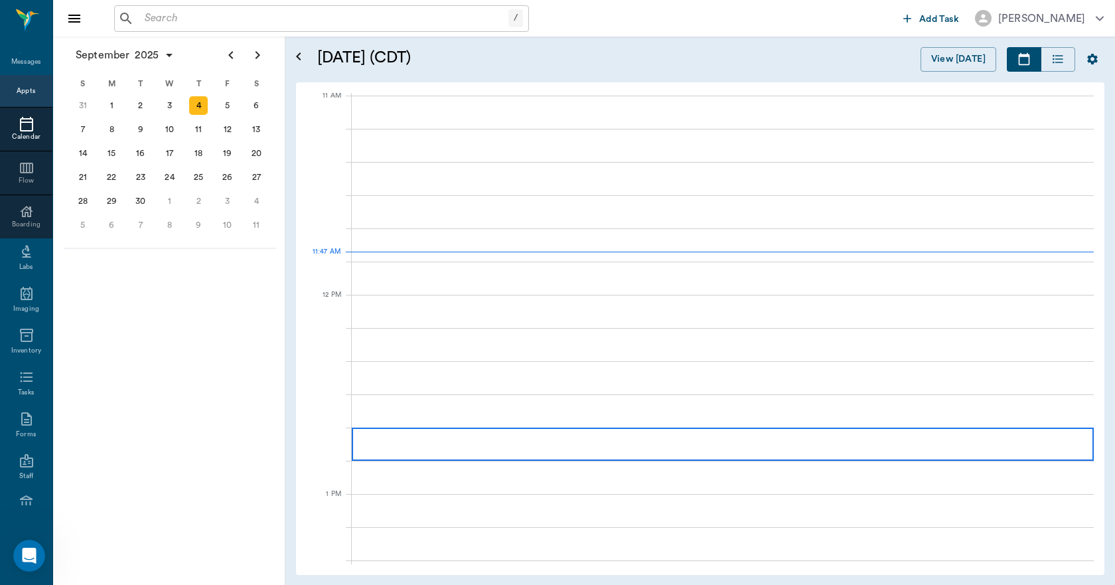
scroll to position [600, 0]
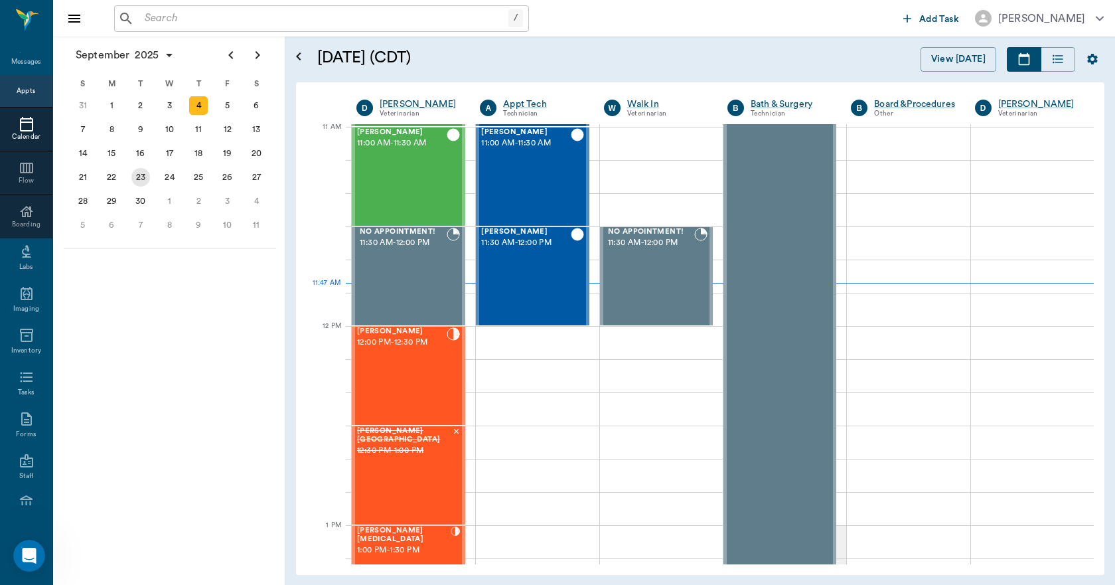
click at [152, 174] on div "23" at bounding box center [140, 177] width 29 height 24
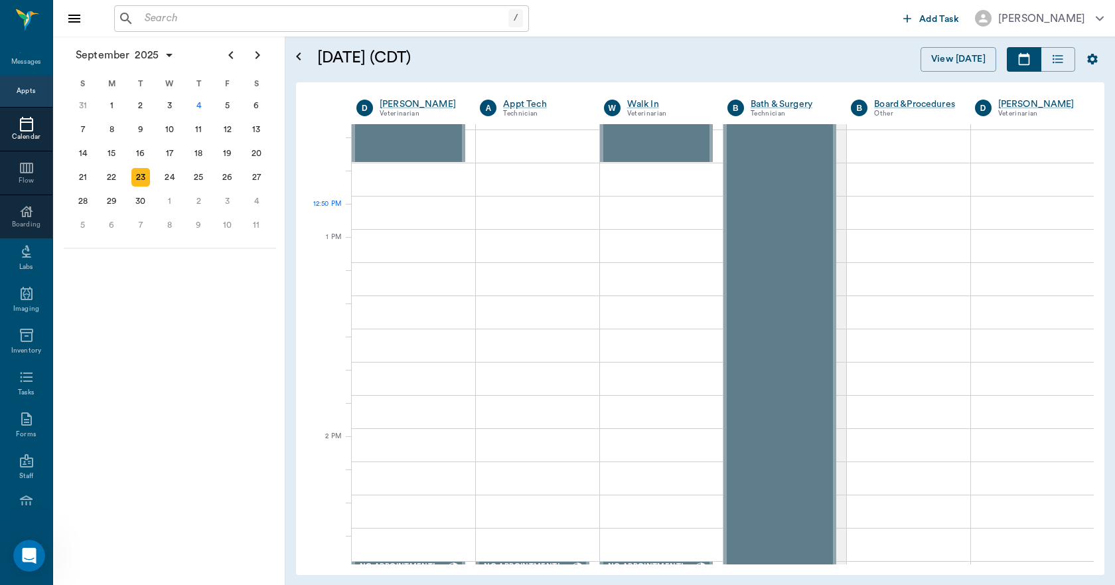
scroll to position [863, 0]
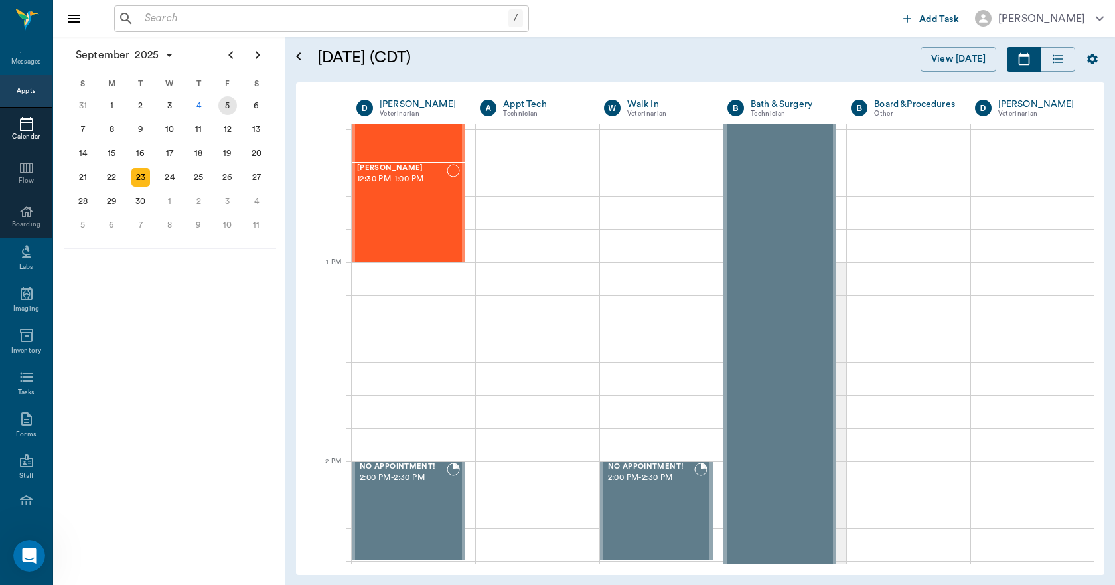
click at [231, 109] on div "5" at bounding box center [227, 105] width 19 height 19
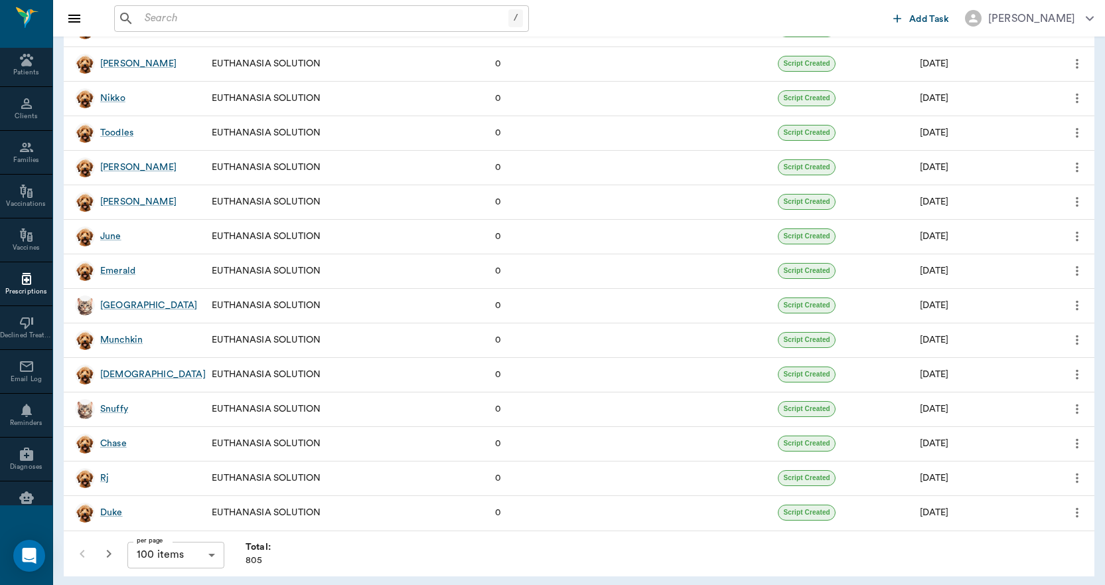
scroll to position [3071, 0]
click at [107, 547] on icon "button" at bounding box center [109, 552] width 16 height 16
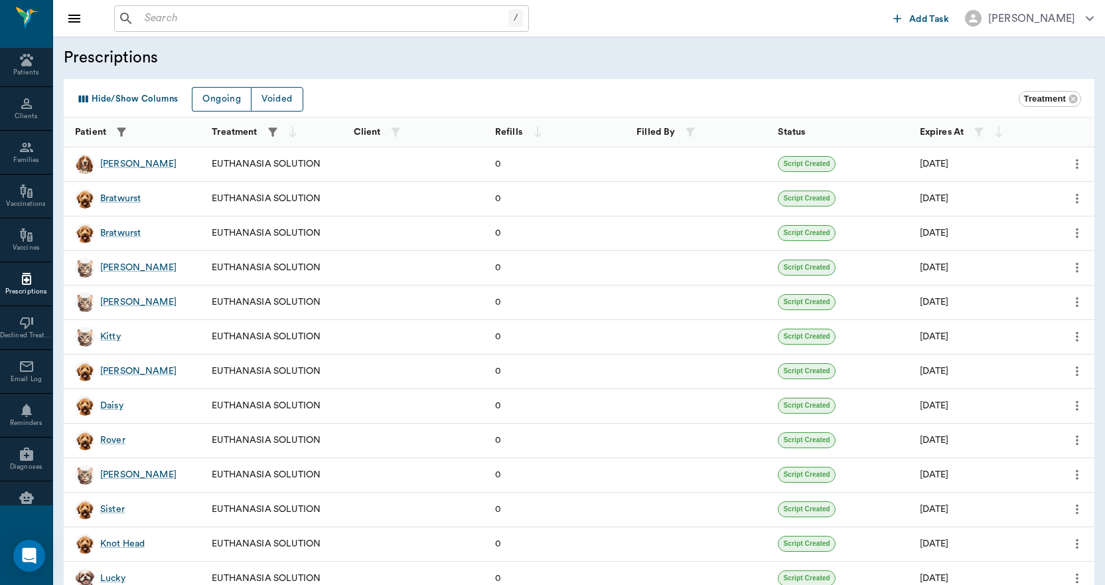
click at [124, 129] on icon "button" at bounding box center [121, 131] width 9 height 9
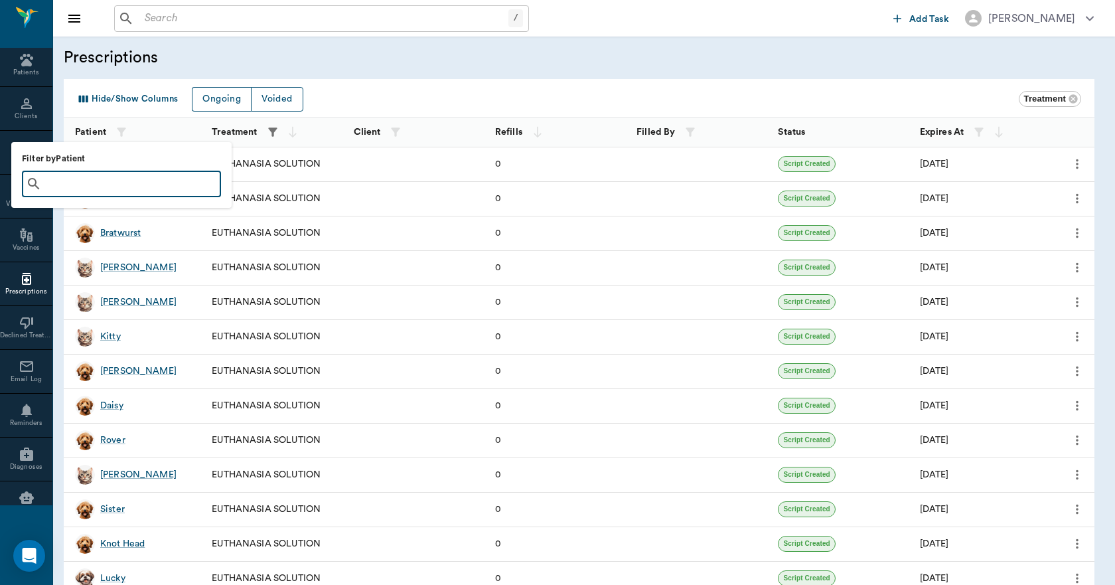
click at [119, 183] on input "text" at bounding box center [131, 184] width 168 height 19
click at [384, 82] on div at bounding box center [557, 292] width 1115 height 585
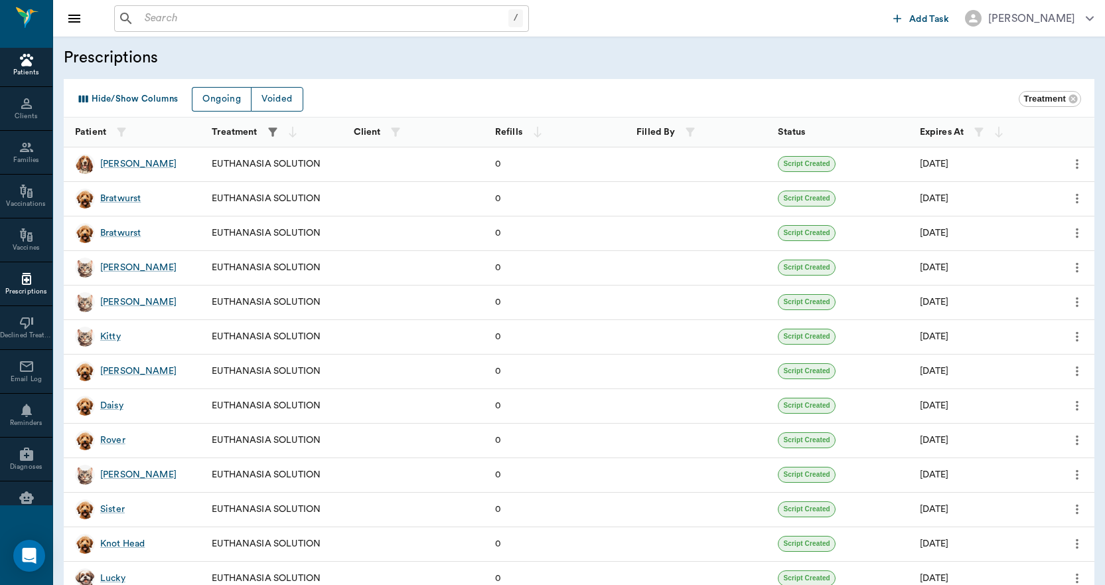
click at [23, 56] on circle at bounding box center [24, 55] width 3 height 3
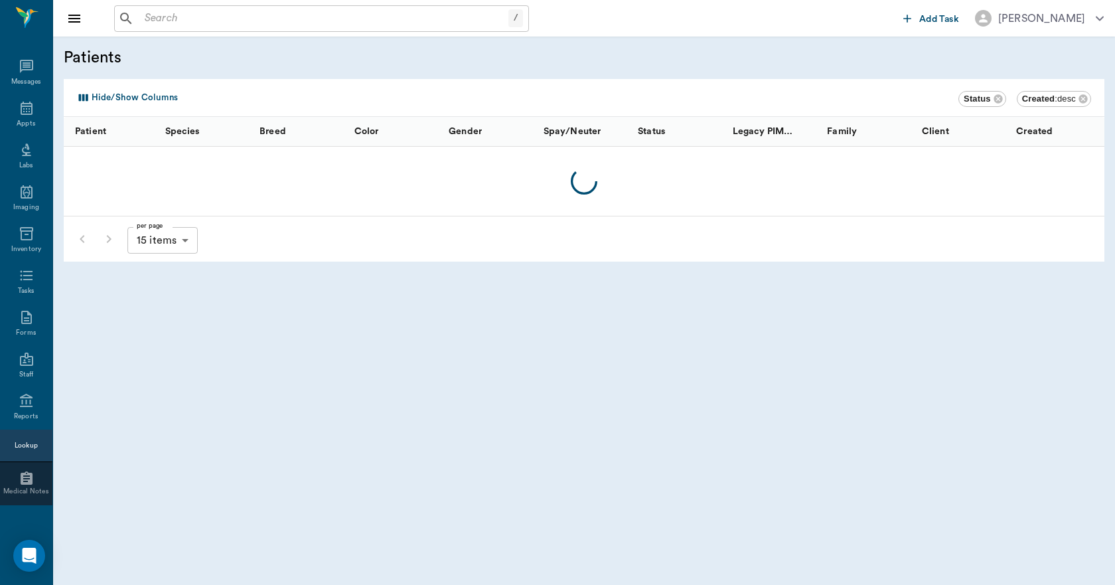
scroll to position [463, 0]
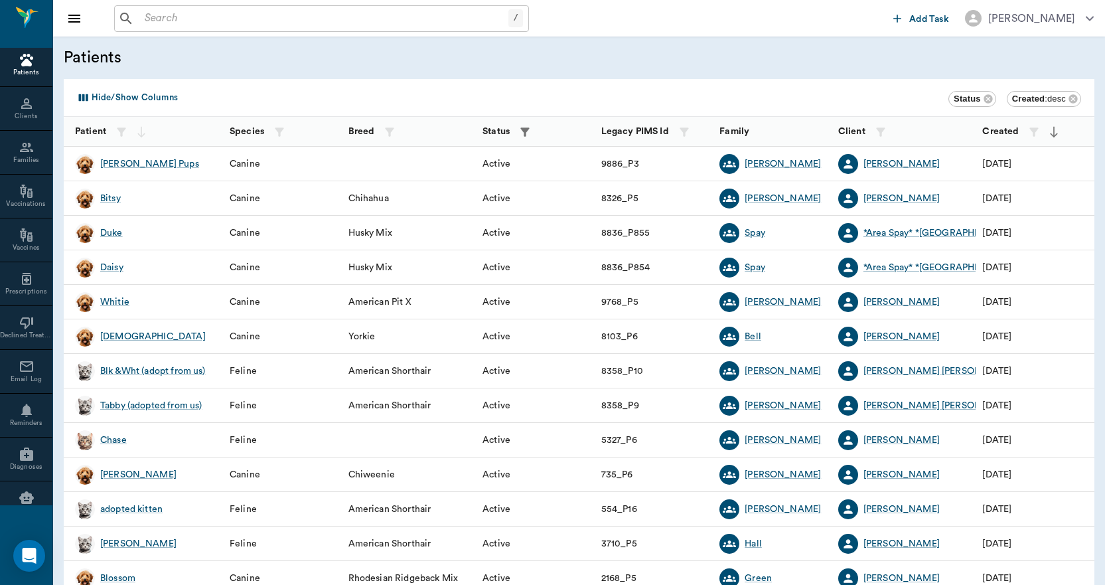
click at [529, 131] on icon "button" at bounding box center [525, 131] width 13 height 13
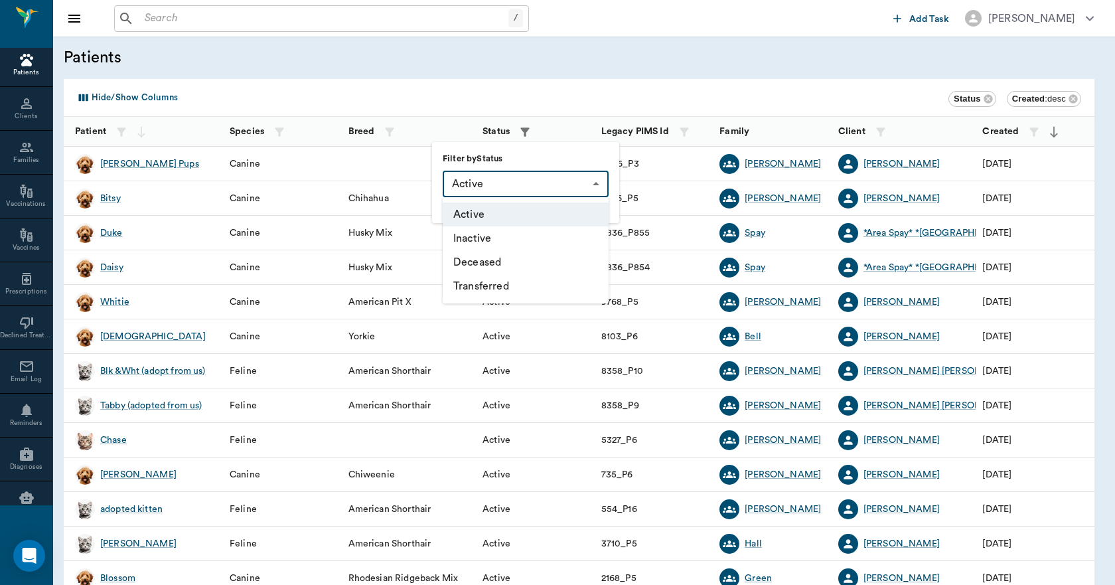
click at [507, 177] on body "/ ​ Add Task [PERSON_NAME] Nectar Messages Appts Labs Imaging Inventory Tasks F…" at bounding box center [557, 360] width 1115 height 721
click at [487, 260] on li "Deceased" at bounding box center [526, 262] width 166 height 24
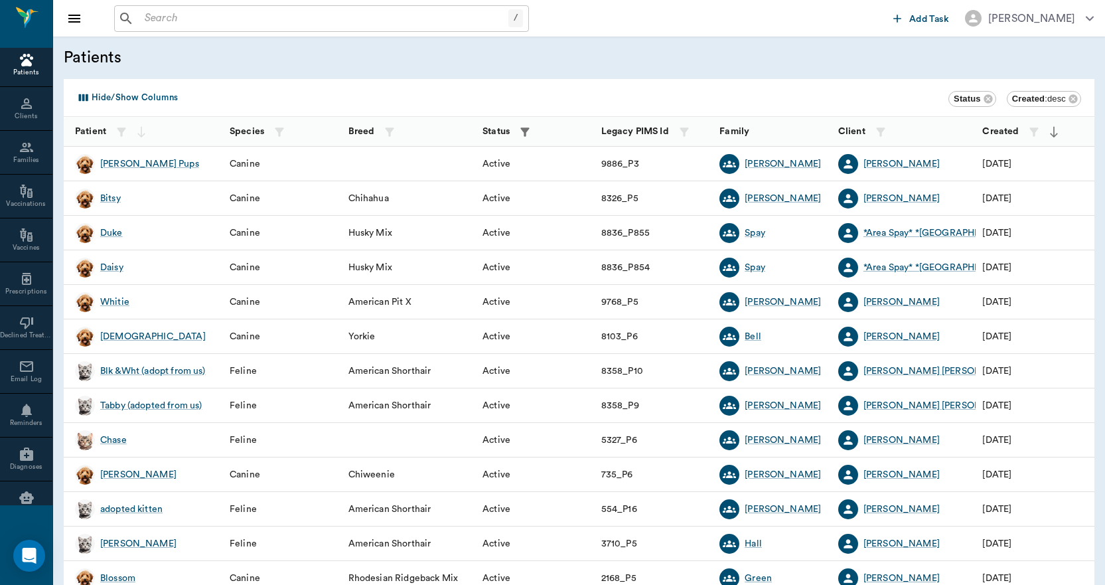
type input "DECEASED"
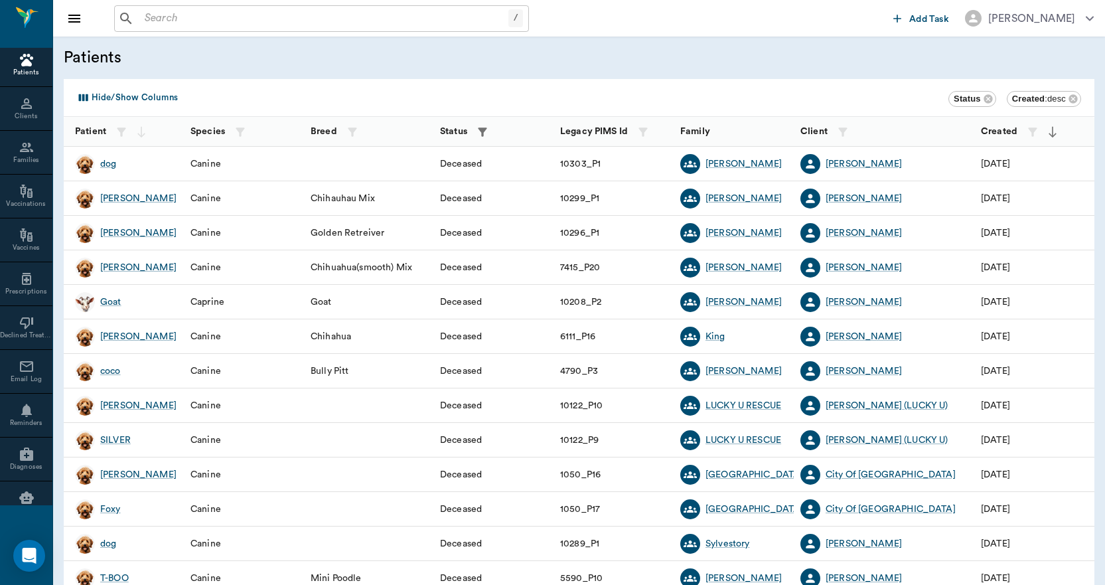
click at [97, 162] on div "dog" at bounding box center [95, 164] width 41 height 20
click at [104, 162] on div "dog" at bounding box center [108, 163] width 16 height 13
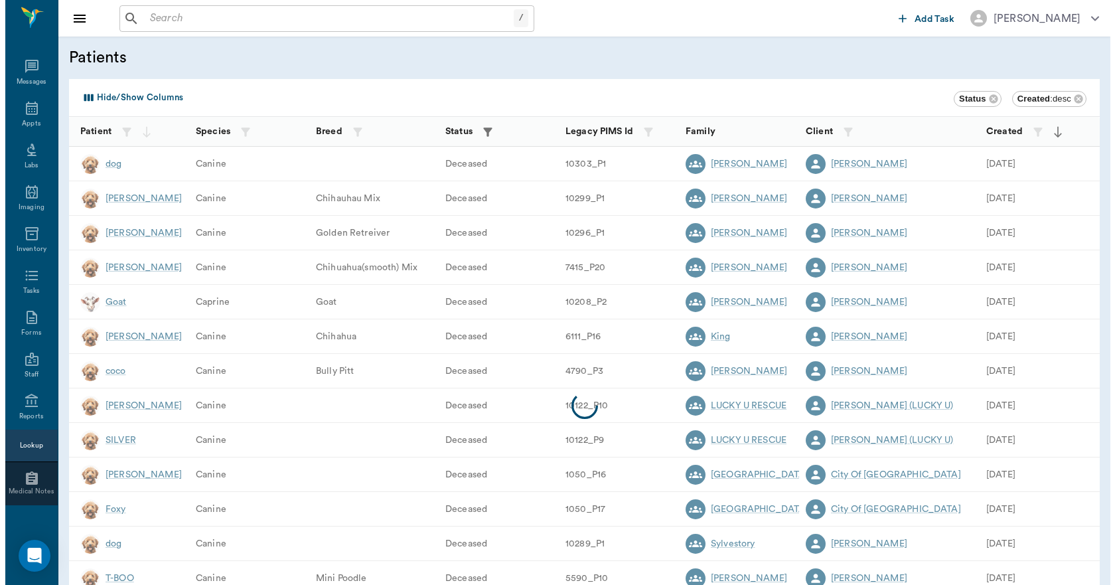
scroll to position [25, 0]
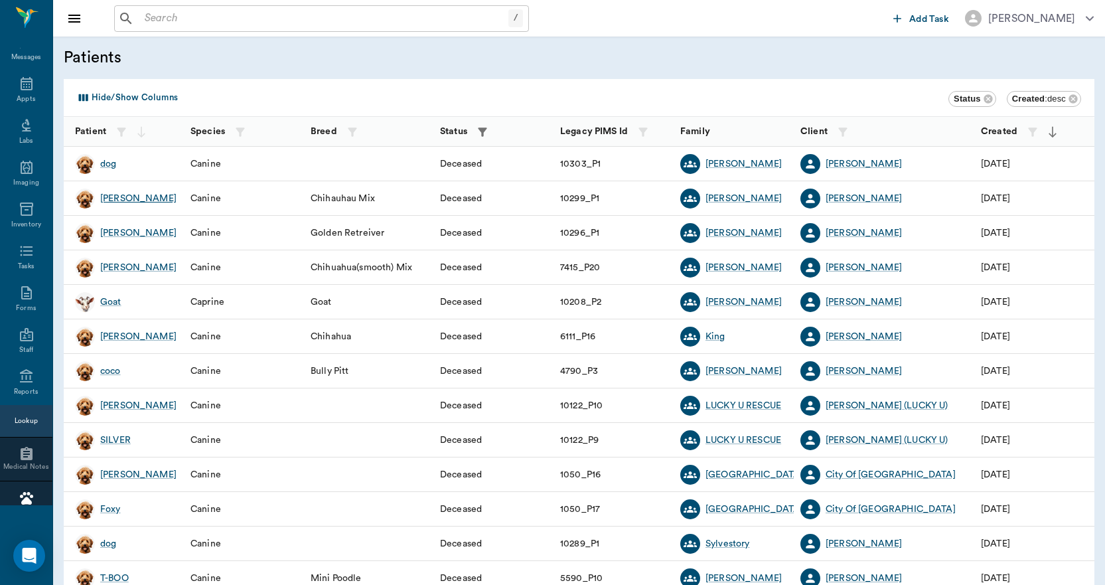
click at [112, 199] on div "[PERSON_NAME]" at bounding box center [138, 198] width 76 height 13
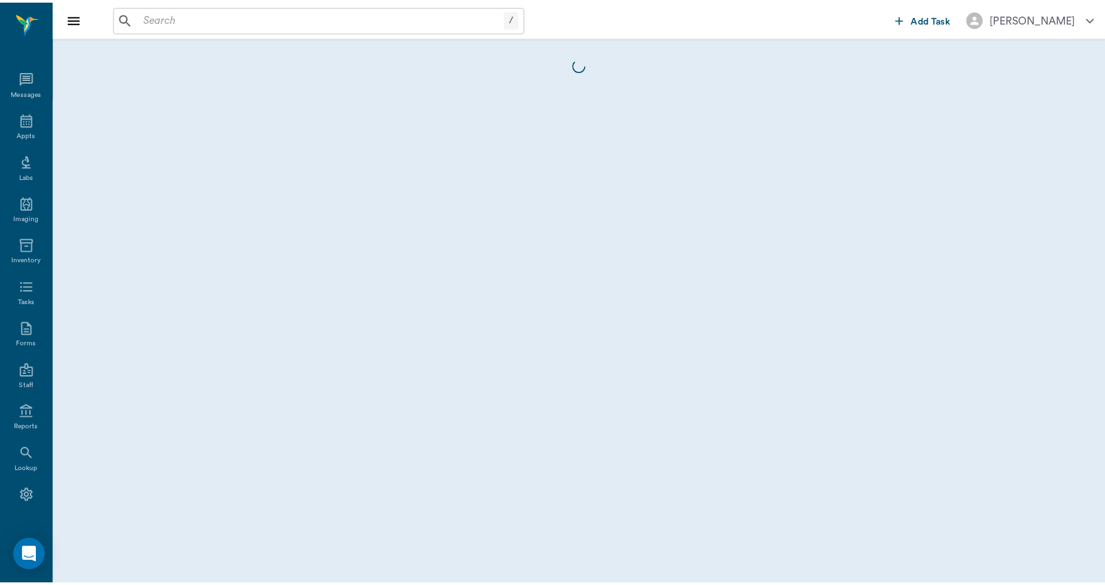
scroll to position [25, 0]
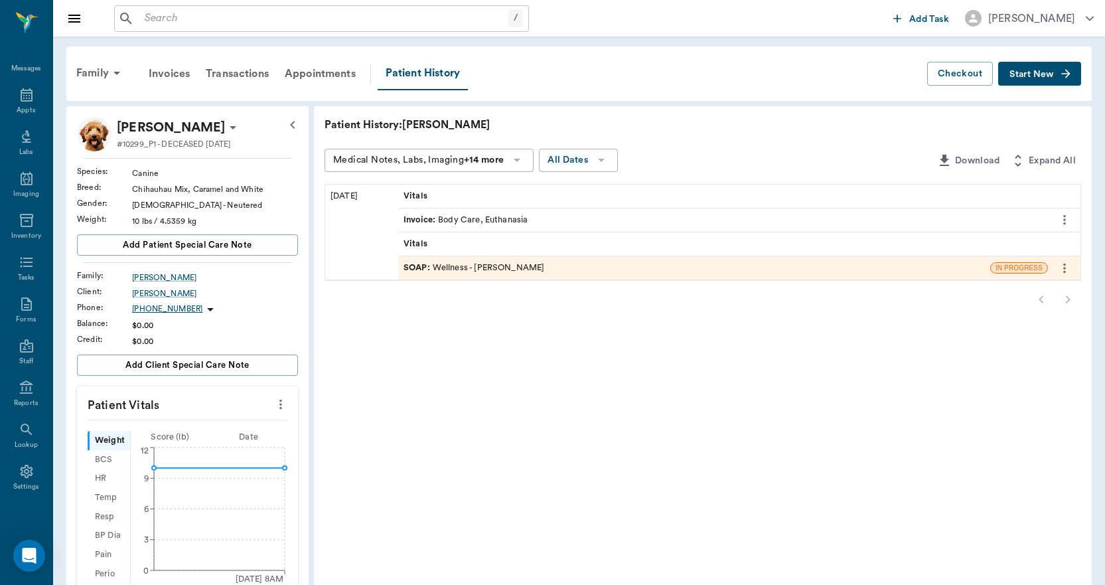
click at [463, 218] on div "Invoice : Body Care, Euthanasia" at bounding box center [466, 220] width 124 height 13
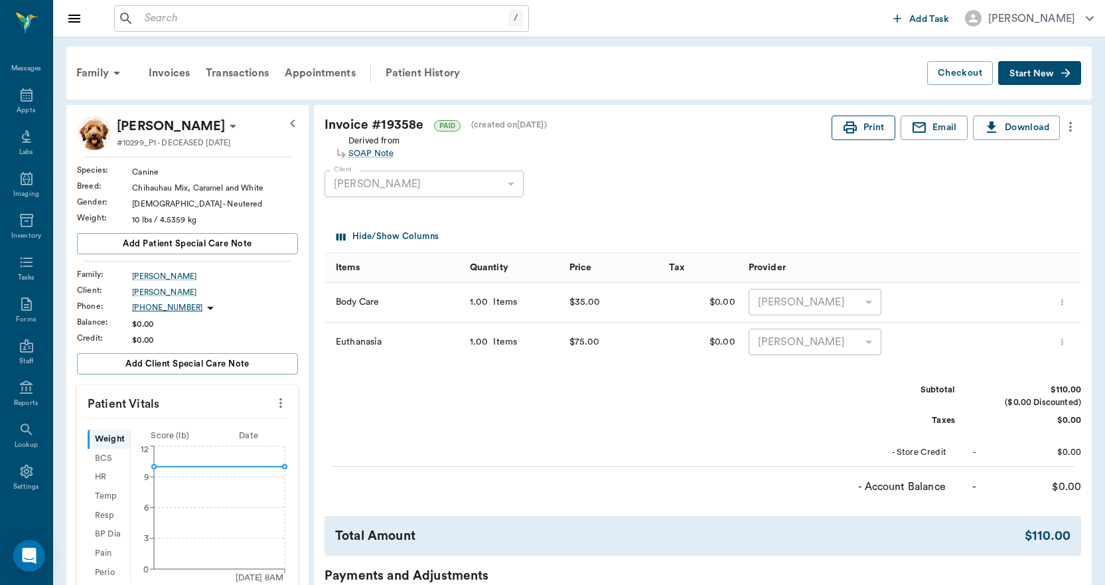
click at [878, 130] on button "Print" at bounding box center [864, 128] width 64 height 25
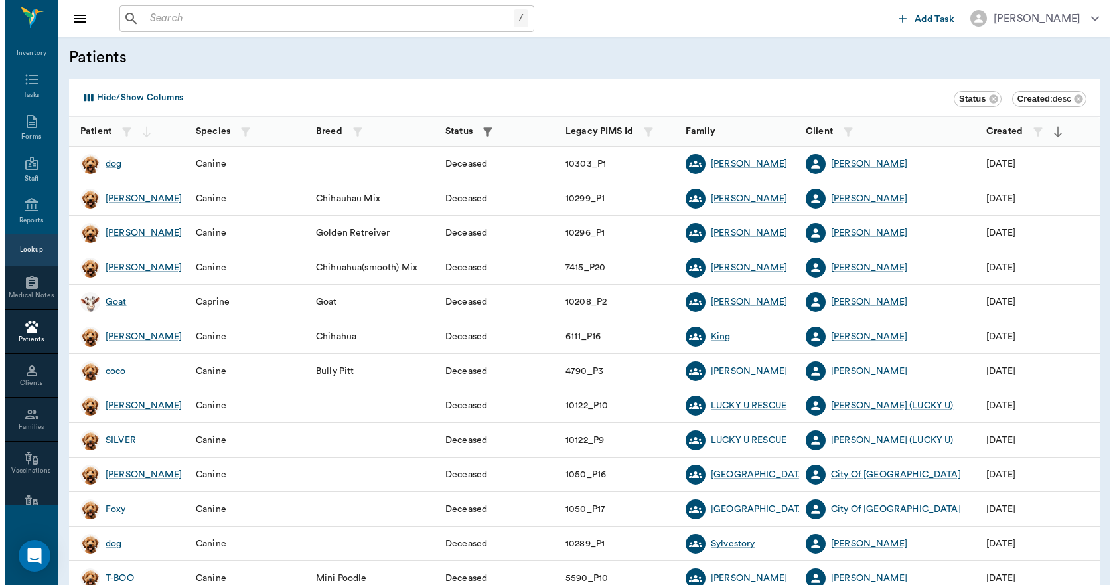
scroll to position [157, 0]
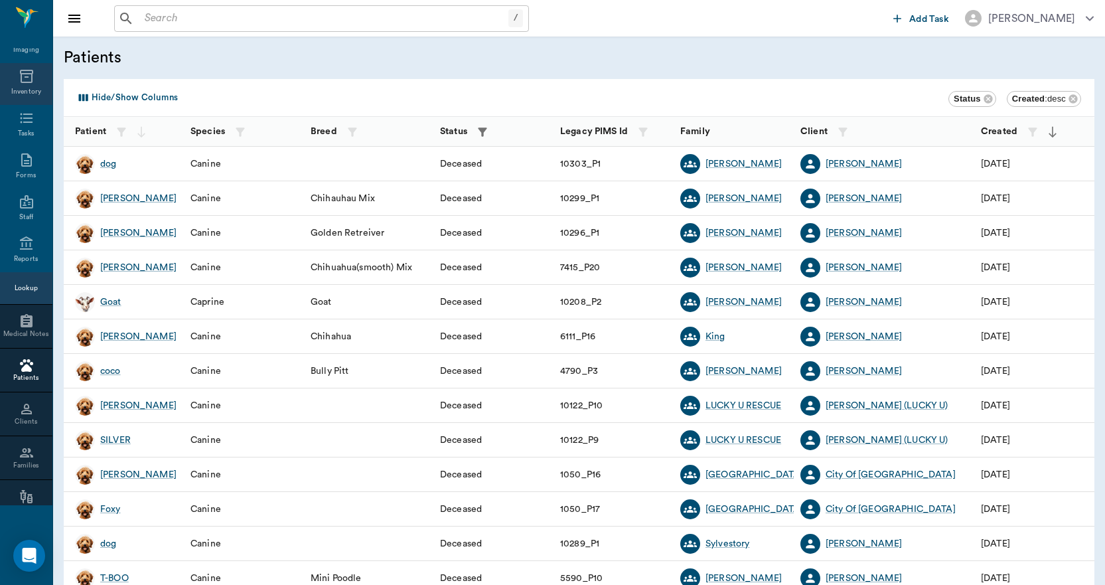
click at [27, 77] on icon at bounding box center [26, 76] width 13 height 13
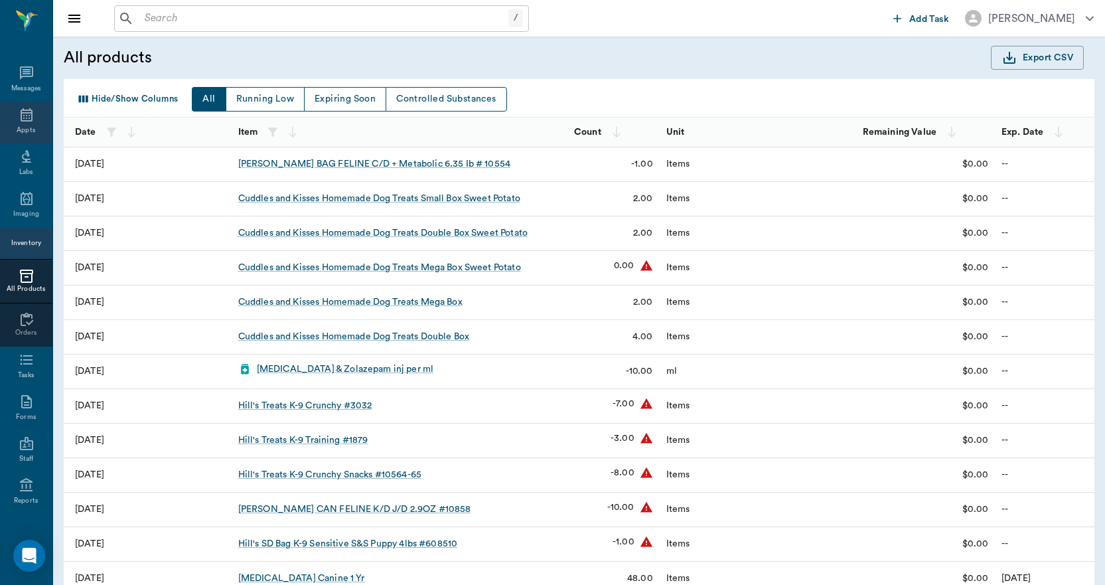
click at [18, 123] on div "Appts" at bounding box center [26, 123] width 52 height 42
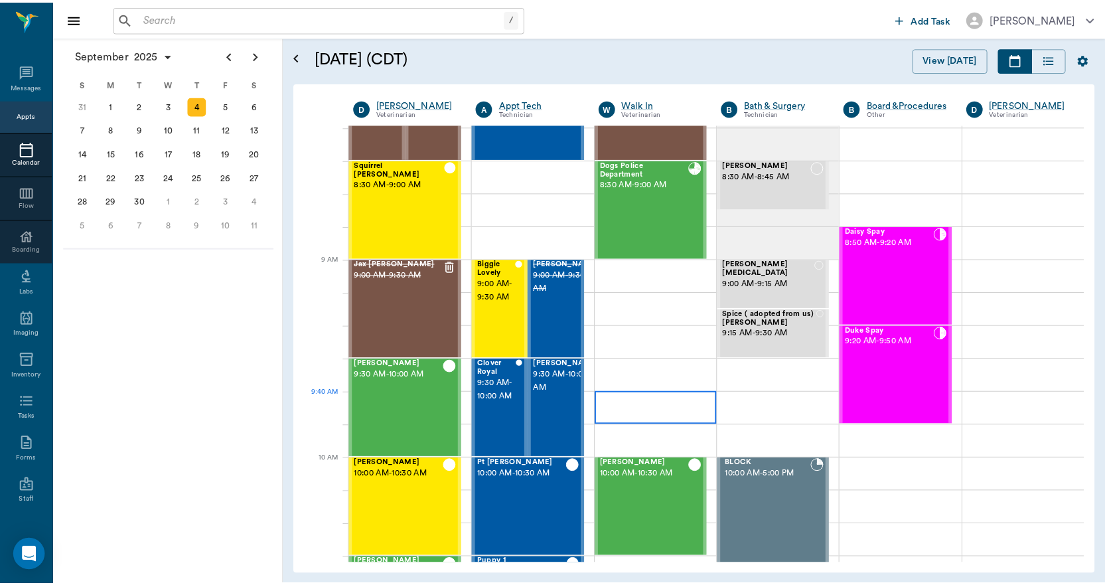
scroll to position [69, 0]
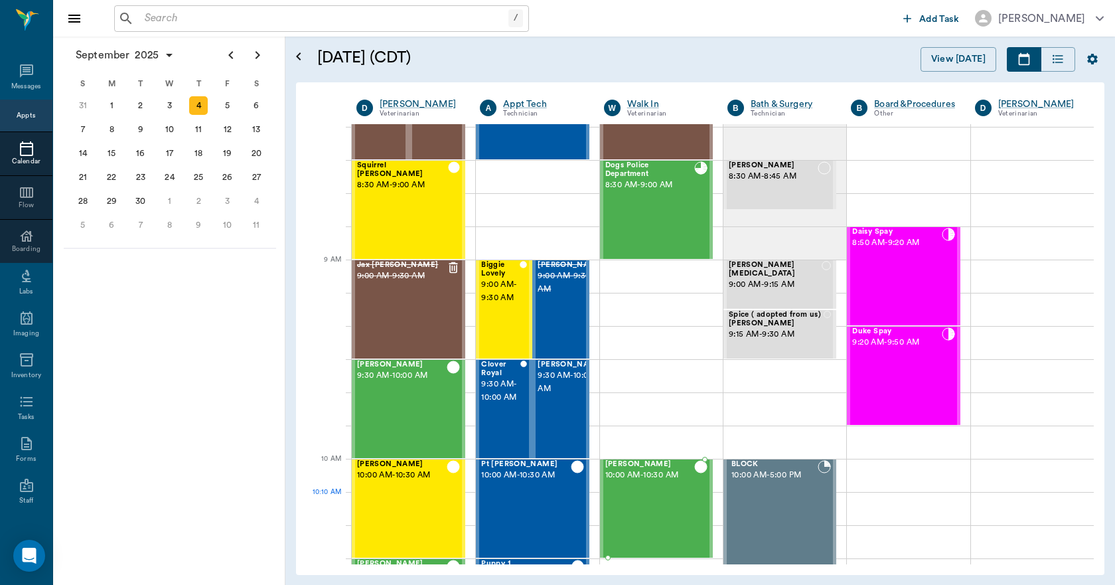
click at [673, 495] on div "[PERSON_NAME] 10:00 AM - 10:30 AM" at bounding box center [650, 508] width 89 height 97
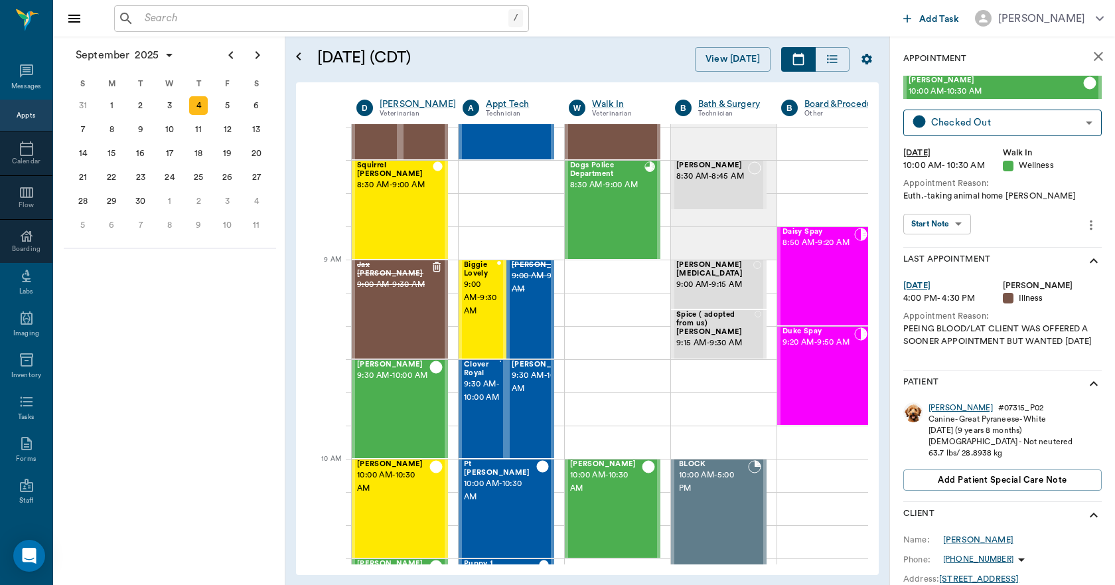
click at [938, 414] on div "[PERSON_NAME]" at bounding box center [961, 407] width 64 height 11
